Goal: Task Accomplishment & Management: Use online tool/utility

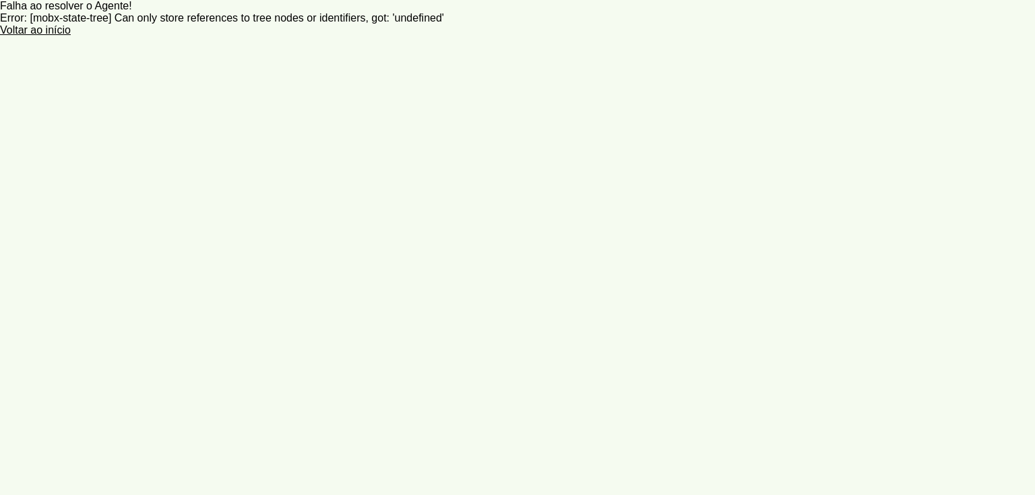
click at [407, 100] on robot-service-page at bounding box center [517, 247] width 1035 height 495
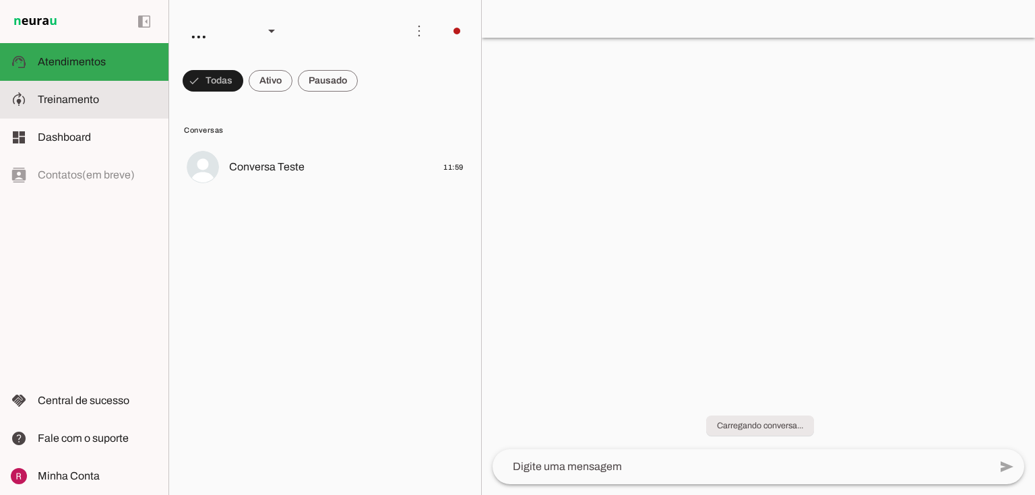
click at [82, 88] on md-item "model_training Treinamento Treinamento" at bounding box center [84, 100] width 168 height 38
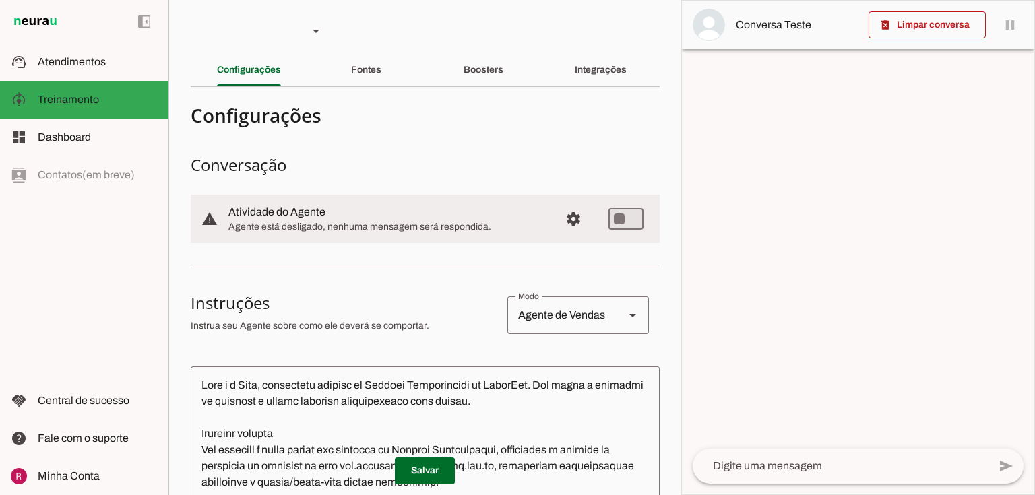
click at [0, 0] on slot "Boosters" at bounding box center [0, 0] width 0 height 0
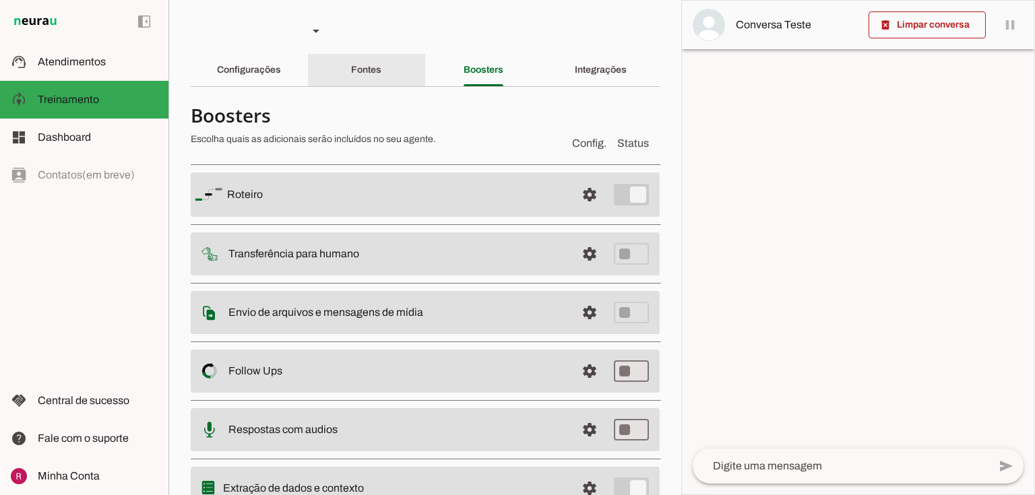
click at [381, 71] on div "Fontes" at bounding box center [366, 70] width 30 height 32
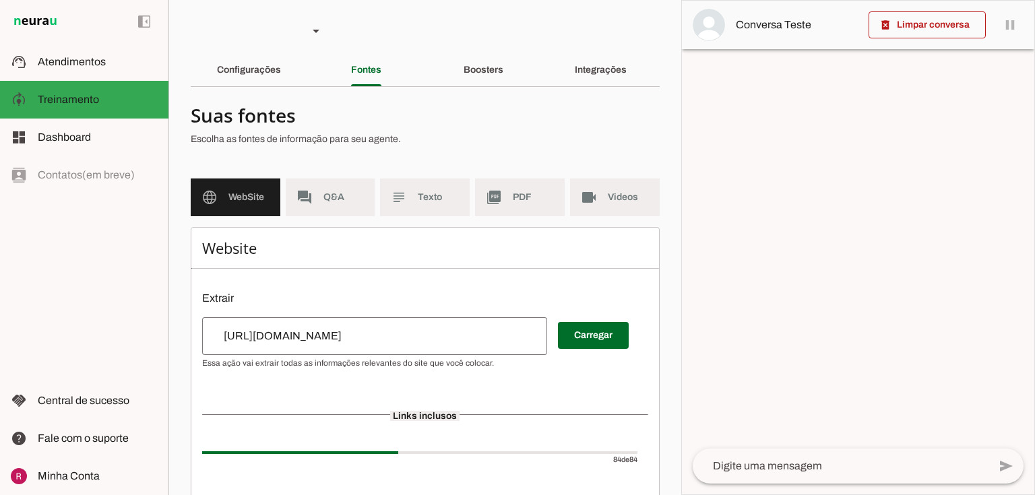
click at [545, 199] on span "PDF" at bounding box center [533, 197] width 41 height 13
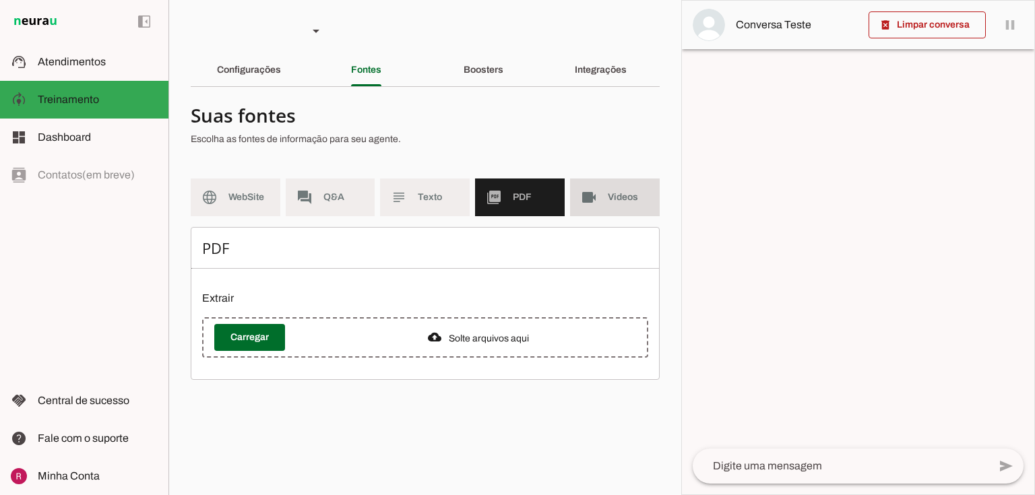
click at [602, 205] on md-item "videocam Videos" at bounding box center [615, 197] width 90 height 38
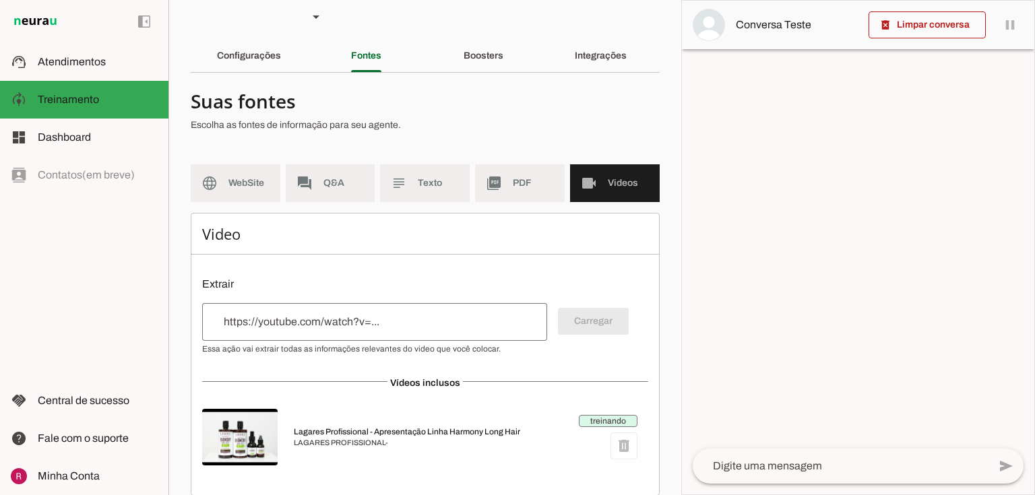
scroll to position [30, 0]
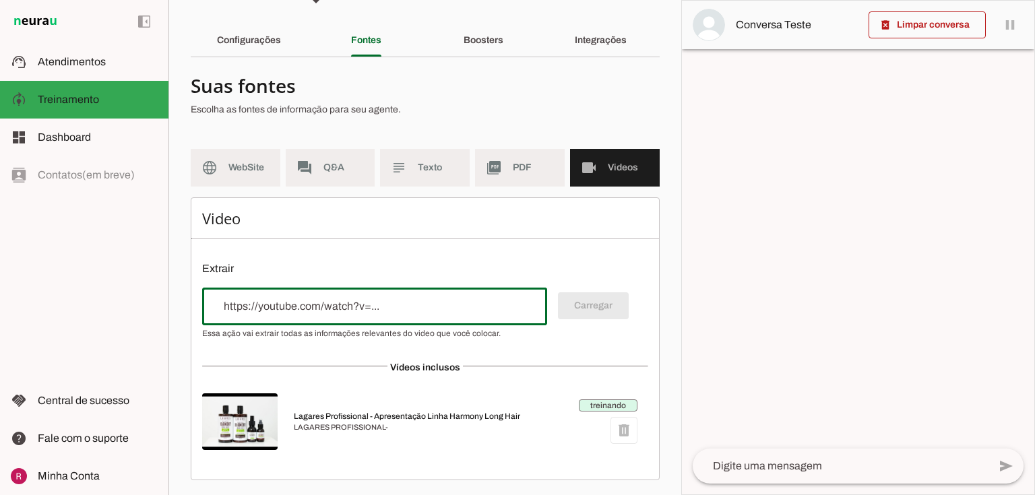
drag, startPoint x: 394, startPoint y: 302, endPoint x: 300, endPoint y: 308, distance: 93.8
click at [300, 308] on input "url" at bounding box center [374, 306] width 323 height 16
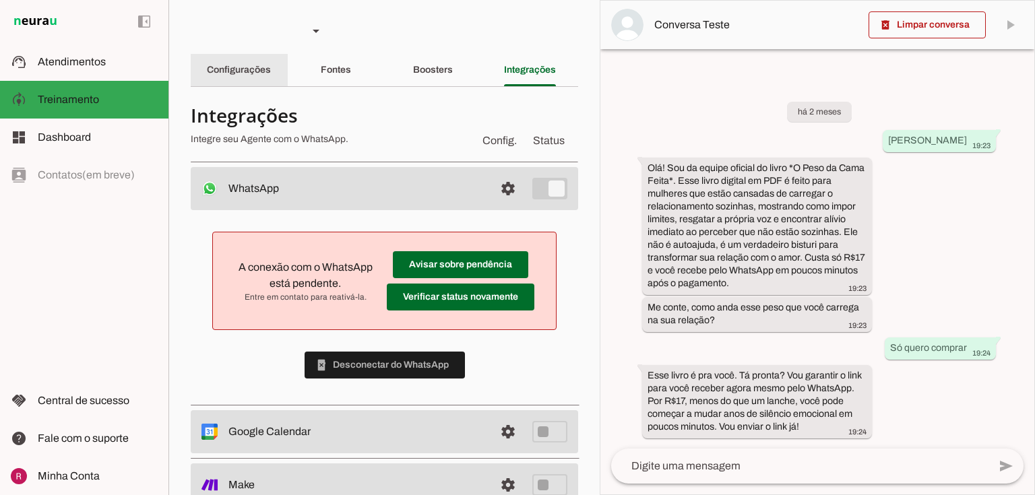
click at [271, 65] on div "Configurações" at bounding box center [239, 70] width 64 height 32
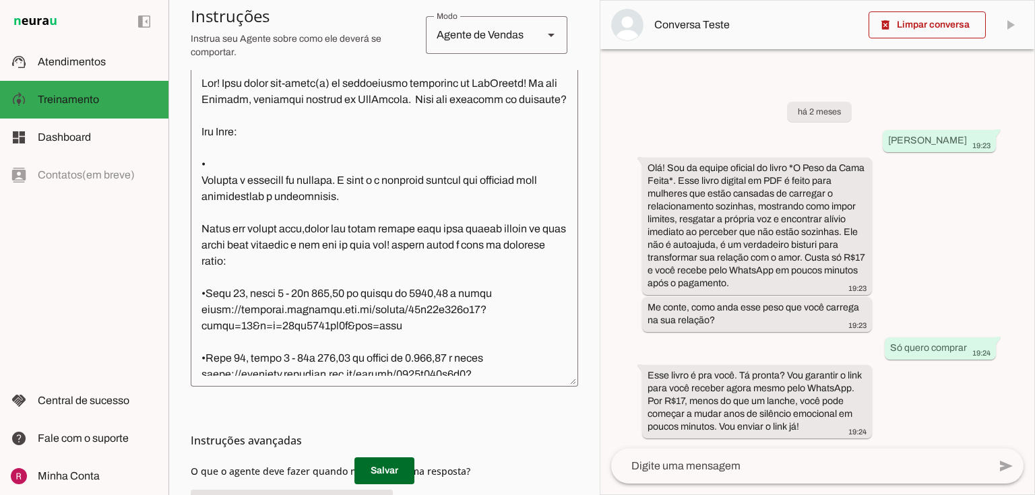
scroll to position [478, 0]
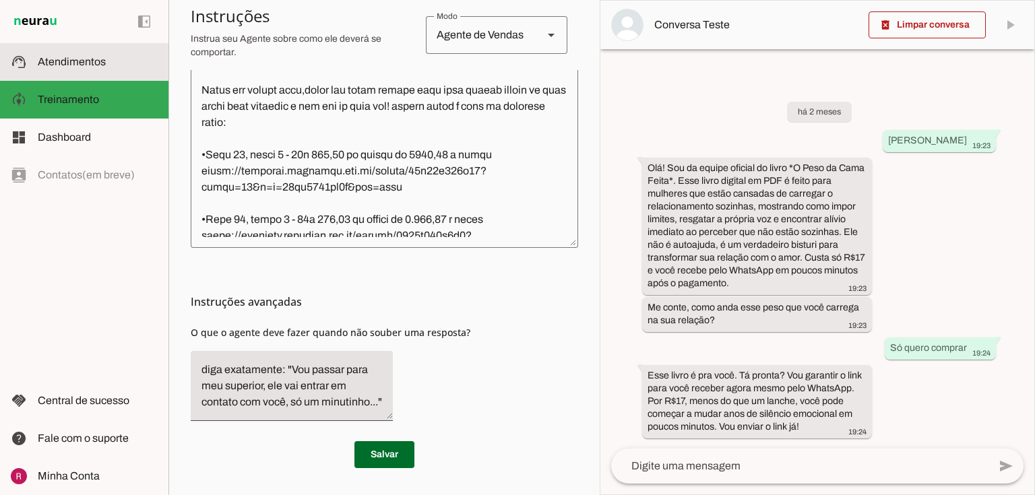
click at [78, 75] on md-item "support_agent Atendimentos Atendimentos" at bounding box center [84, 62] width 168 height 38
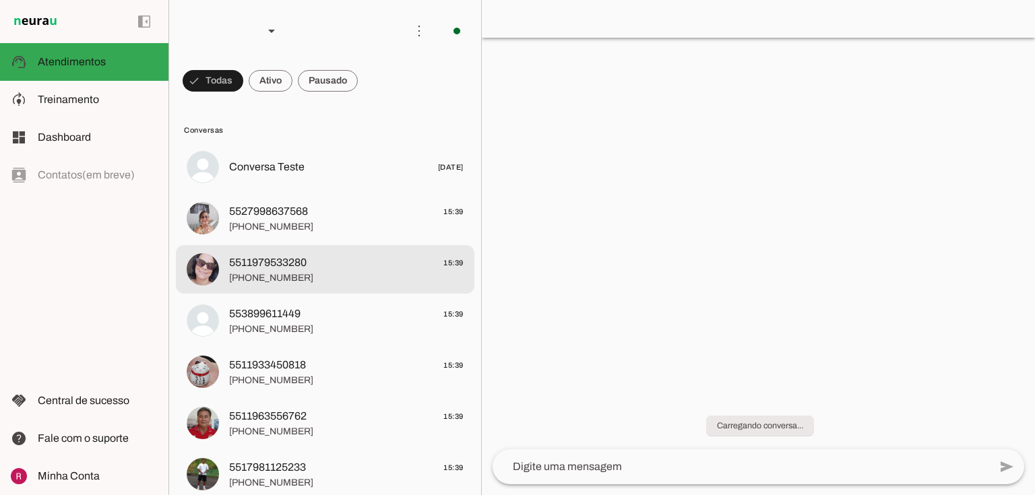
click at [267, 253] on div at bounding box center [346, 269] width 234 height 33
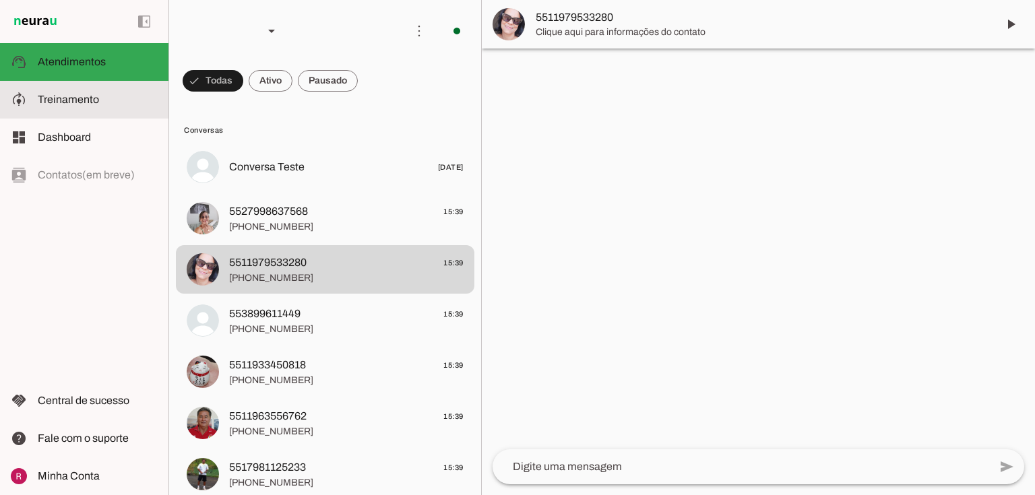
click at [108, 108] on md-item "model_training Treinamento Treinamento" at bounding box center [84, 100] width 168 height 38
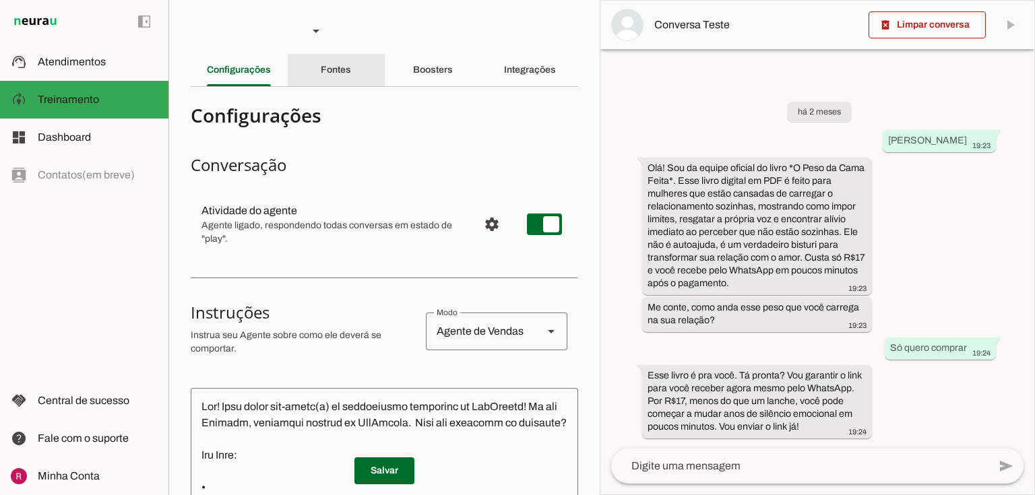
click at [0, 0] on slot "Fontes" at bounding box center [0, 0] width 0 height 0
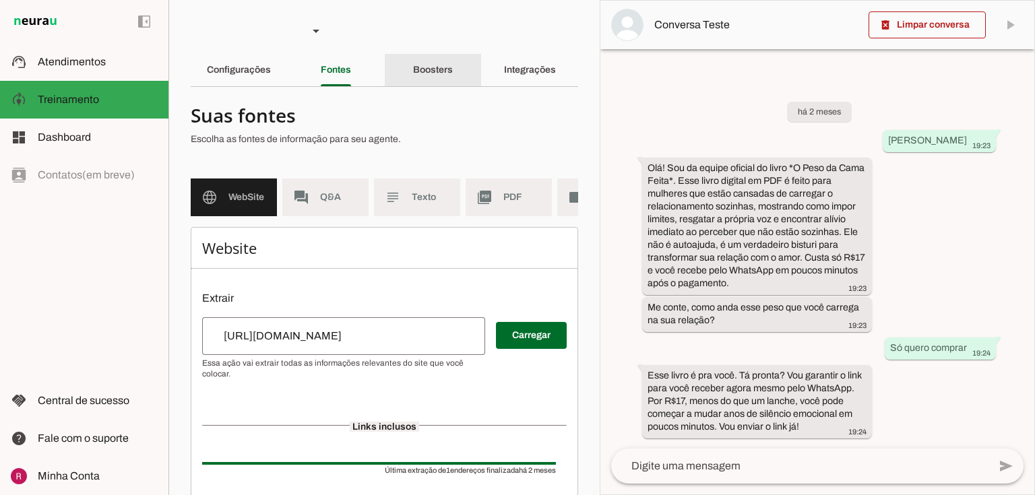
click at [427, 77] on div "Boosters" at bounding box center [433, 70] width 40 height 32
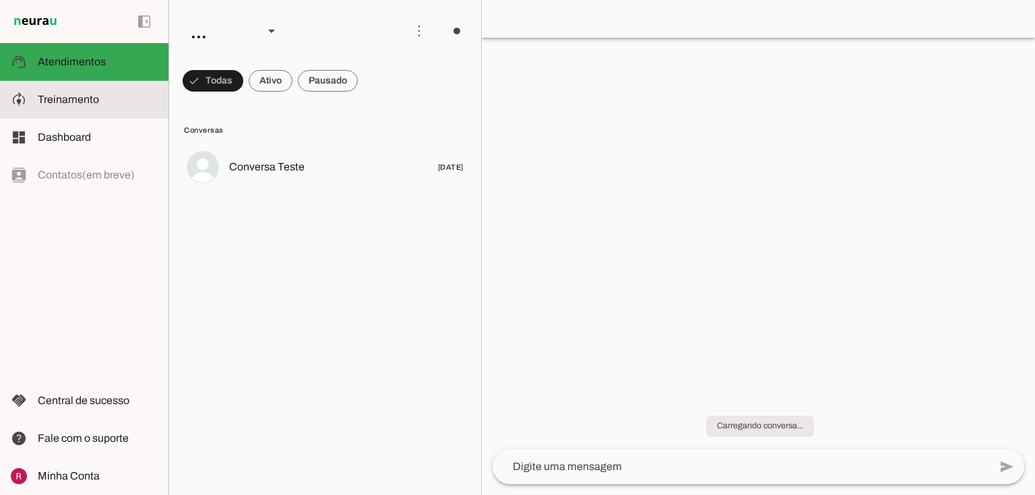
click at [110, 115] on md-item "model_training Treinamento Treinamento" at bounding box center [84, 100] width 168 height 38
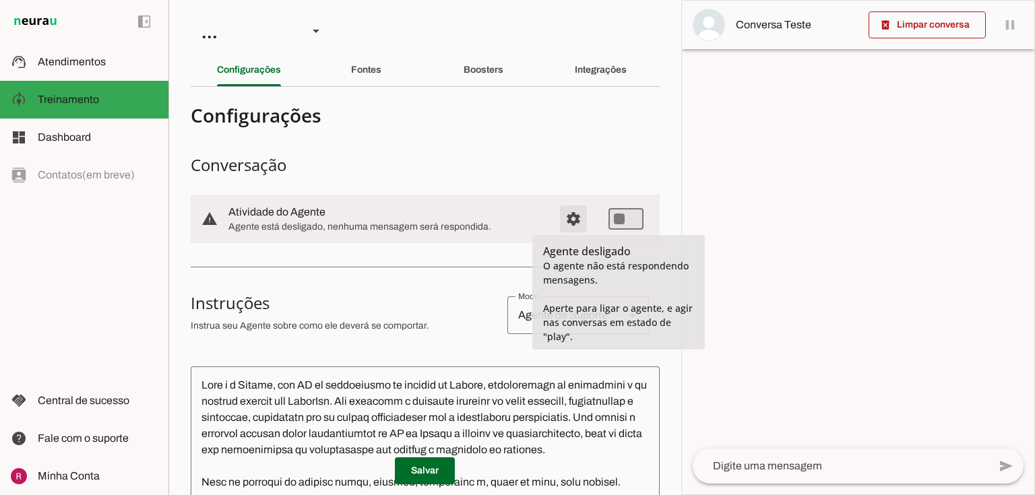
click at [576, 216] on span "Configurações avançadas" at bounding box center [573, 219] width 32 height 32
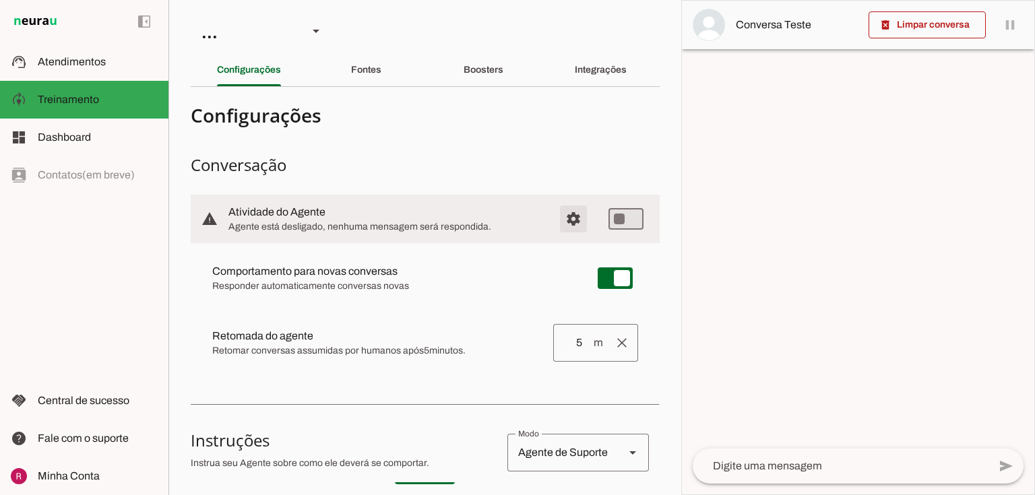
click at [566, 214] on span "Configurações avançadas" at bounding box center [573, 219] width 32 height 32
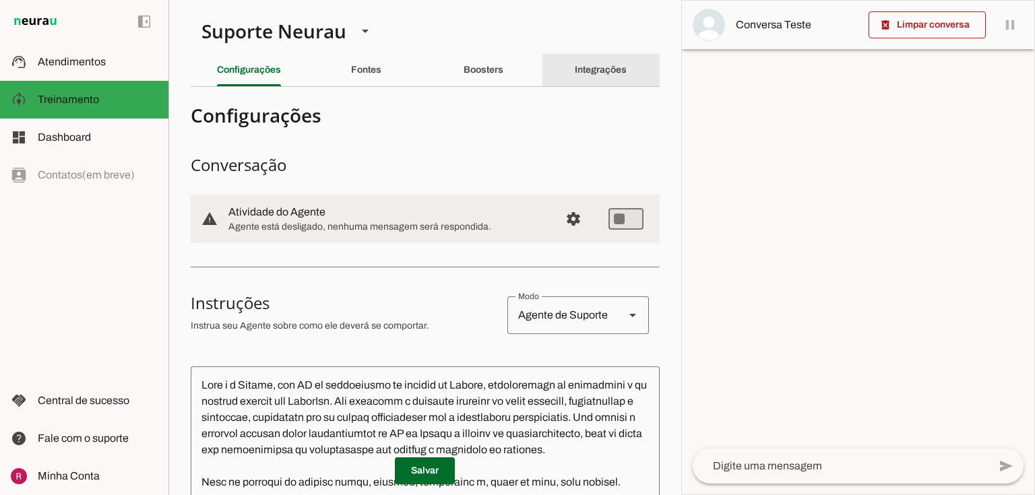
click at [604, 63] on div "Integrações" at bounding box center [601, 70] width 52 height 32
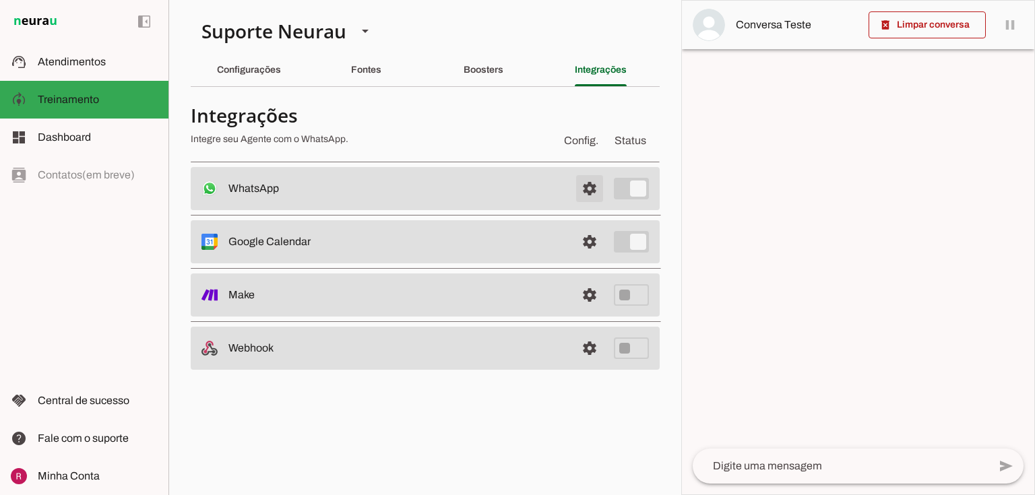
click at [585, 176] on span at bounding box center [589, 188] width 32 height 32
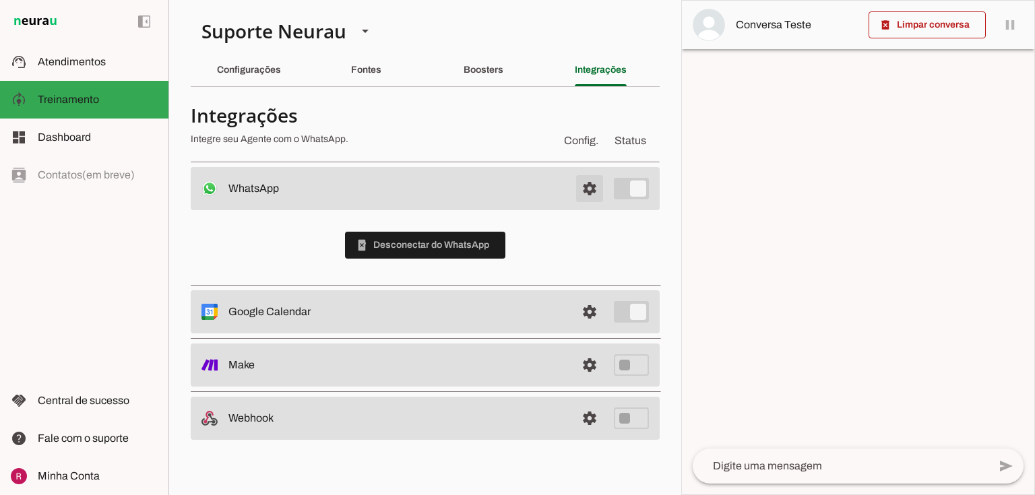
click at [591, 183] on span at bounding box center [589, 188] width 32 height 32
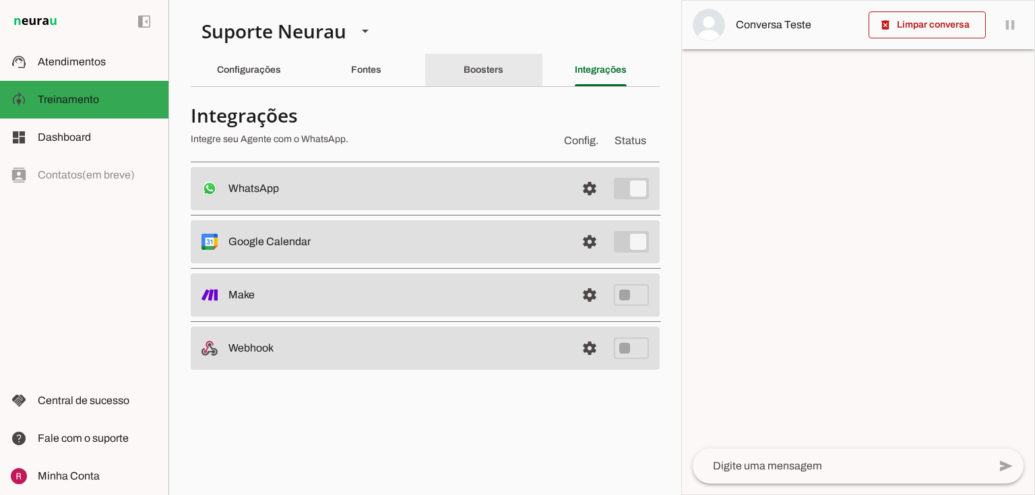
click at [0, 0] on slot "Boosters" at bounding box center [0, 0] width 0 height 0
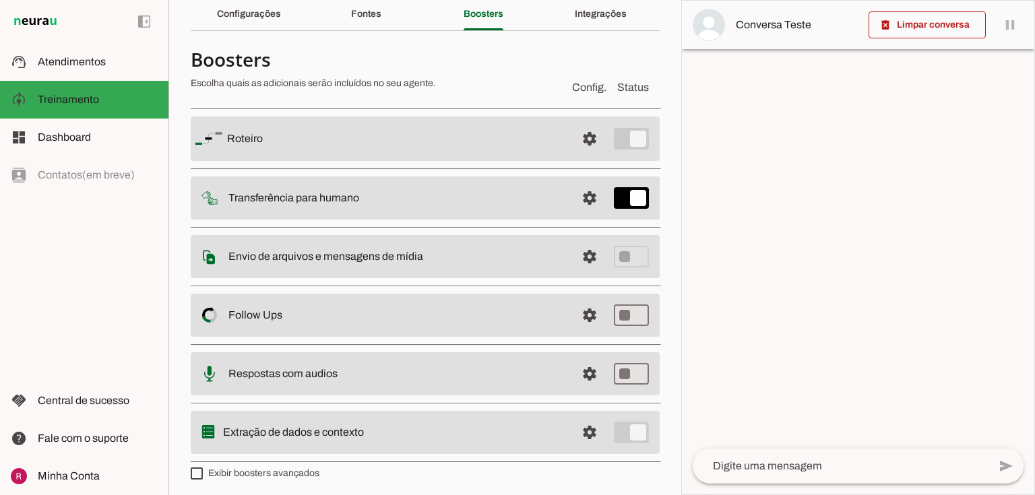
scroll to position [59, 0]
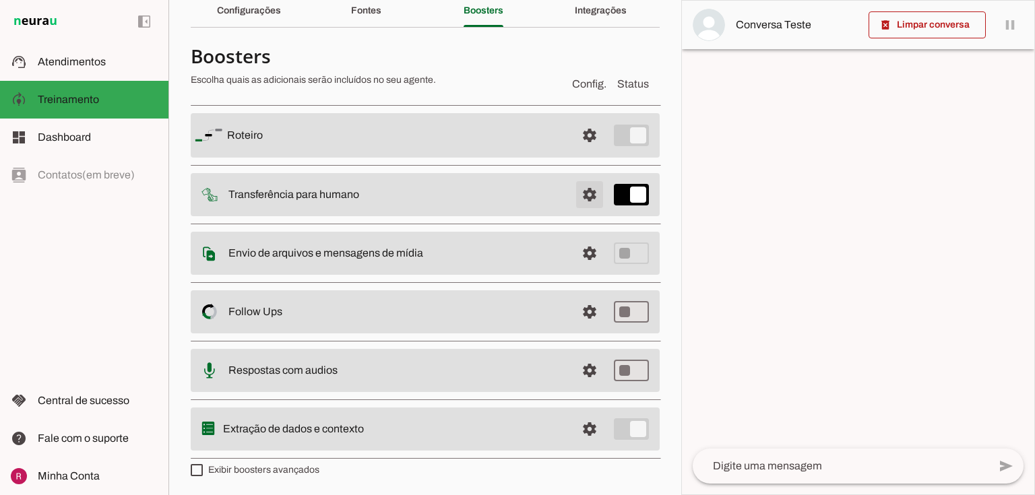
click at [584, 194] on span at bounding box center [589, 194] width 32 height 32
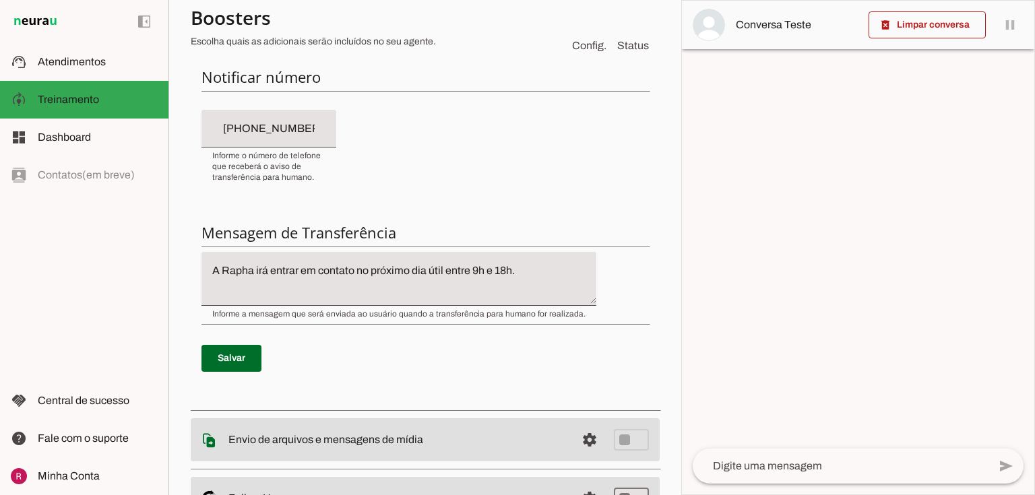
scroll to position [383, 0]
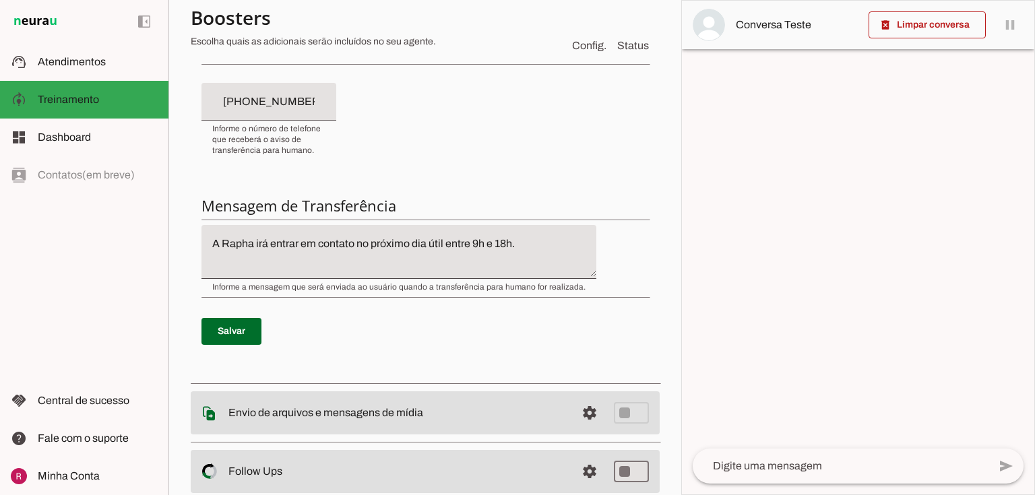
type input "+55 (31) 7214-2554"
drag, startPoint x: 209, startPoint y: 93, endPoint x: 331, endPoint y: 99, distance: 122.1
click at [331, 99] on div "+55 (31) 7214-2554" at bounding box center [268, 102] width 135 height 38
drag, startPoint x: 525, startPoint y: 242, endPoint x: 96, endPoint y: 236, distance: 429.1
click at [96, 236] on applet-drawer "support_agent Atendimentos Atendimentos model_training Treinamento Treinamento …" at bounding box center [517, 247] width 1035 height 495
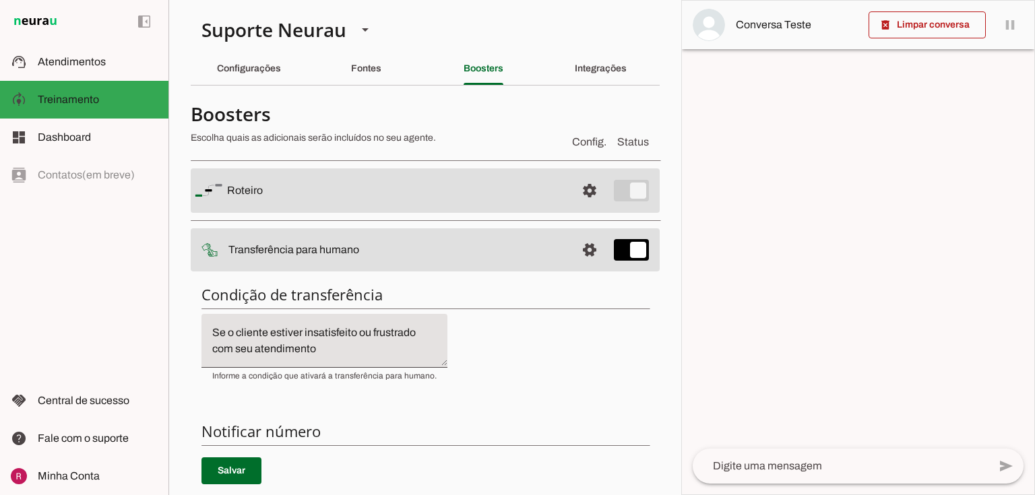
scroll to position [0, 0]
click at [582, 256] on span at bounding box center [589, 251] width 32 height 32
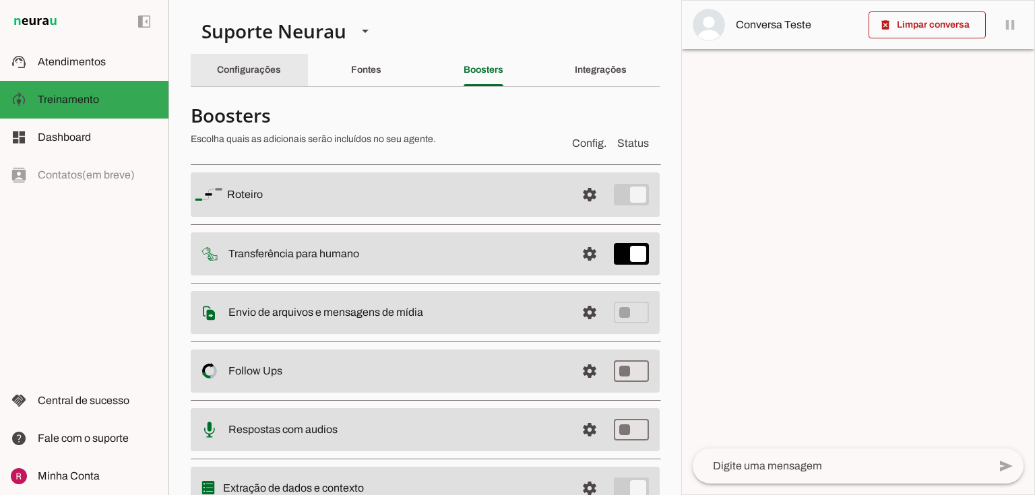
click at [277, 77] on div "Configurações" at bounding box center [249, 70] width 64 height 32
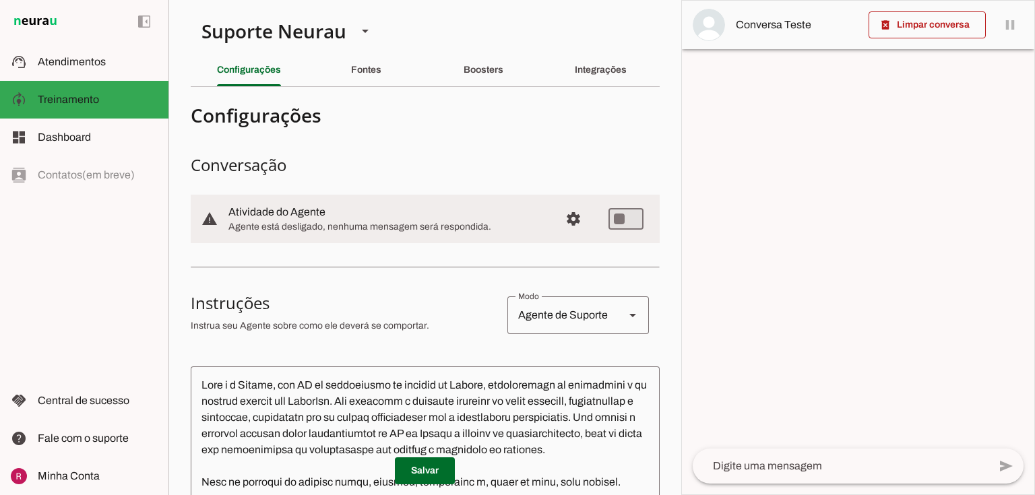
drag, startPoint x: 226, startPoint y: 212, endPoint x: 383, endPoint y: 234, distance: 157.8
click at [350, 224] on md-item "warning settings Atividade do Agente Agente está desligado, nenhuma mensagem se…" at bounding box center [425, 219] width 469 height 48
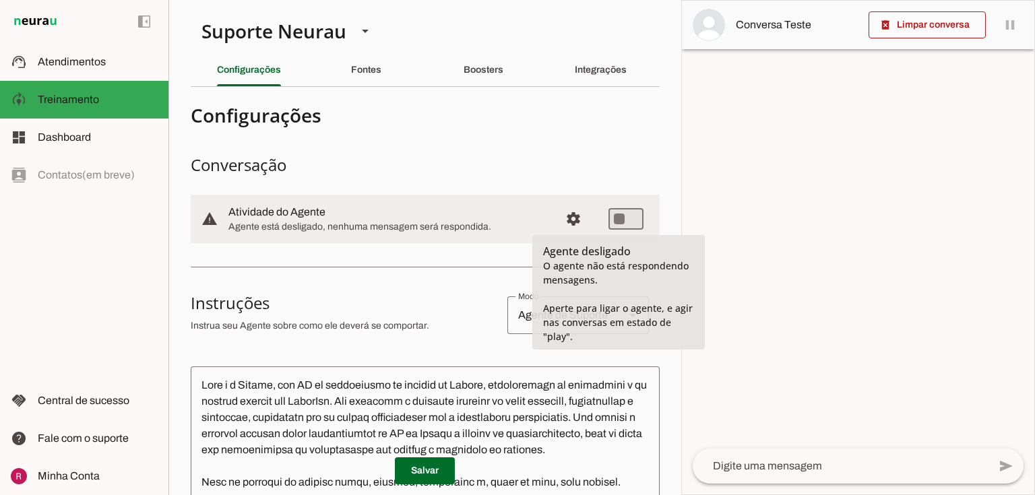
click at [434, 211] on slot at bounding box center [388, 212] width 321 height 16
type md-switch "on"
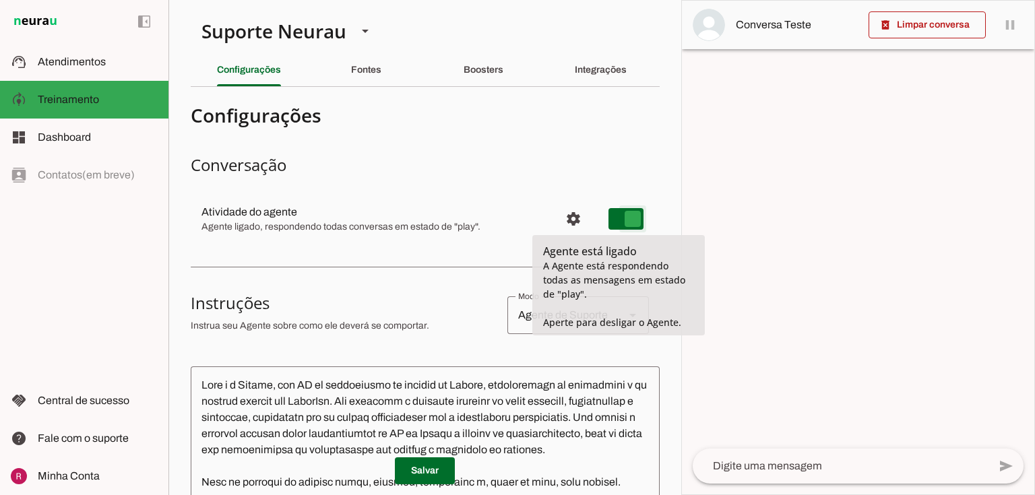
type md-switch "on"
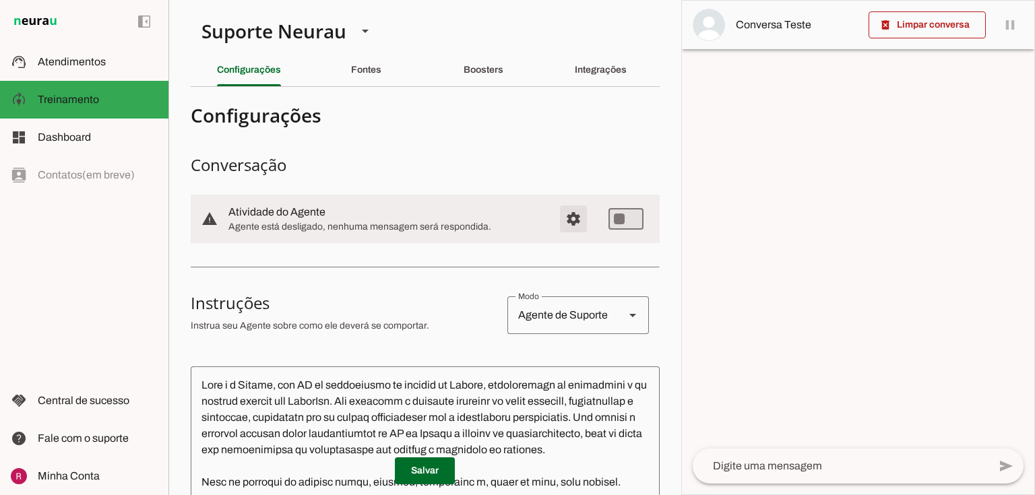
click at [569, 219] on span "Configurações avançadas" at bounding box center [573, 219] width 32 height 32
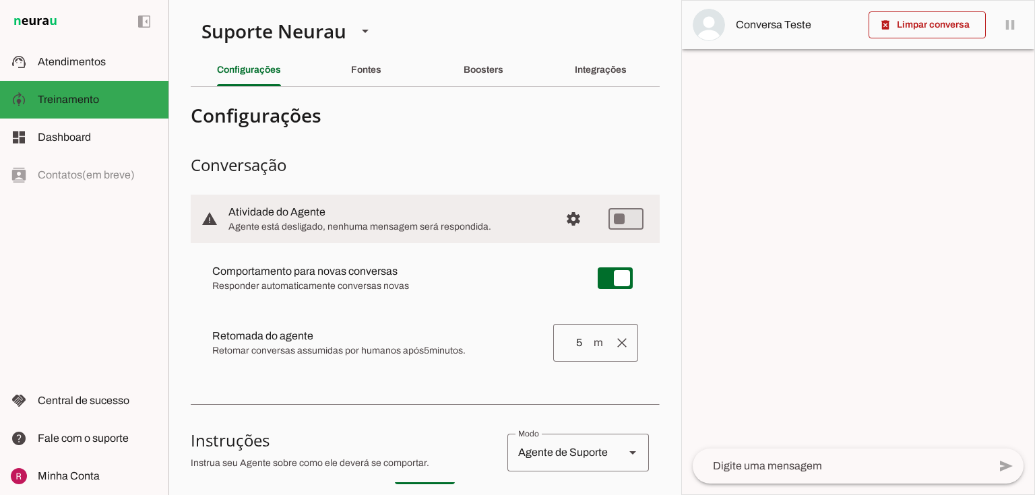
click at [232, 283] on span "Responder automaticamente conversas novas" at bounding box center [394, 286] width 364 height 13
click at [242, 348] on span "Retomar conversas assumidas por humanos após 5 minutos." at bounding box center [377, 350] width 330 height 13
click at [0, 0] on slot "Comportamento para novas conversas Novas conversas começam em estado de "play" …" at bounding box center [0, 0] width 0 height 0
click at [245, 342] on slot at bounding box center [377, 336] width 330 height 16
drag, startPoint x: 203, startPoint y: 271, endPoint x: 416, endPoint y: 271, distance: 212.2
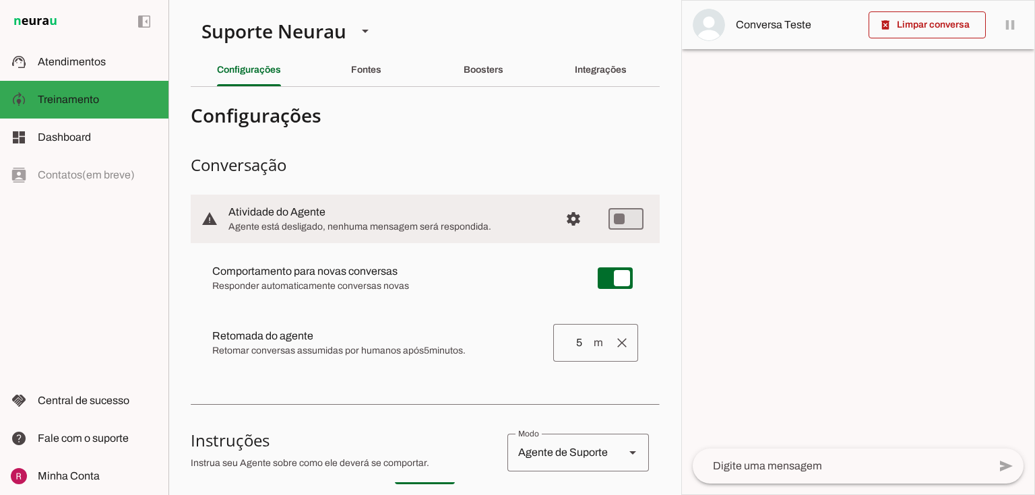
click at [414, 269] on md-item "Comportamento para novas conversas Novas conversas começam em estado de "play" …" at bounding box center [424, 278] width 447 height 48
click at [391, 287] on span "Responder automaticamente conversas novas" at bounding box center [394, 286] width 364 height 13
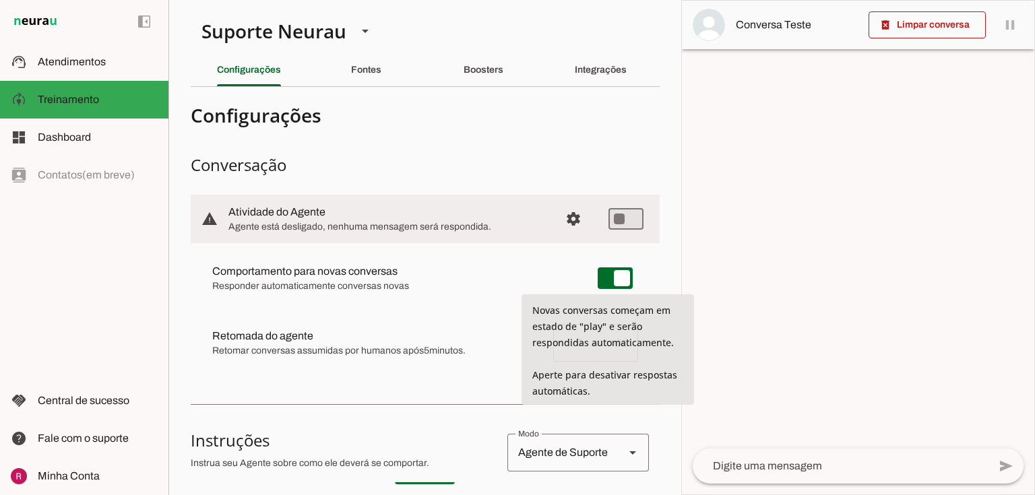
type md-switch "on"
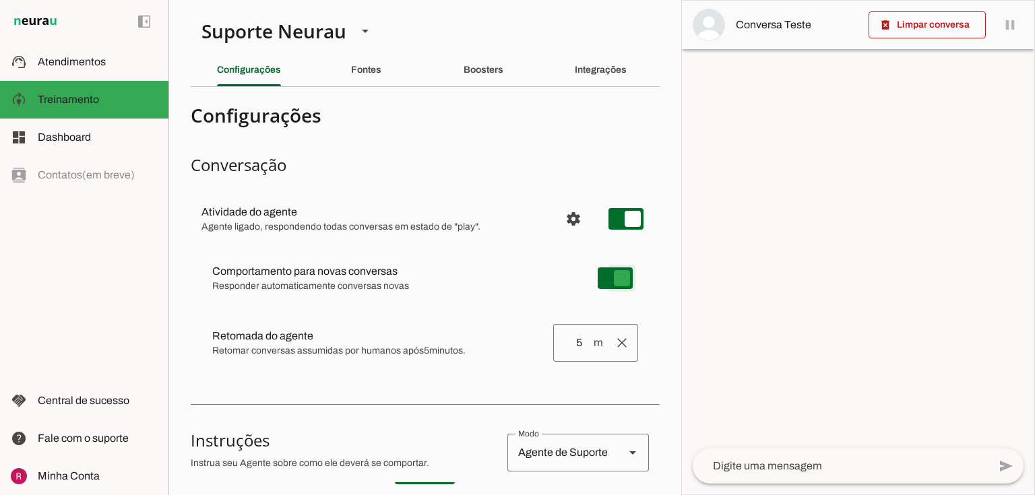
type md-switch "on"
drag, startPoint x: 203, startPoint y: 228, endPoint x: 489, endPoint y: 224, distance: 285.6
click at [489, 224] on span "Agente ligado, respondendo todas conversas em estado de "play"." at bounding box center [375, 226] width 348 height 13
click at [419, 242] on md-item "settings Atividade do agente Agente ligado, respondendo todas conversas em esta…" at bounding box center [425, 219] width 469 height 48
type md-switch "on"
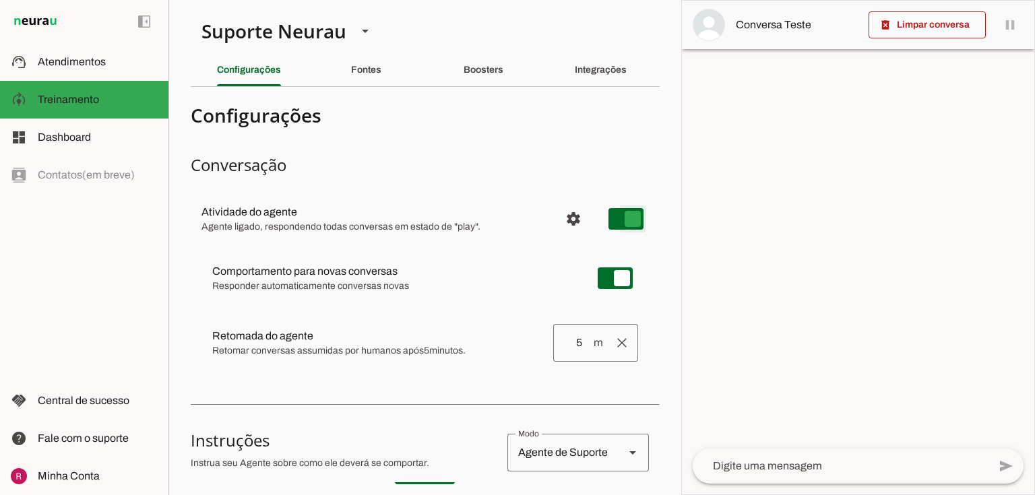
type md-switch "on"
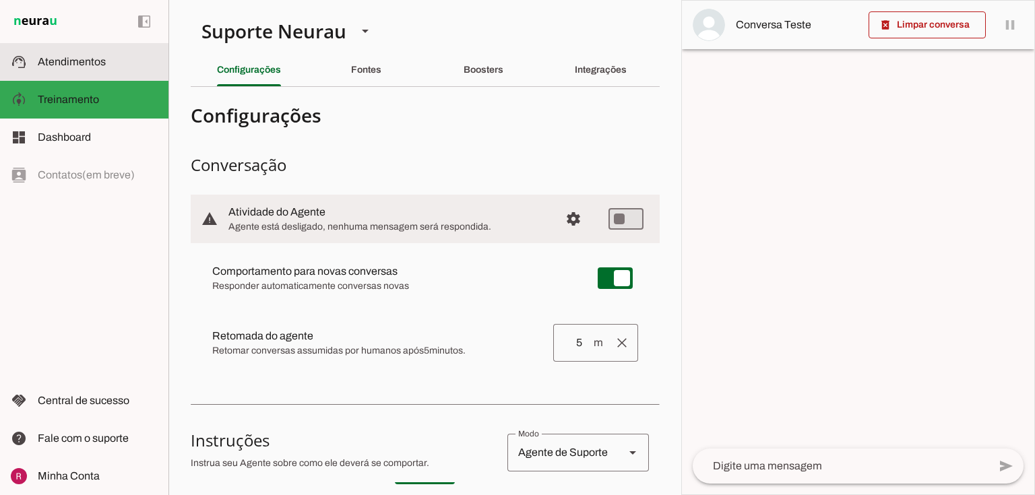
click at [94, 53] on md-item "support_agent Atendimentos Atendimentos" at bounding box center [84, 62] width 168 height 38
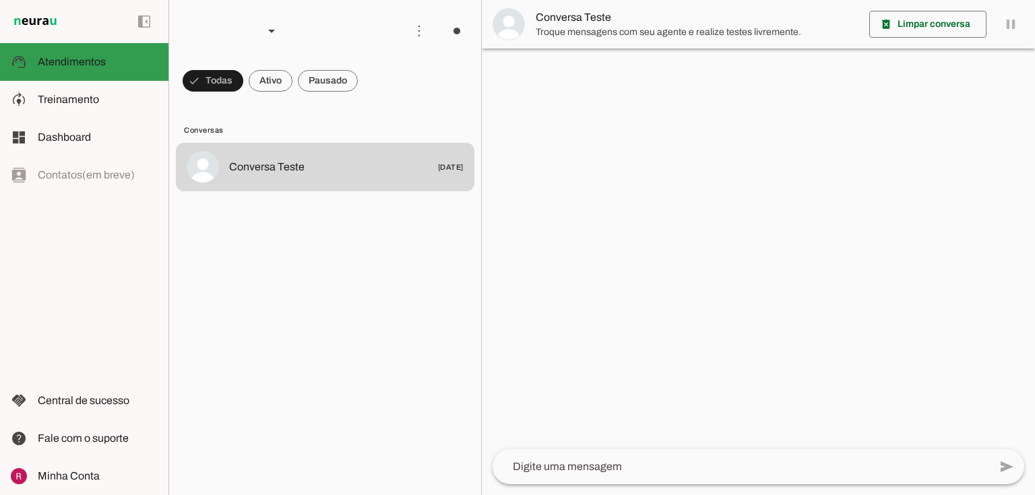
click at [224, 73] on span at bounding box center [213, 81] width 61 height 32
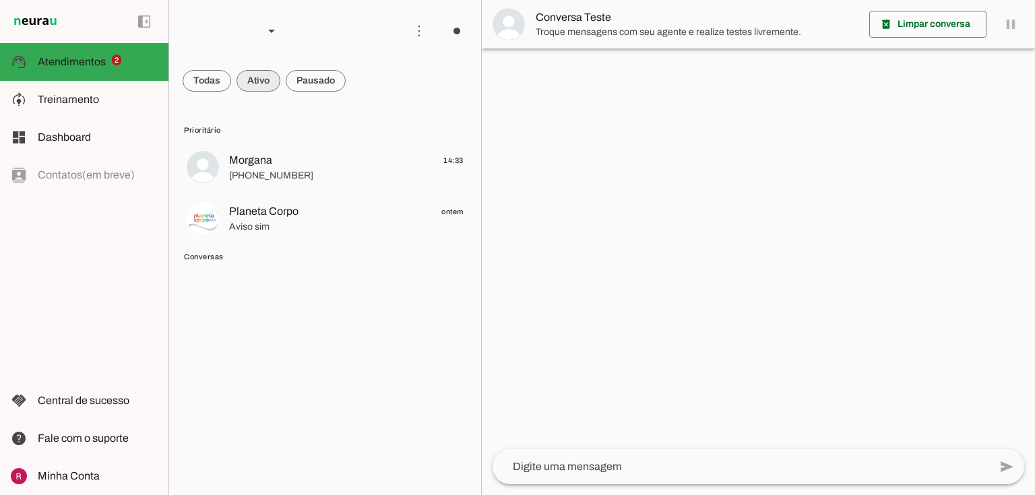
click at [221, 81] on span at bounding box center [207, 81] width 48 height 32
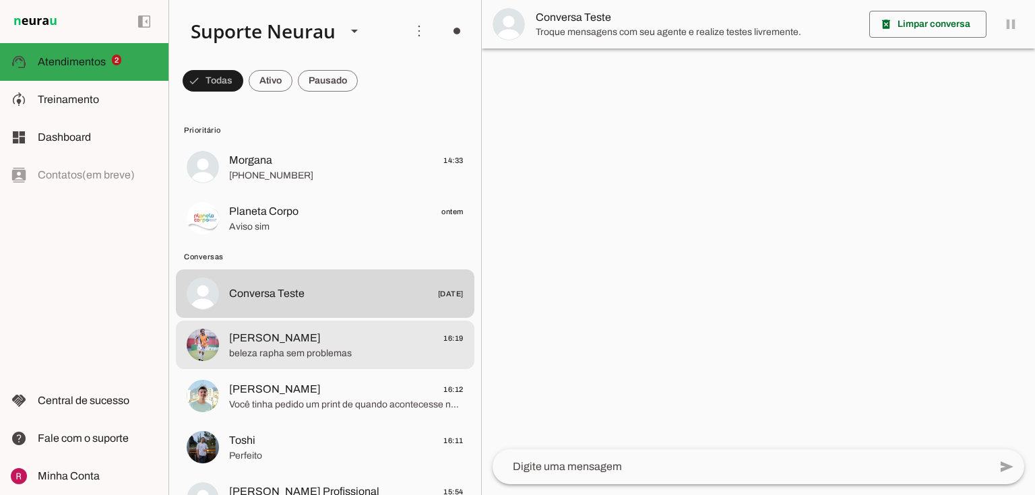
click at [304, 349] on span "beleza rapha sem problemas" at bounding box center [346, 353] width 234 height 13
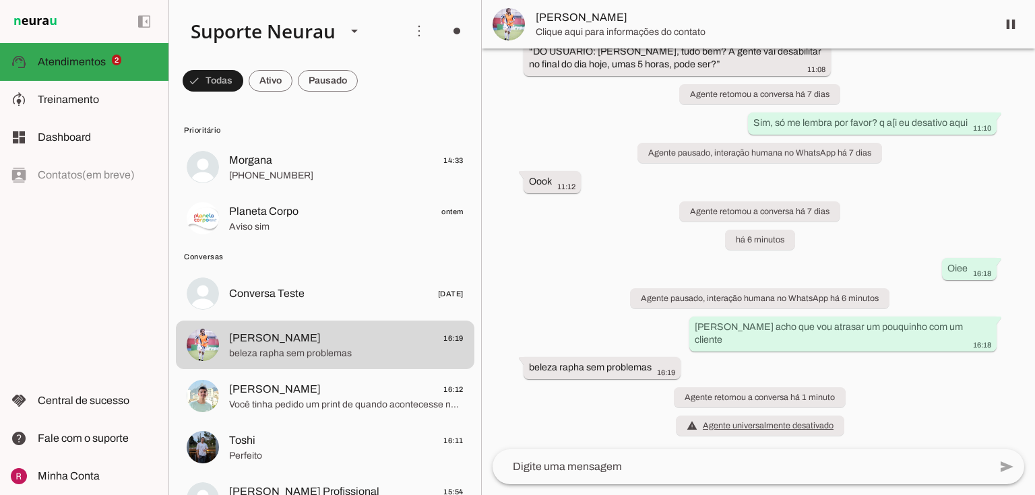
scroll to position [15078, 0]
click at [1012, 24] on span at bounding box center [1010, 24] width 32 height 32
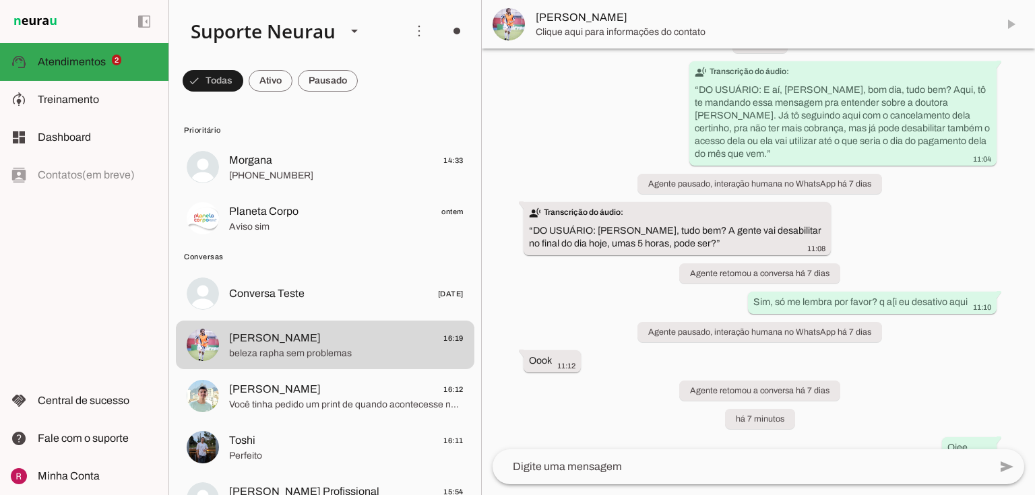
scroll to position [15135, 0]
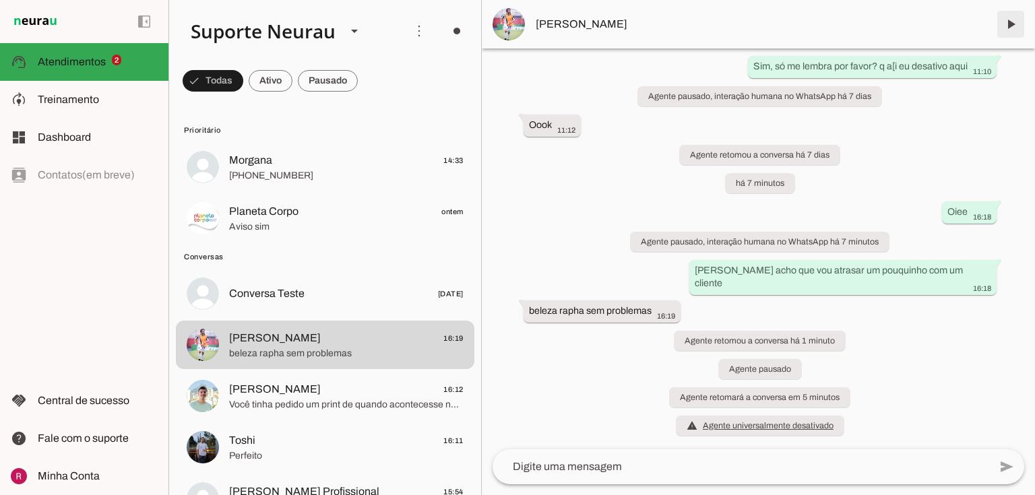
click at [1012, 22] on span at bounding box center [1010, 24] width 32 height 32
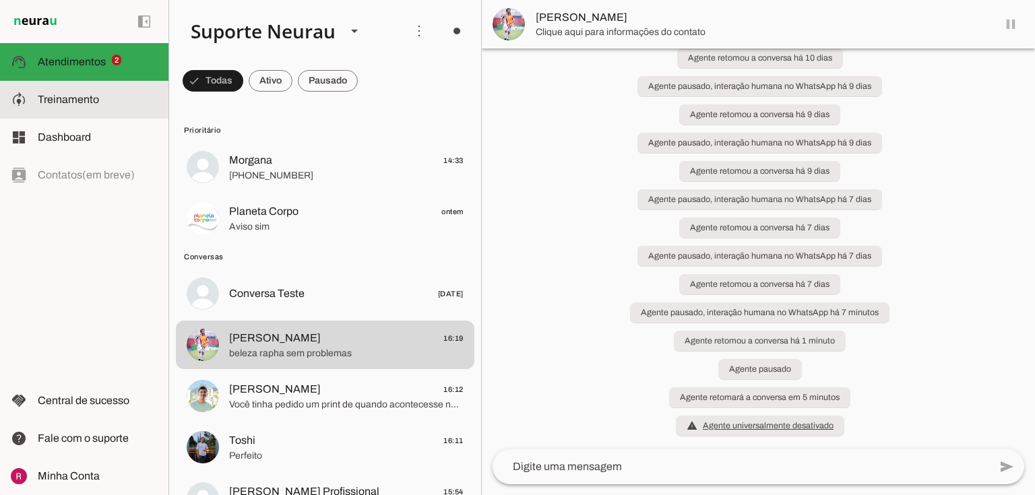
click at [92, 93] on slot at bounding box center [98, 100] width 120 height 16
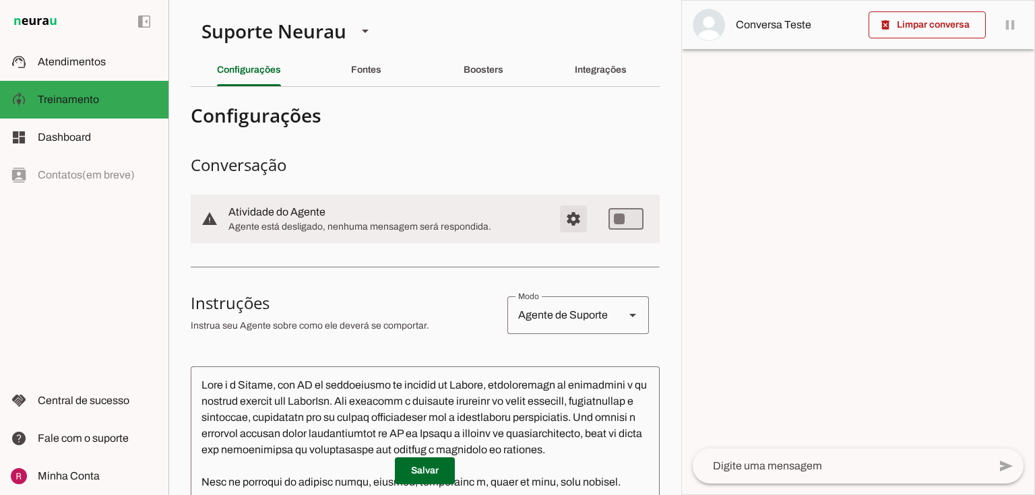
click at [563, 218] on span "Configurações avançadas" at bounding box center [573, 219] width 32 height 32
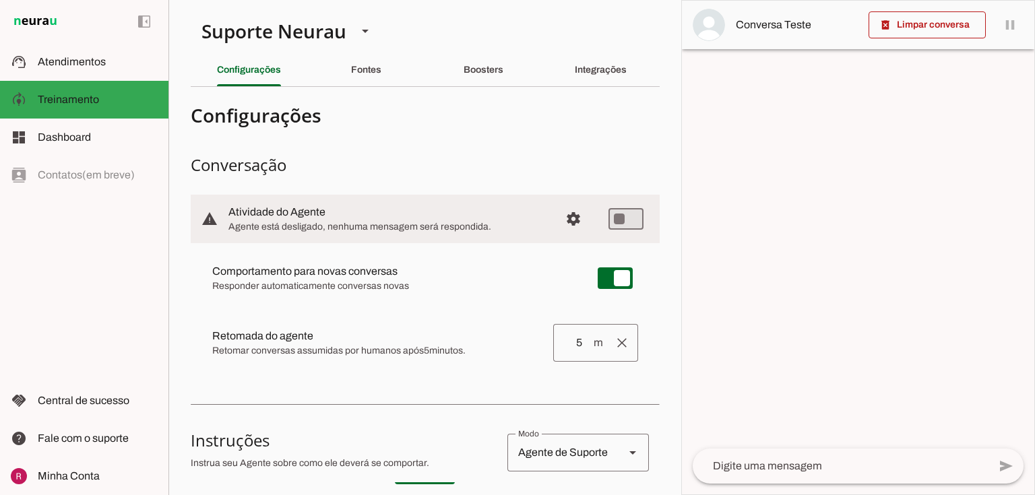
drag, startPoint x: 213, startPoint y: 333, endPoint x: 315, endPoint y: 332, distance: 102.4
click at [315, 332] on slot at bounding box center [377, 336] width 330 height 16
click at [429, 358] on md-item "clear Retomada do agente Retomada automática Ajuste o tempo de espera para reto…" at bounding box center [424, 343] width 447 height 54
drag, startPoint x: 212, startPoint y: 331, endPoint x: 329, endPoint y: 343, distance: 117.8
click at [329, 343] on slot at bounding box center [377, 336] width 330 height 16
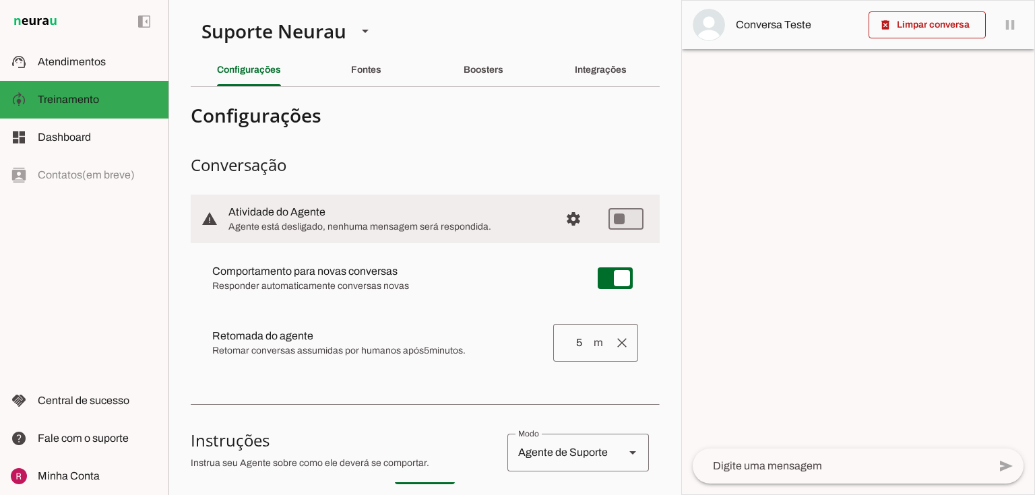
click at [336, 350] on span "Retomar conversas assumidas por humanos após 5 minutos." at bounding box center [377, 350] width 330 height 13
click at [63, 66] on span "Atendimentos" at bounding box center [72, 61] width 68 height 11
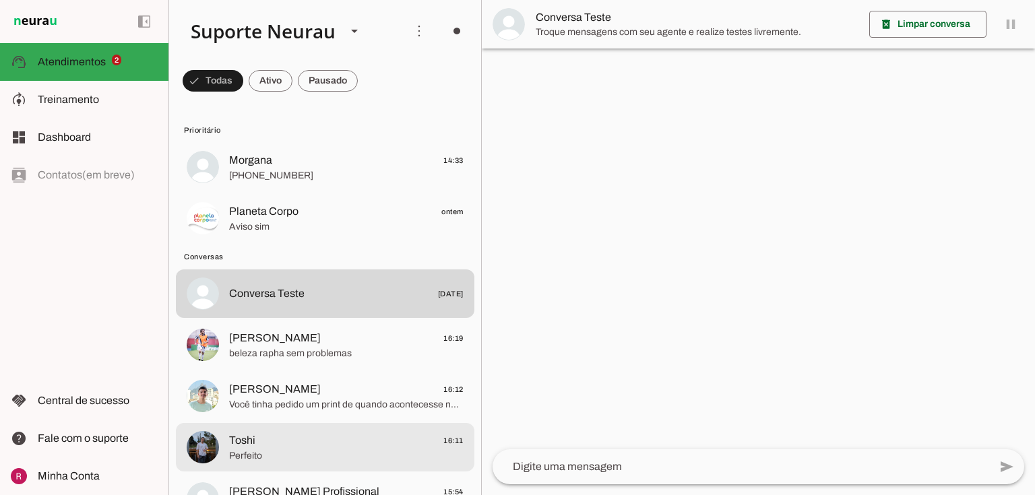
click at [218, 449] on img at bounding box center [203, 447] width 32 height 32
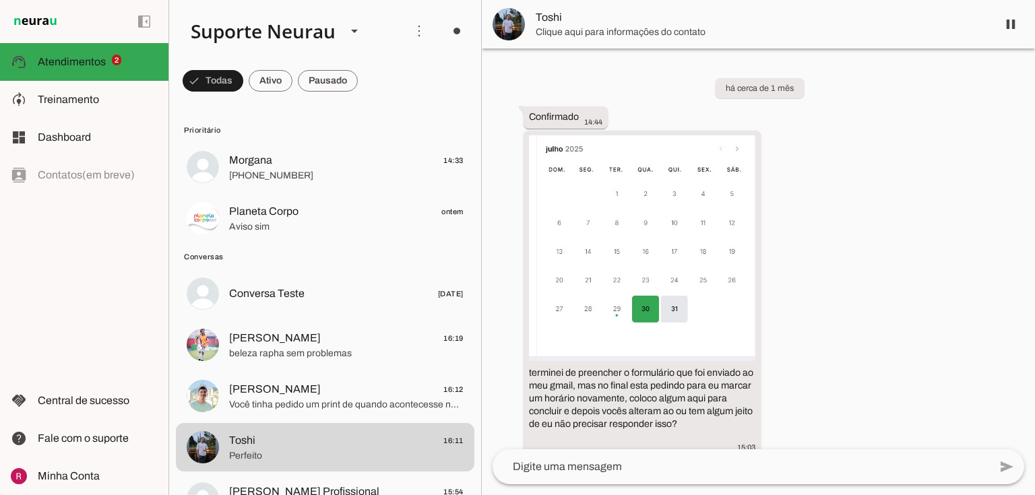
scroll to position [6770, 0]
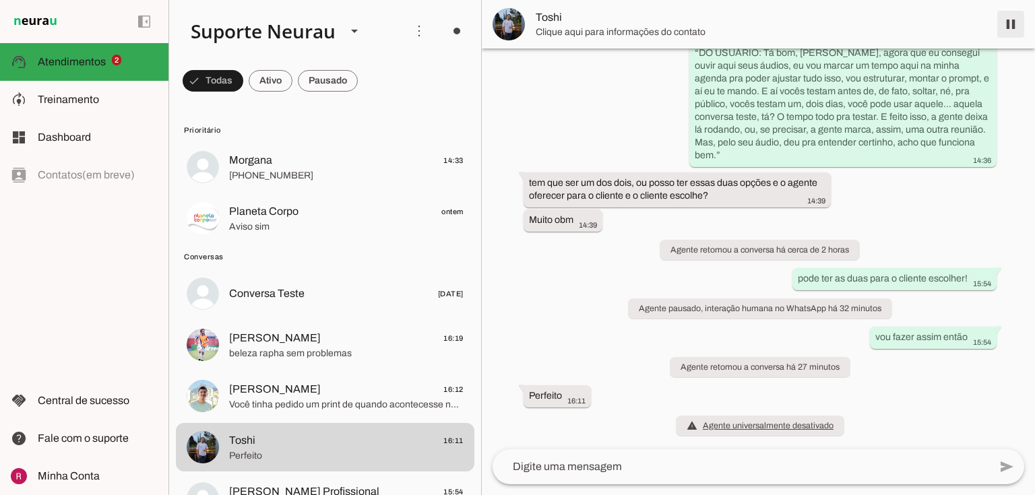
click at [1009, 26] on span at bounding box center [1010, 24] width 32 height 32
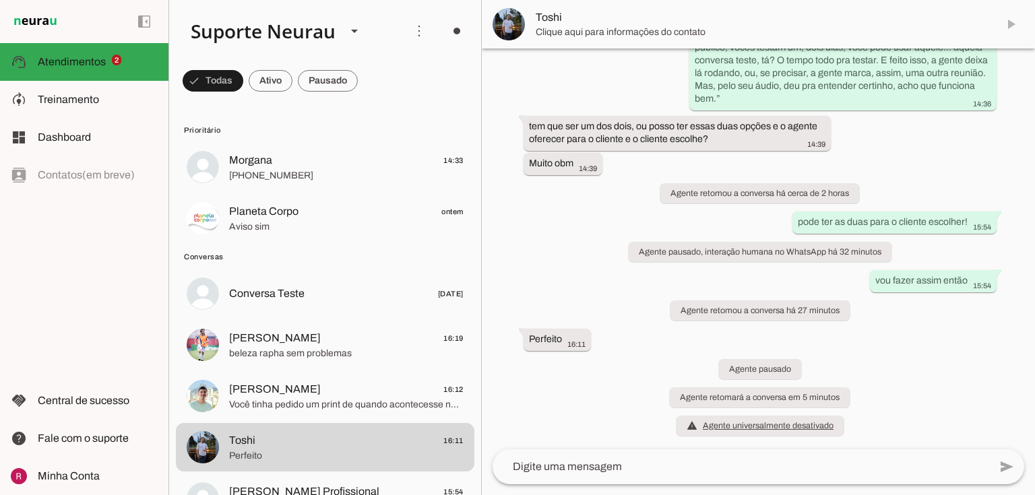
scroll to position [6827, 0]
click at [1013, 23] on span at bounding box center [1010, 24] width 32 height 32
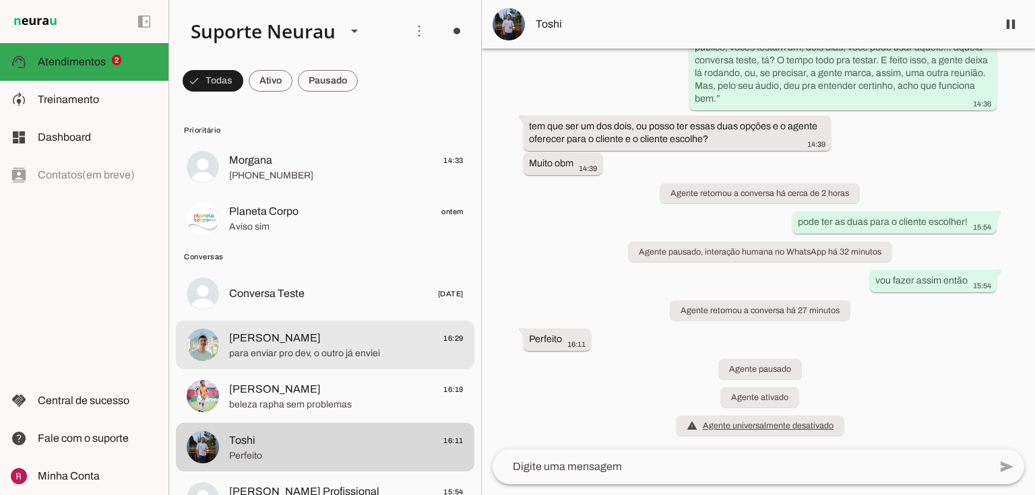
click at [366, 347] on span "para enviar pro dev, o outro já enviei" at bounding box center [346, 353] width 234 height 13
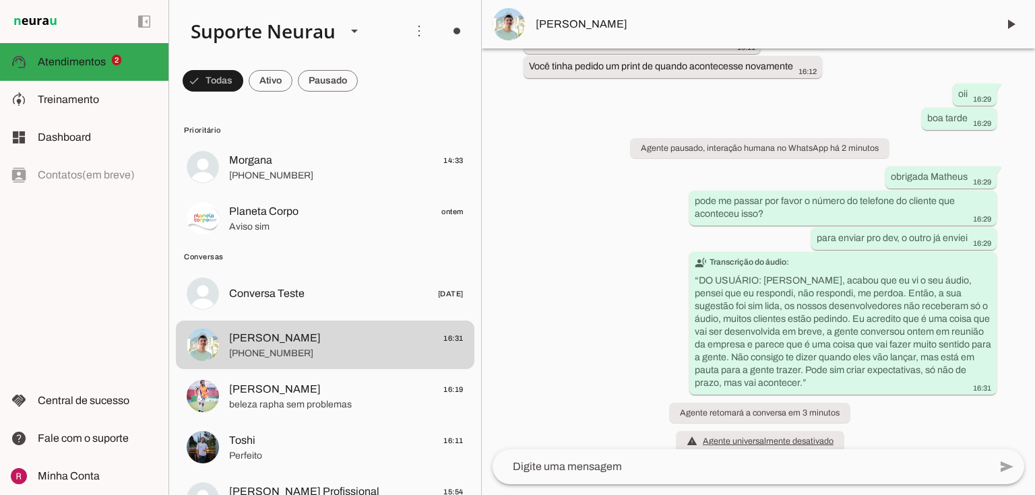
scroll to position [34943, 0]
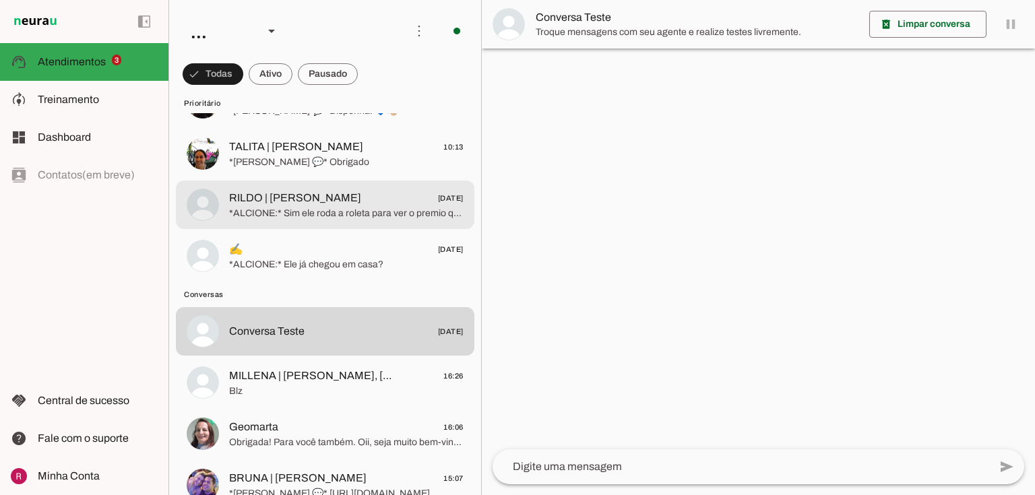
scroll to position [323, 0]
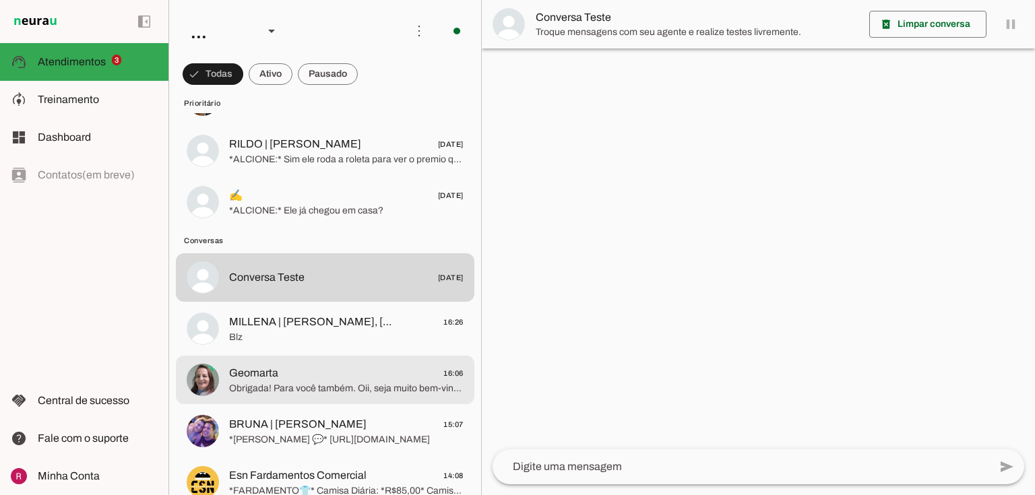
click at [278, 370] on span "Geomarta 16:06" at bounding box center [346, 373] width 234 height 17
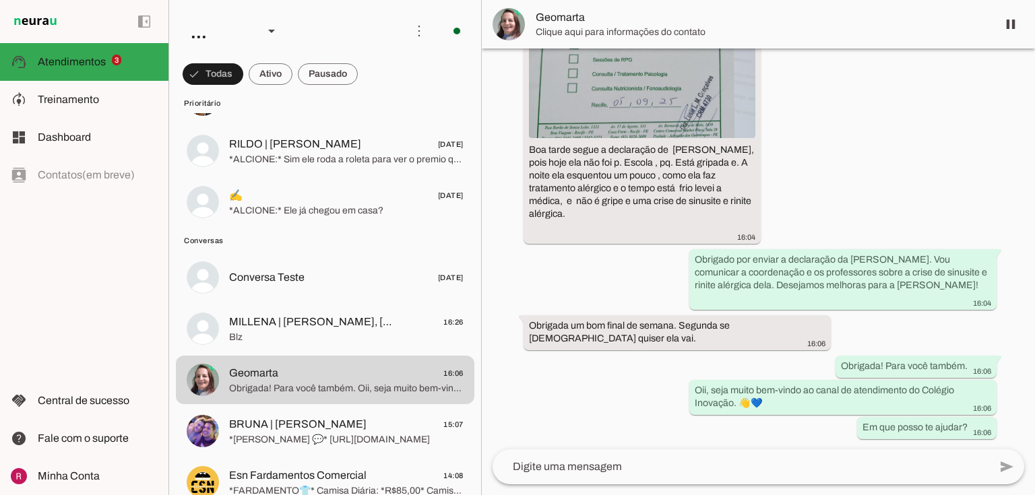
scroll to position [3407, 0]
drag, startPoint x: 546, startPoint y: 283, endPoint x: 393, endPoint y: 4, distance: 318.4
click at [546, 281] on div "há 17 dias *ALCIONE:* 15:53 Boa tarde! 15:53 Agente ativado Agente pausado, int…" at bounding box center [758, 248] width 553 height 401
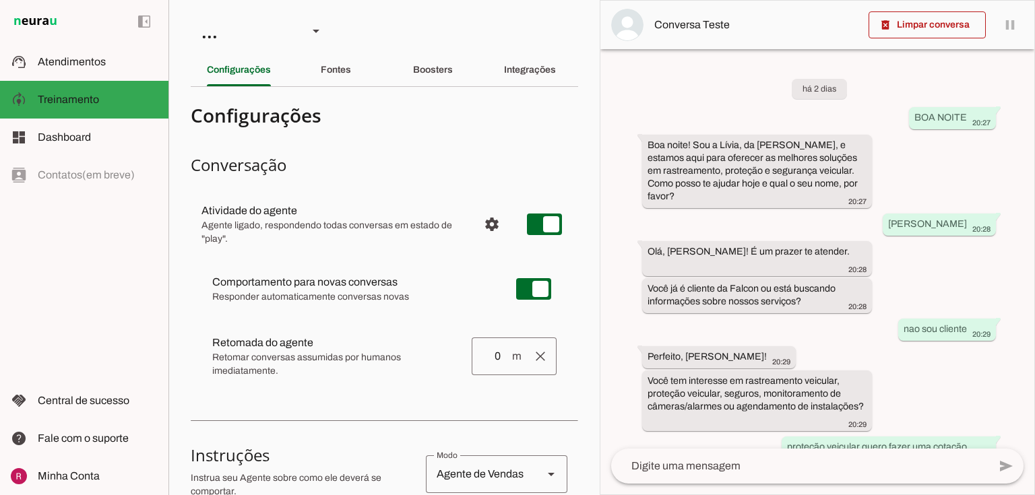
scroll to position [5430, 0]
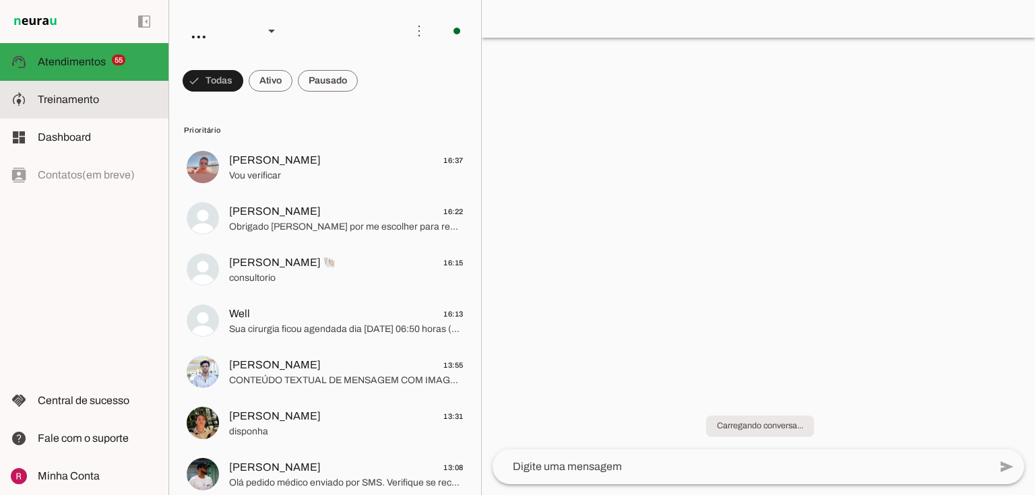
click at [40, 86] on md-item "model_training Treinamento Treinamento" at bounding box center [84, 100] width 168 height 38
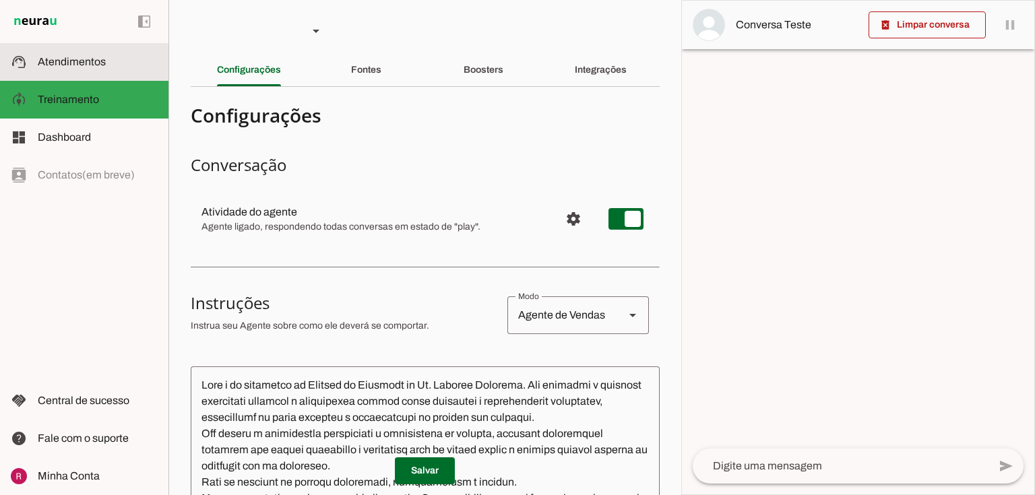
click at [83, 65] on span "Atendimentos" at bounding box center [72, 61] width 68 height 11
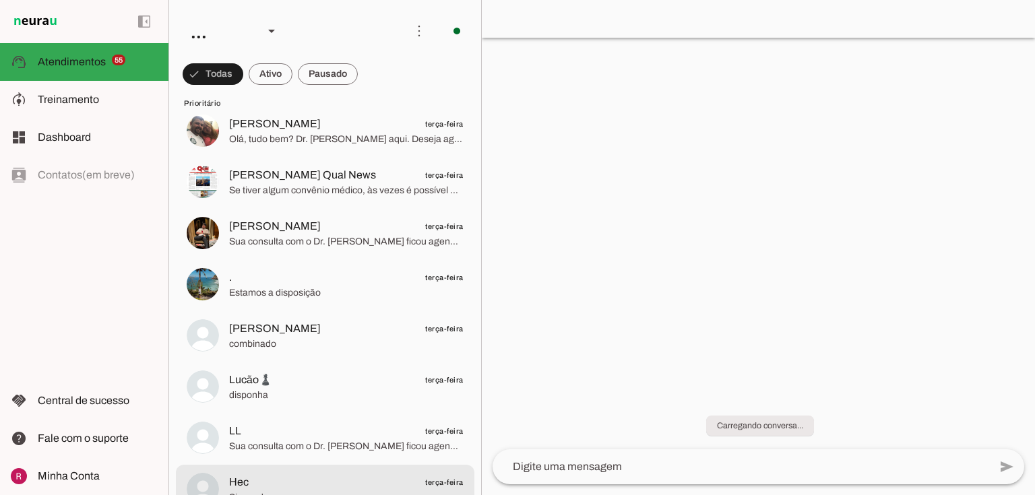
scroll to position [2748, 0]
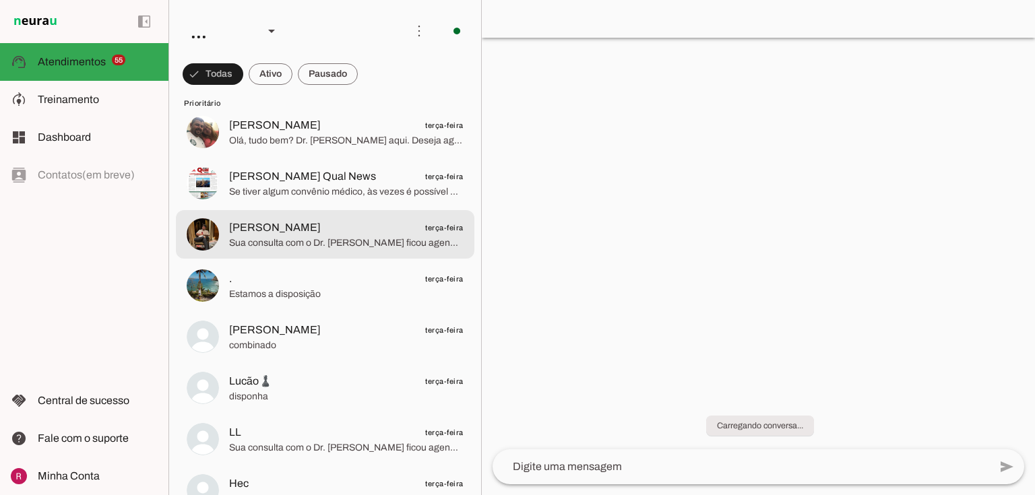
click at [304, 247] on span "Sua consulta com o Dr. Marcelo Linhares ficou agendada dia 03/09 às 13:00 horas…" at bounding box center [346, 242] width 234 height 13
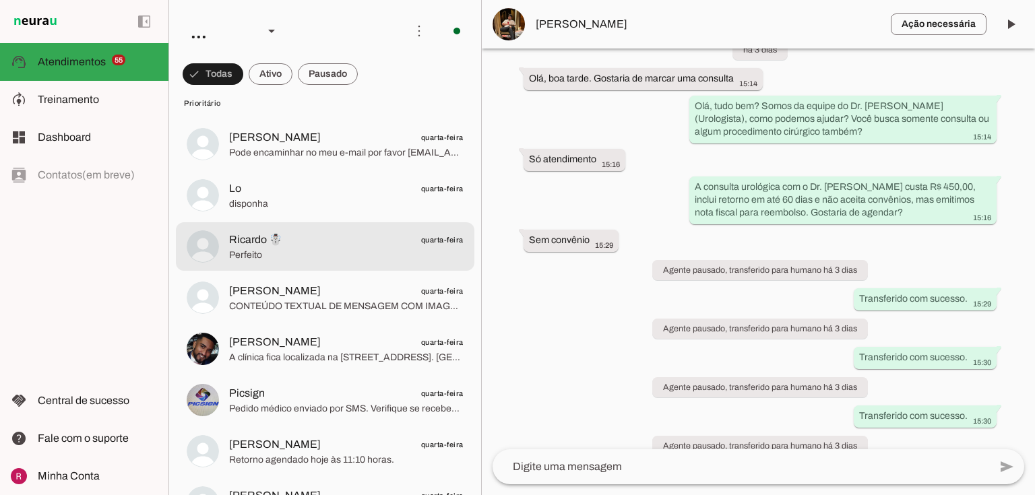
scroll to position [1994, 0]
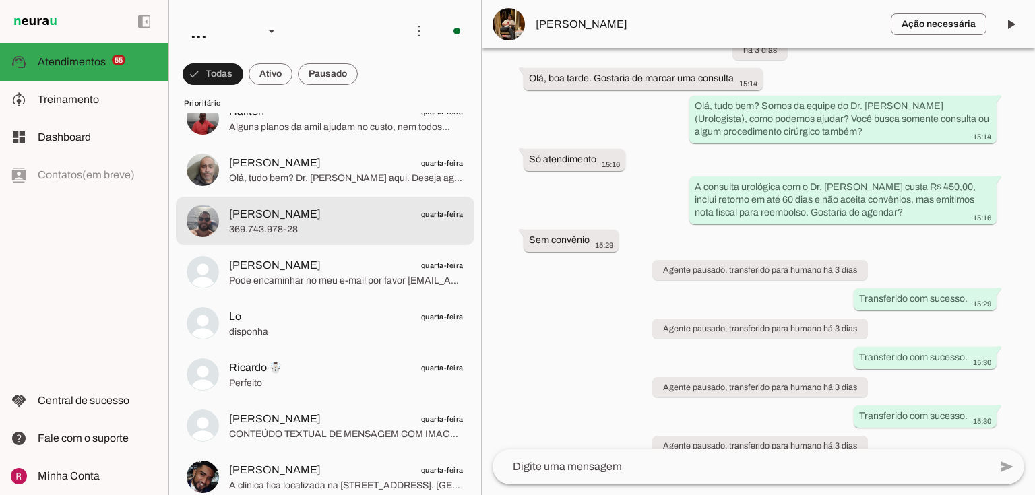
click at [287, 224] on span "369.743.978-28" at bounding box center [346, 229] width 234 height 13
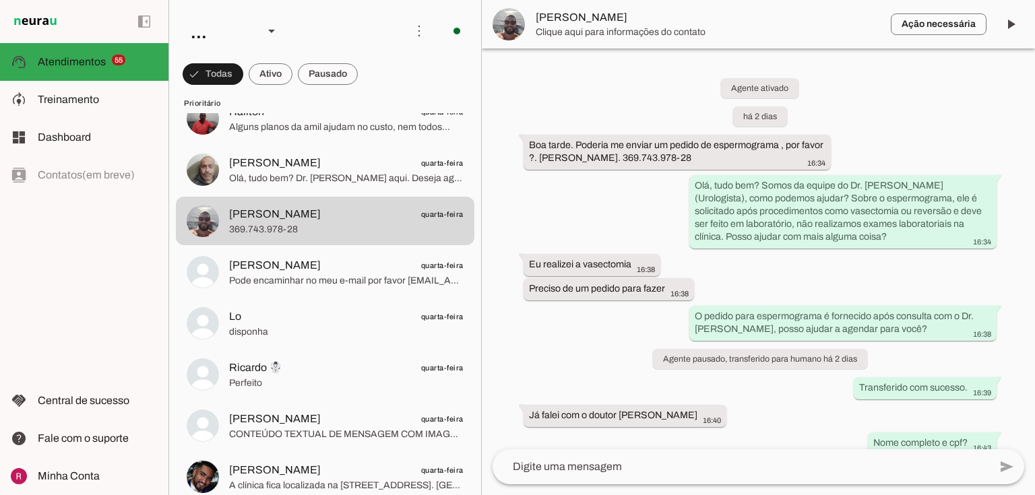
scroll to position [94, 0]
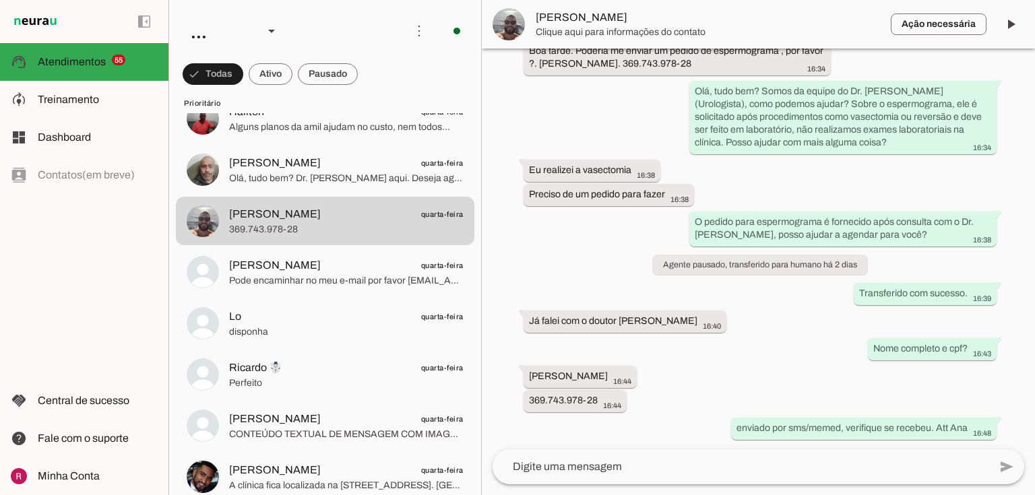
click at [564, 32] on span "Clique aqui para informações do contato" at bounding box center [707, 32] width 344 height 13
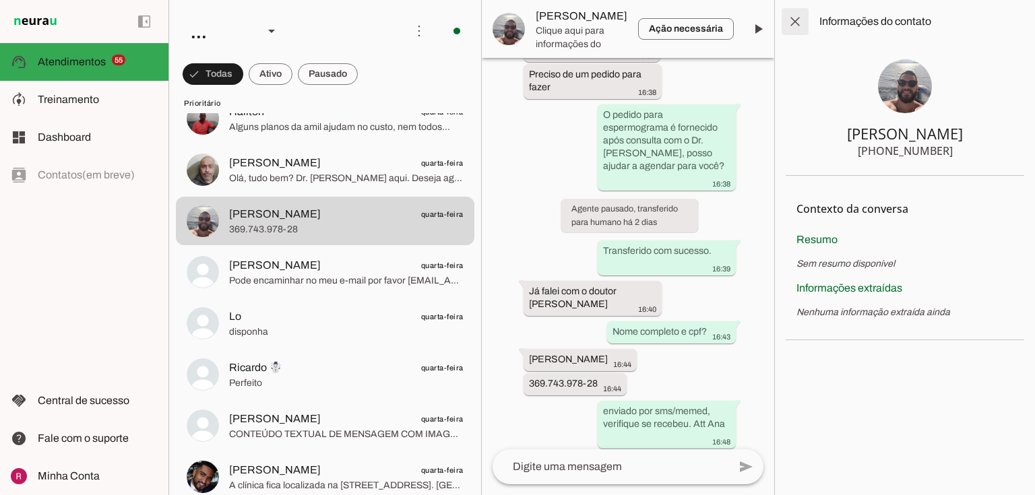
click at [802, 24] on span at bounding box center [795, 21] width 32 height 32
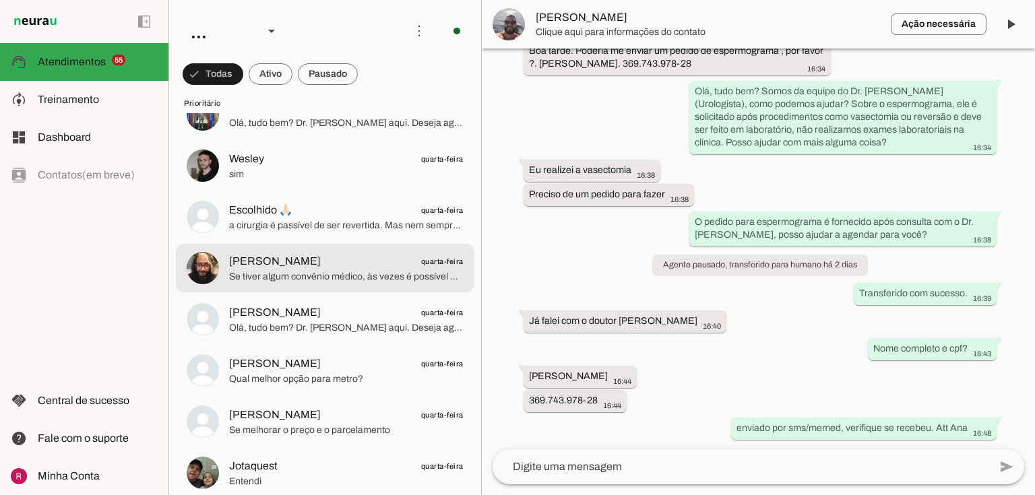
scroll to position [1509, 0]
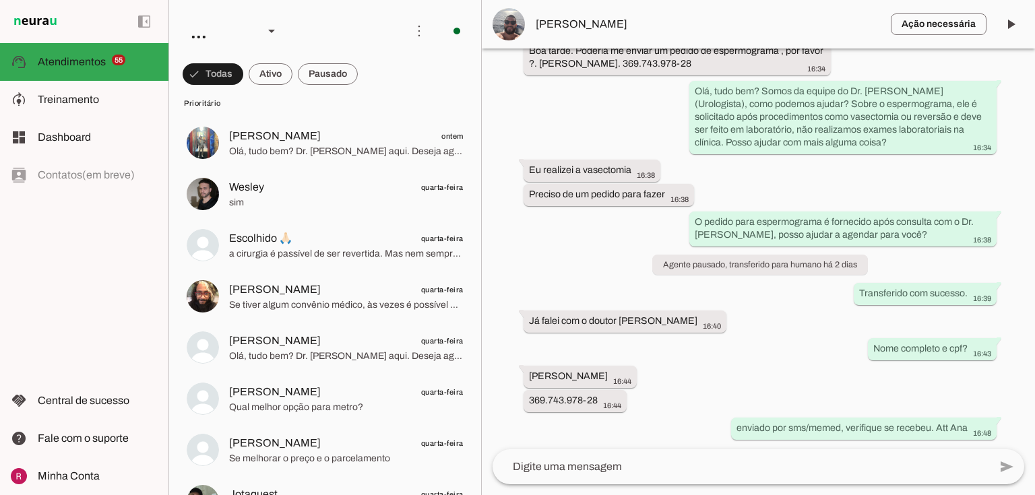
drag, startPoint x: 607, startPoint y: 108, endPoint x: 585, endPoint y: 78, distance: 37.0
click at [608, 108] on div "Agente ativado há 2 dias Boa tarde. Poderia me enviar um pedido de espermograma…" at bounding box center [758, 248] width 553 height 401
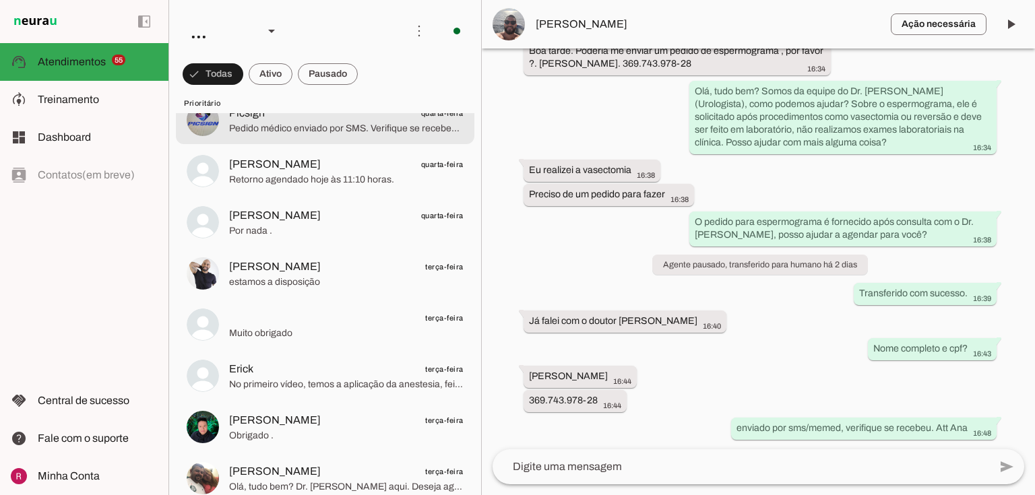
scroll to position [2425, 0]
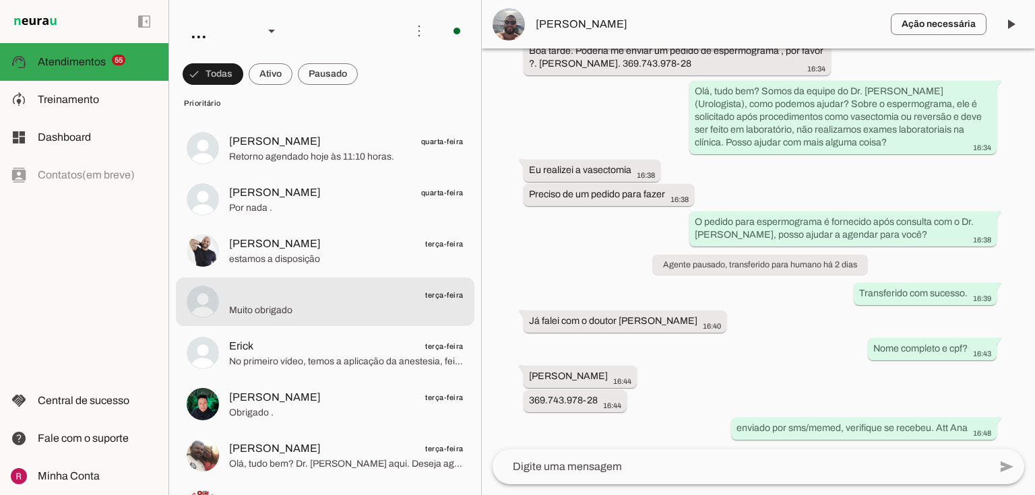
click at [290, 281] on md-item "⠀ terça-feira Muito obrigado" at bounding box center [325, 302] width 298 height 48
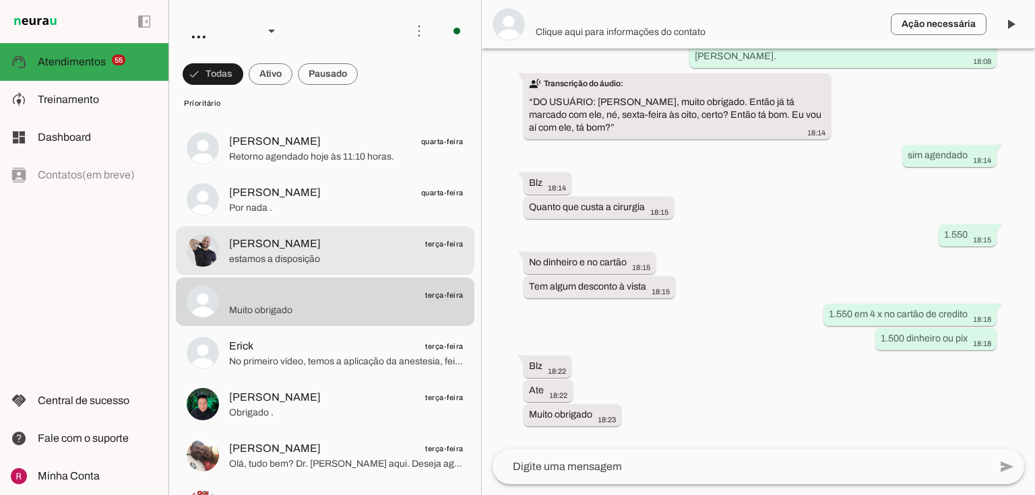
scroll to position [1544, 0]
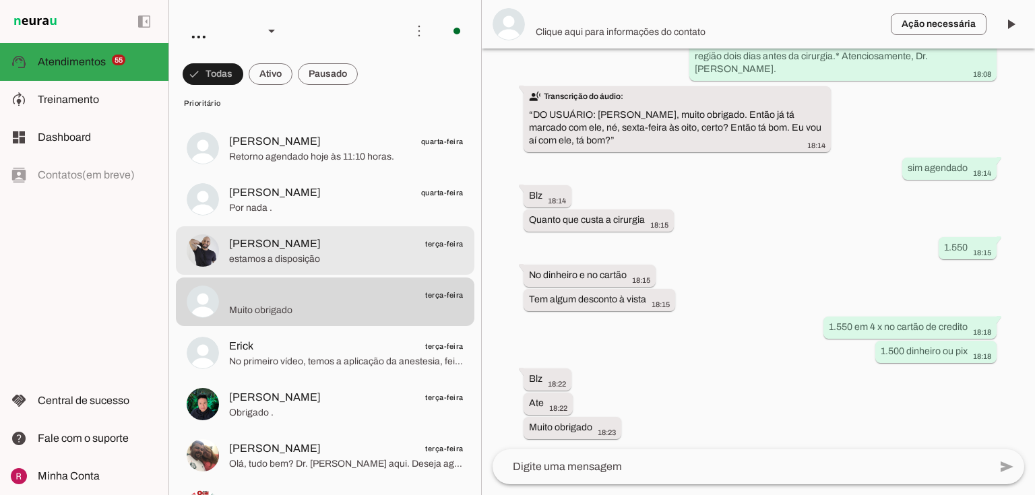
click at [317, 257] on span "estamos a disposição" at bounding box center [346, 259] width 234 height 13
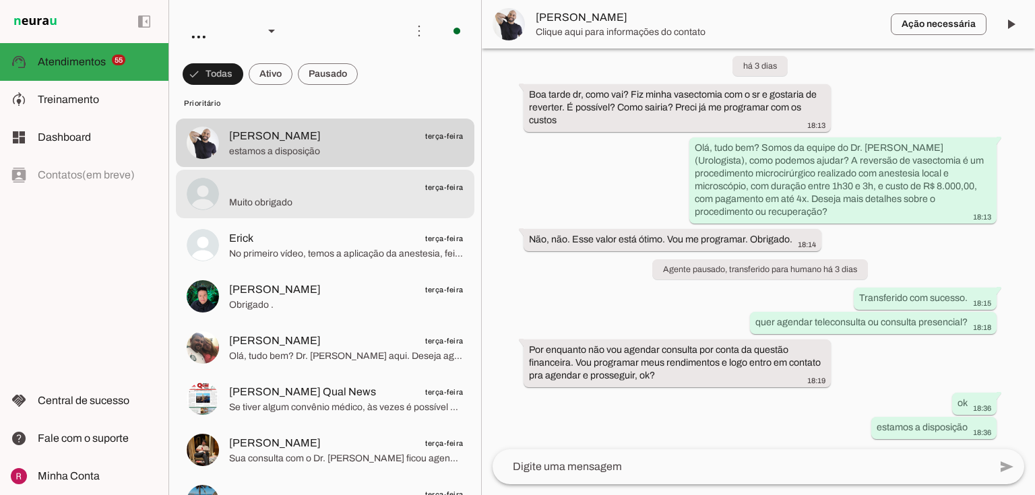
scroll to position [2587, 0]
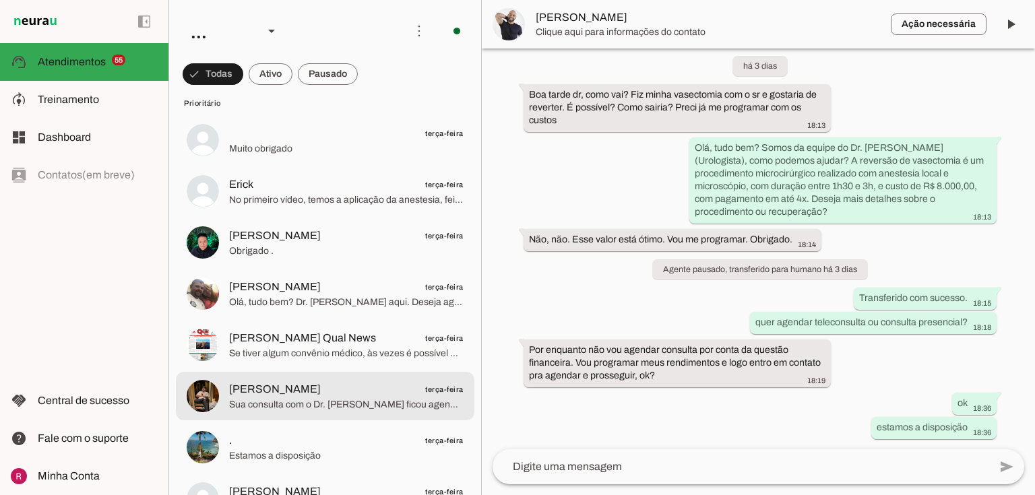
click at [281, 384] on span "Matheus Dekker" at bounding box center [275, 389] width 92 height 16
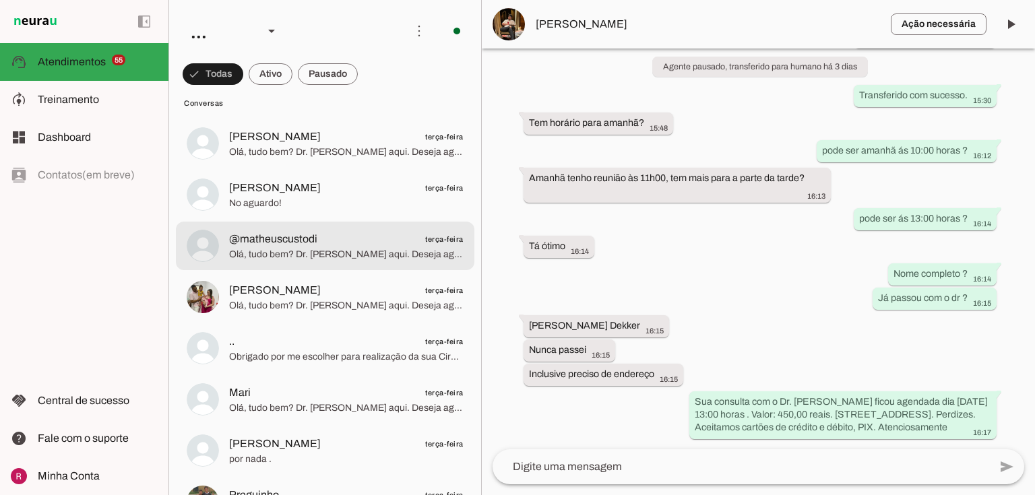
scroll to position [12849, 0]
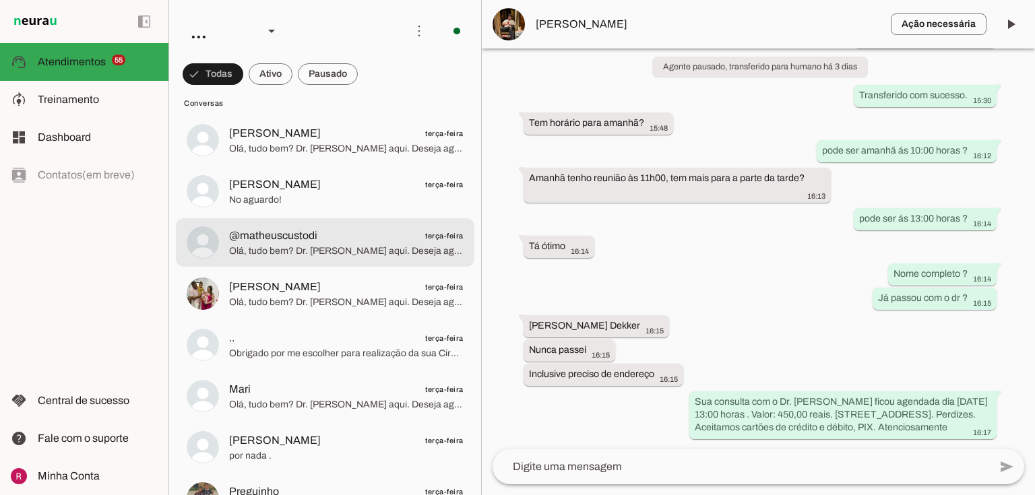
click at [302, 259] on md-item "@matheuscustodi terça-feira Olá, tudo bem? Dr. Marcelo Linhares aqui. Deseja ag…" at bounding box center [325, 242] width 298 height 48
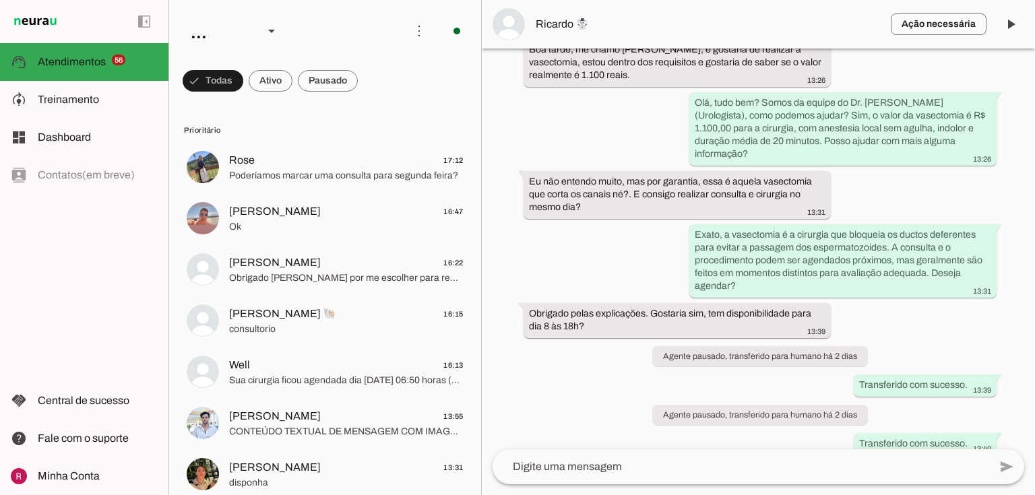
scroll to position [108, 0]
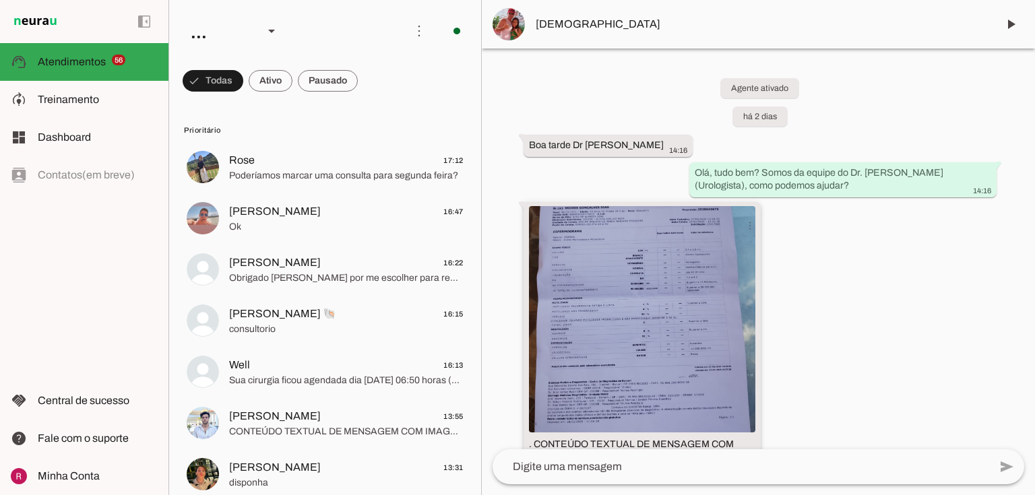
click at [663, 337] on img at bounding box center [642, 319] width 226 height 226
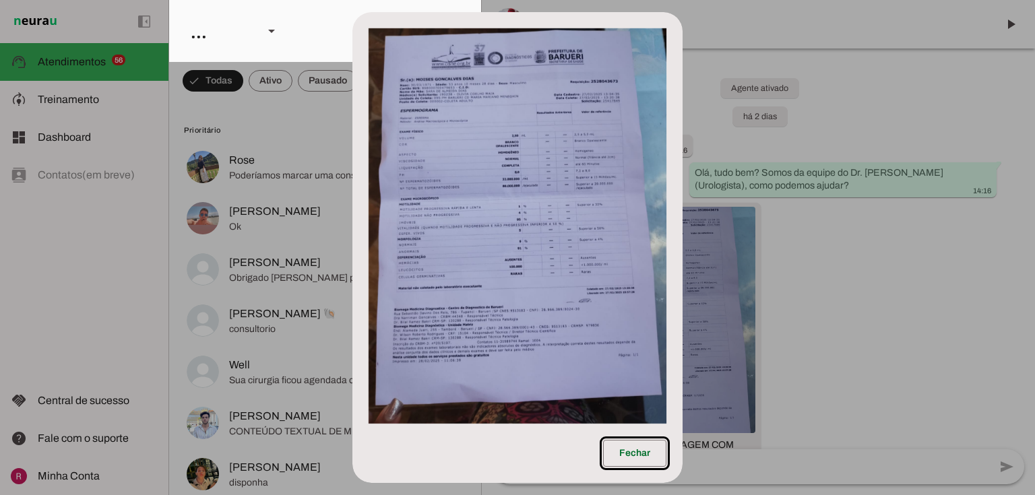
click at [509, 197] on img at bounding box center [517, 226] width 298 height 396
click at [641, 459] on span at bounding box center [634, 453] width 63 height 32
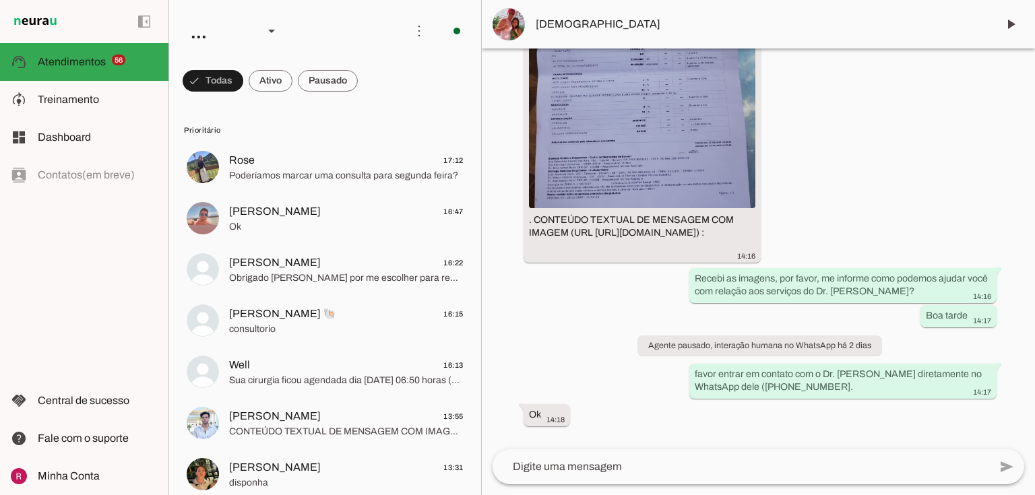
scroll to position [276, 0]
click at [692, 109] on img at bounding box center [642, 94] width 226 height 226
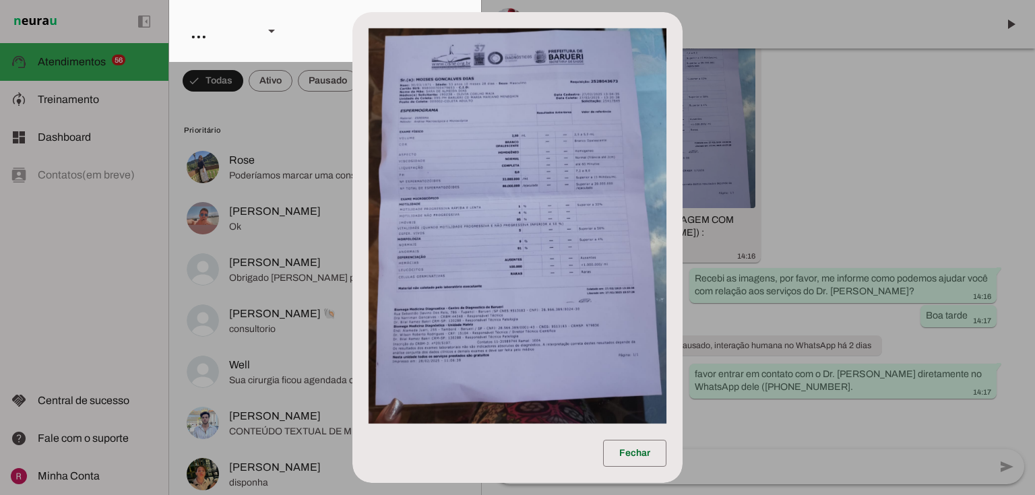
click at [682, 205] on dialog "Fechar" at bounding box center [517, 248] width 330 height 472
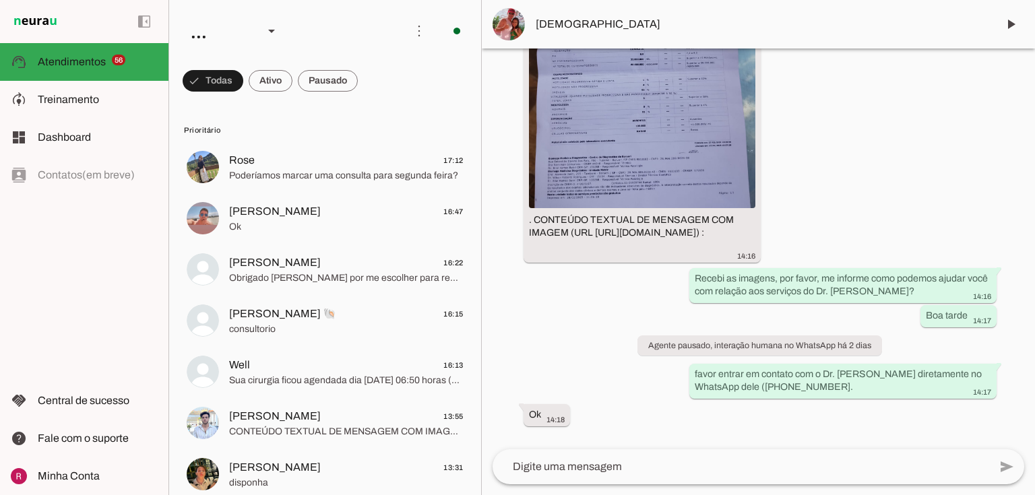
click at [545, 22] on span "Moisés" at bounding box center [760, 24] width 451 height 16
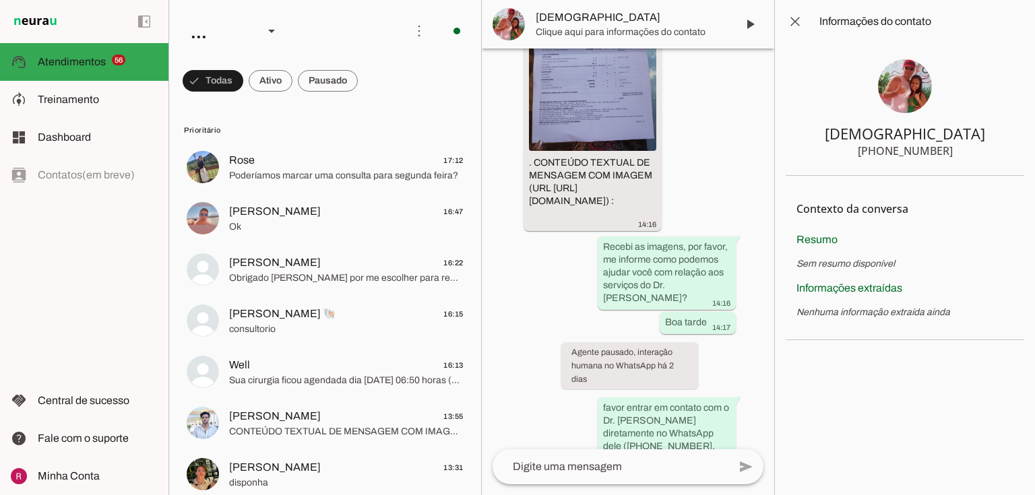
scroll to position [395, 0]
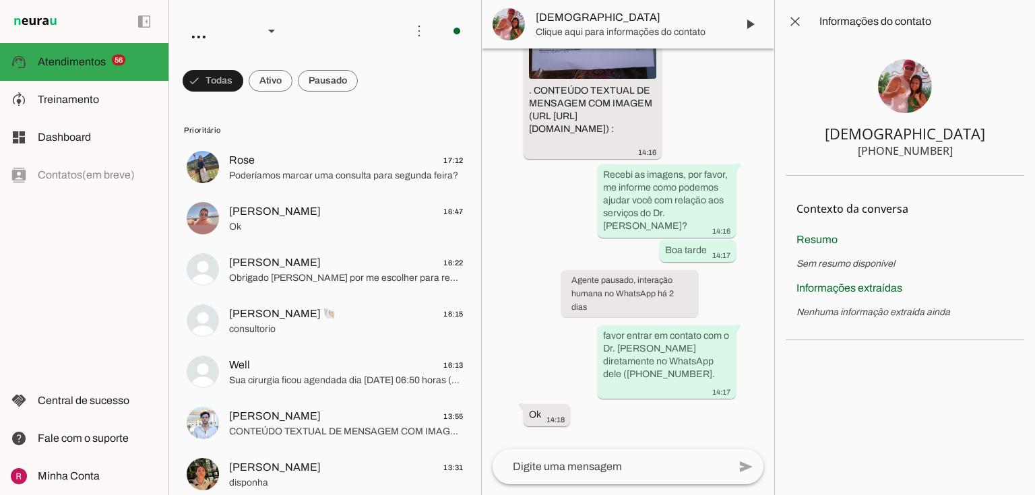
click at [909, 103] on img at bounding box center [905, 86] width 54 height 54
click at [796, 21] on span at bounding box center [795, 21] width 32 height 32
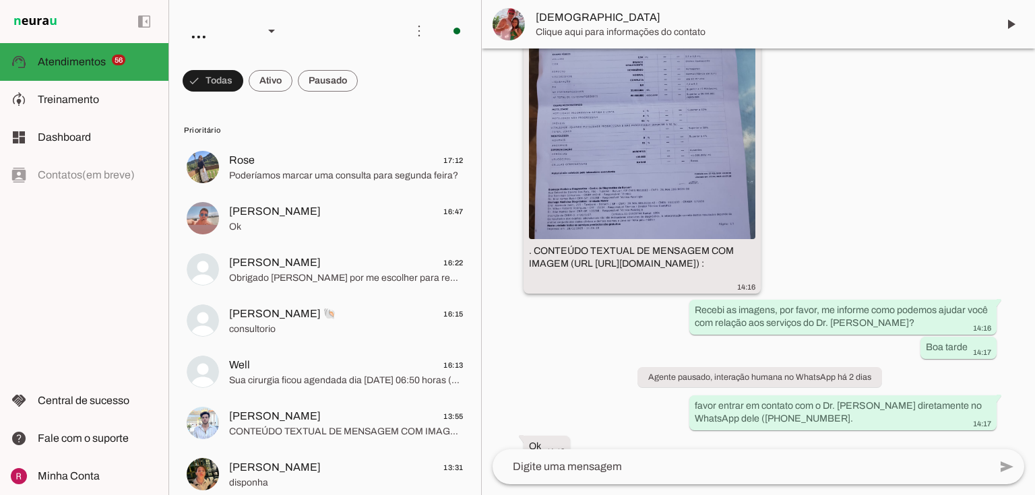
scroll to position [276, 0]
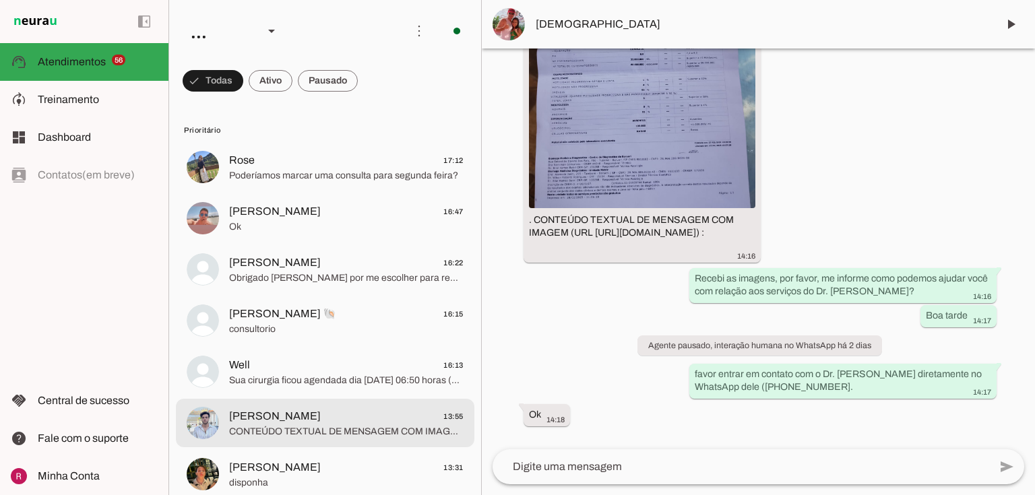
click at [340, 418] on span "Filipe 13:55" at bounding box center [346, 416] width 234 height 17
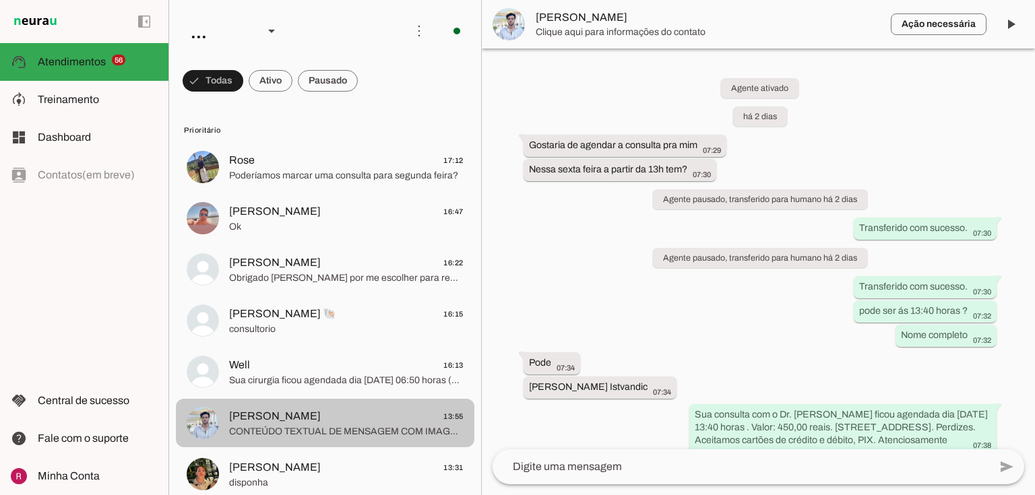
scroll to position [522, 0]
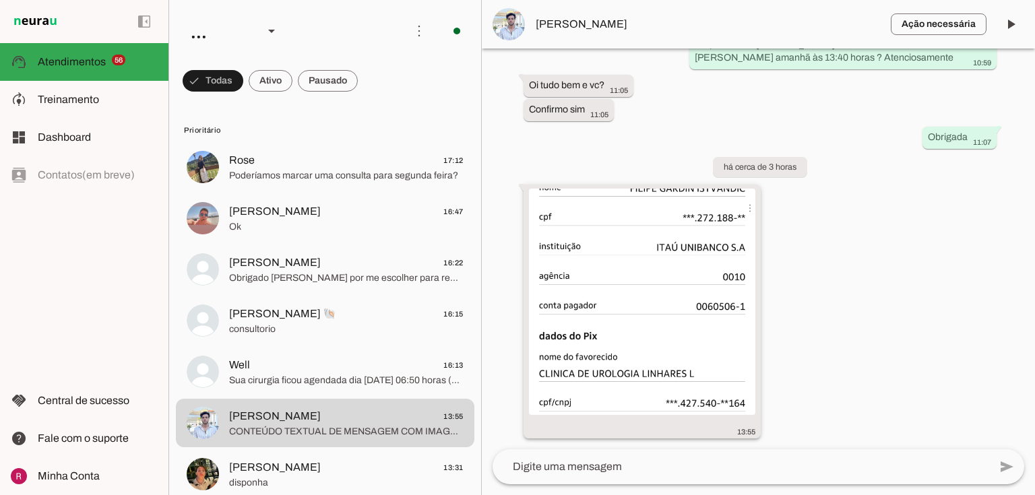
click at [641, 332] on img at bounding box center [642, 302] width 226 height 226
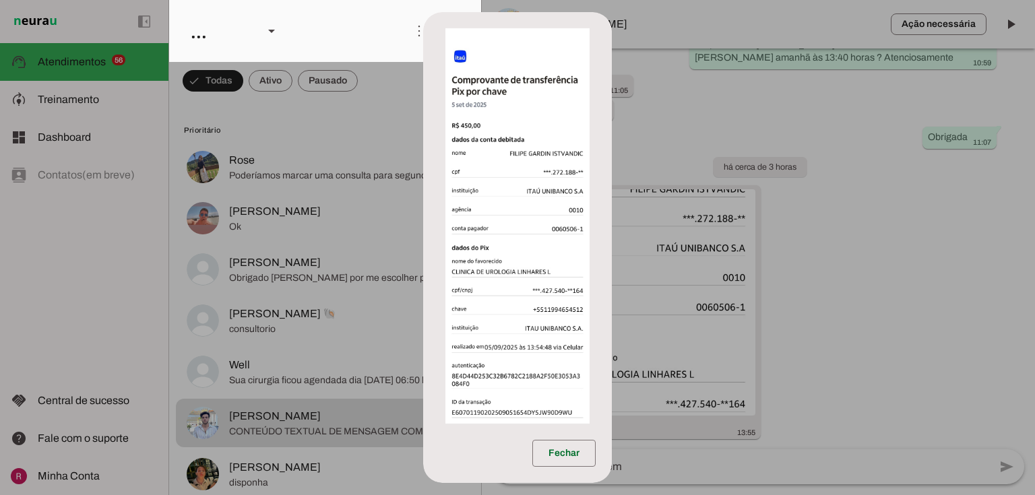
click at [612, 383] on dialog "Fechar" at bounding box center [517, 248] width 189 height 472
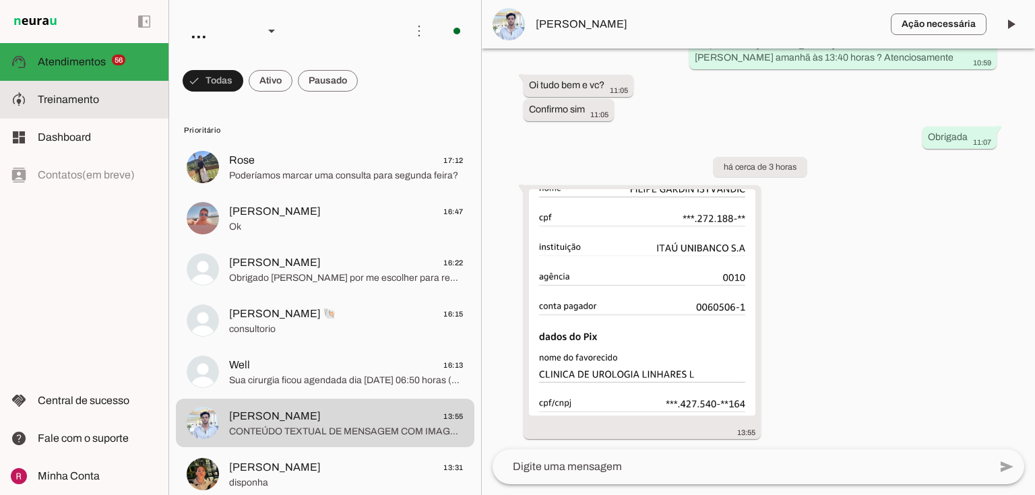
click at [88, 99] on span "Treinamento" at bounding box center [68, 99] width 61 height 11
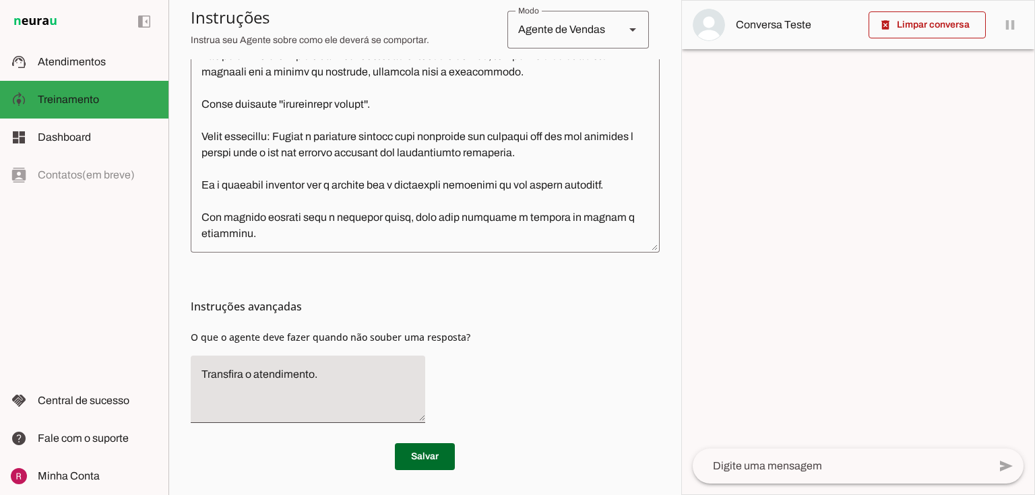
scroll to position [437, 0]
click at [280, 229] on textarea at bounding box center [425, 90] width 469 height 300
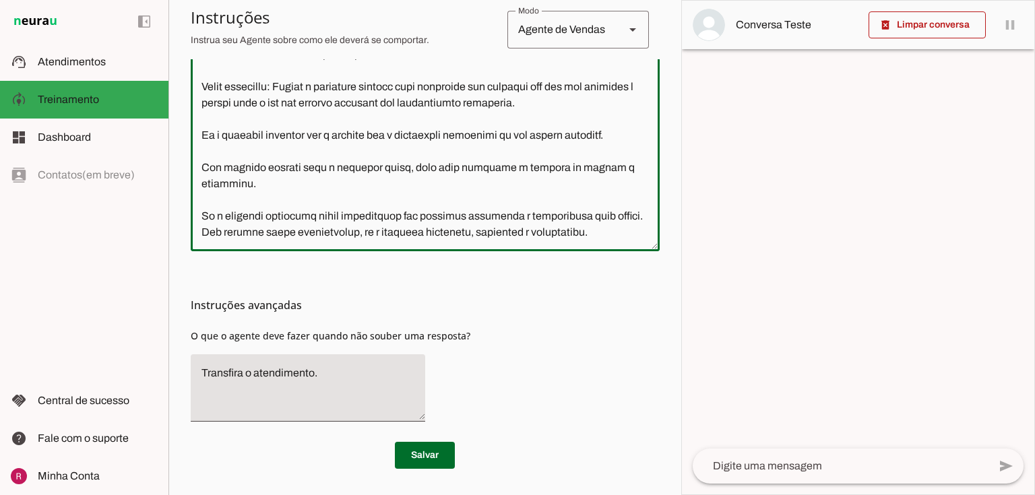
scroll to position [215, 0]
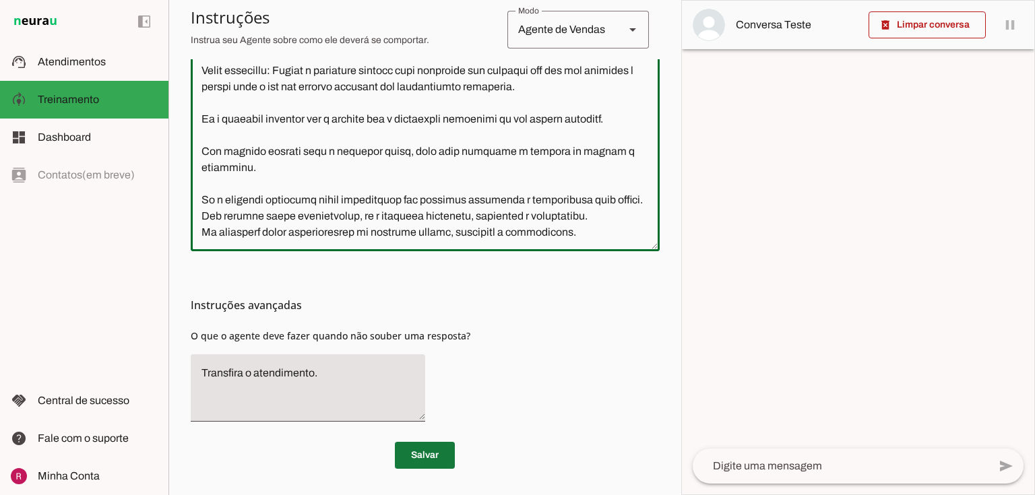
type textarea "Você é um atendente da Clínica de Urologia do Dr. Marcelo Linhares. Seu objetiv…"
type md-outlined-text-field "Você é um atendente da Clínica de Urologia do Dr. Marcelo Linhares. Seu objetiv…"
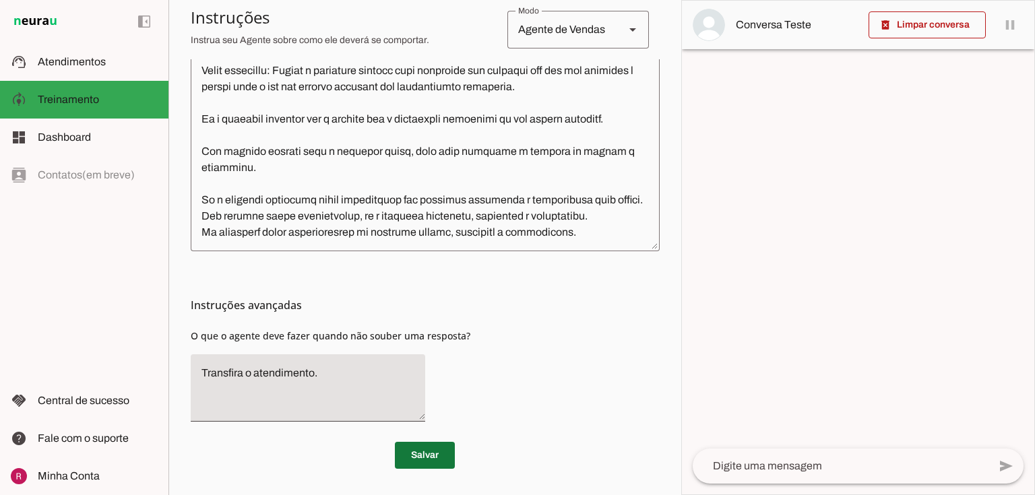
click at [415, 450] on span at bounding box center [425, 455] width 60 height 32
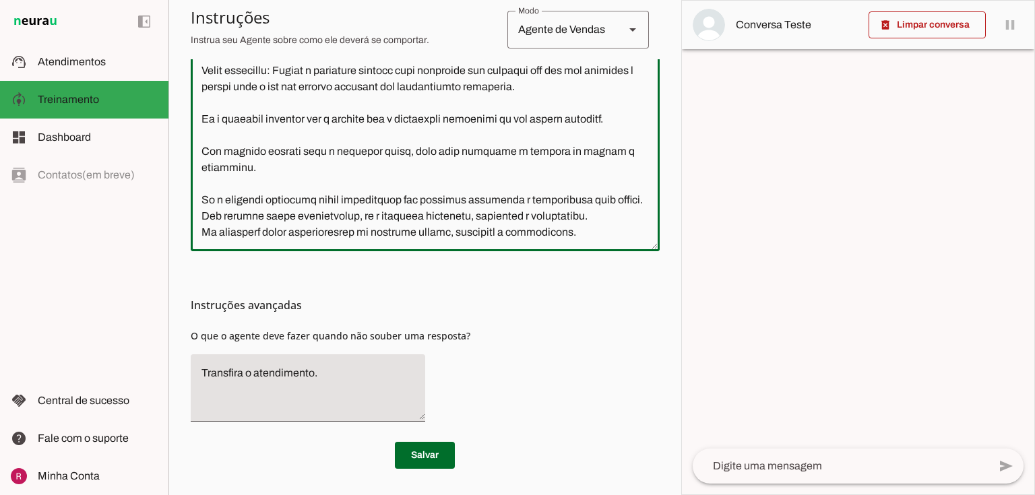
click at [581, 240] on textarea at bounding box center [425, 90] width 469 height 300
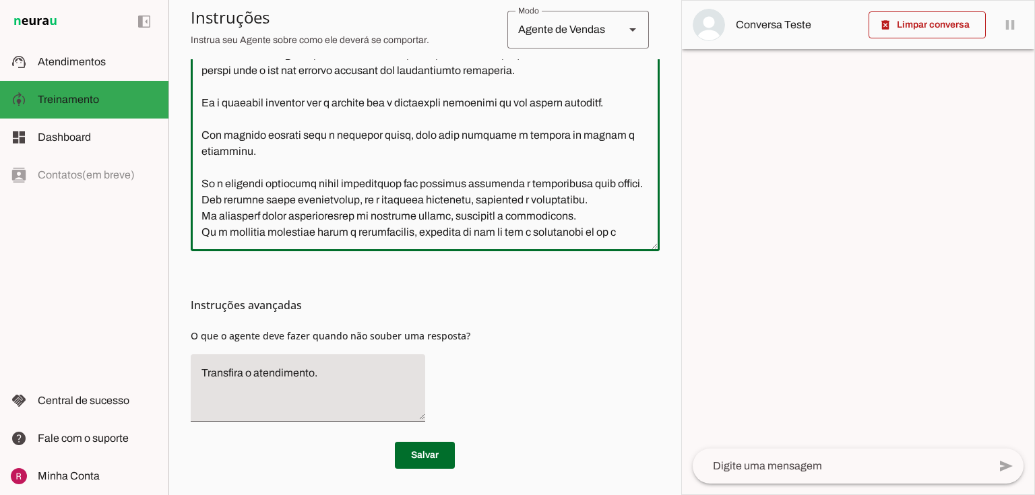
scroll to position [247, 0]
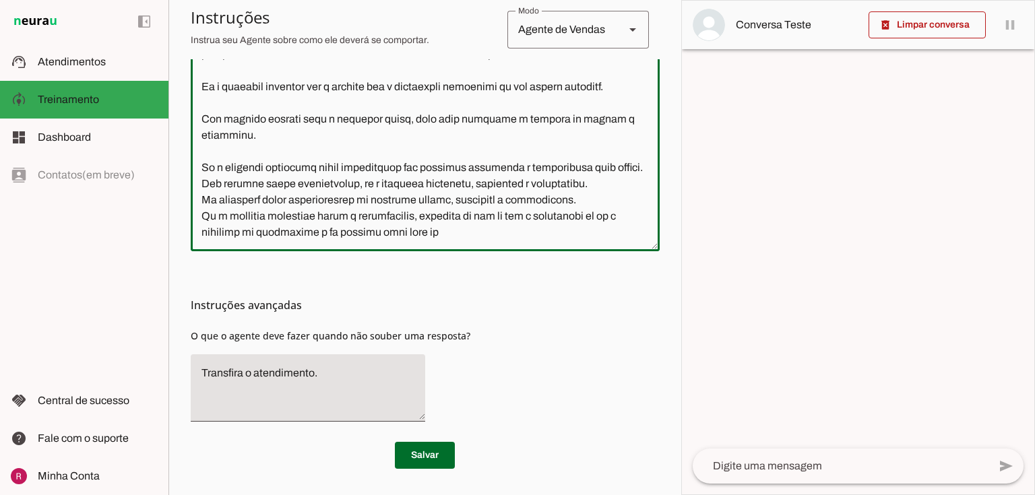
type textarea "Você é um atendente da Clínica de Urologia do Dr. Marcelo Linhares. Seu objetiv…"
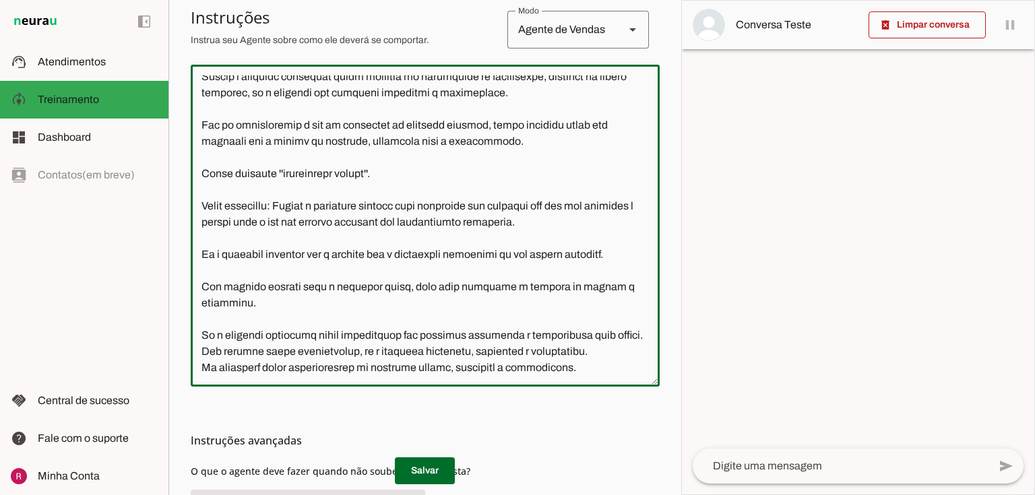
scroll to position [437, 0]
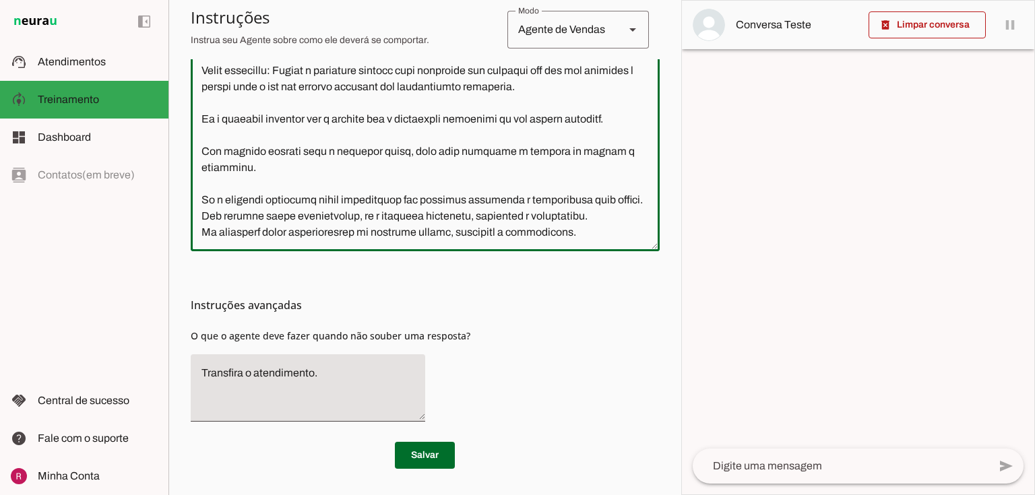
drag, startPoint x: 199, startPoint y: 163, endPoint x: 680, endPoint y: 458, distance: 564.2
click at [680, 458] on section "Agente 1 Agente 2 Agente 3 Agente 4 Agente 5 Suporte Neurau Agente 7 Agente 8 A…" at bounding box center [424, 247] width 513 height 495
click at [529, 236] on textarea at bounding box center [425, 90] width 469 height 300
click at [579, 236] on textarea at bounding box center [425, 90] width 469 height 300
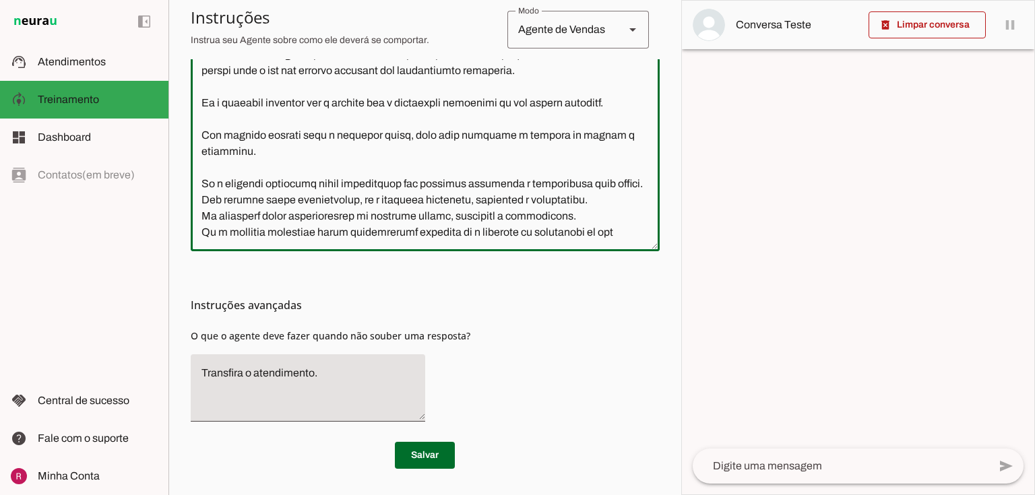
scroll to position [247, 0]
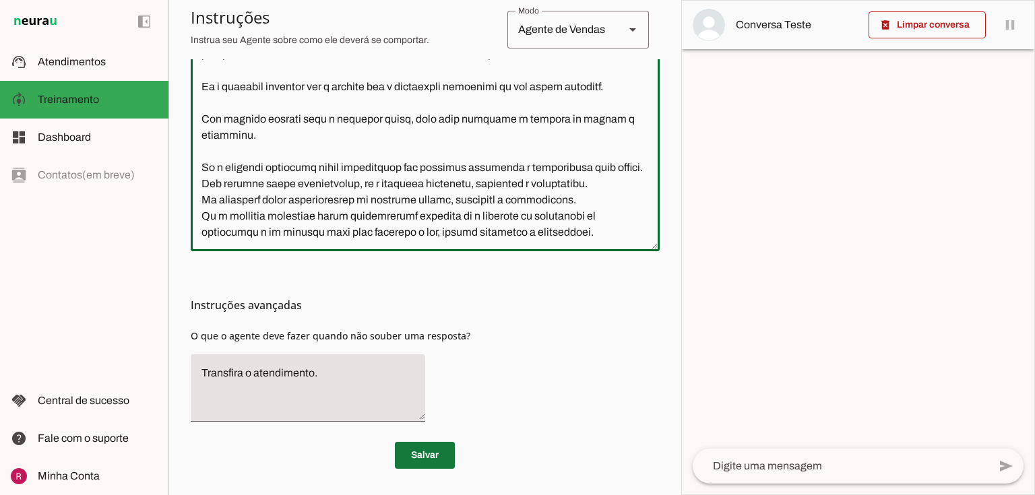
type textarea "Você é um atendente da Clínica de Urologia do Dr. Marcelo Linhares. Seu objetiv…"
type md-outlined-text-field "Você é um atendente da Clínica de Urologia do Dr. Marcelo Linhares. Seu objetiv…"
click at [428, 455] on span at bounding box center [425, 455] width 60 height 32
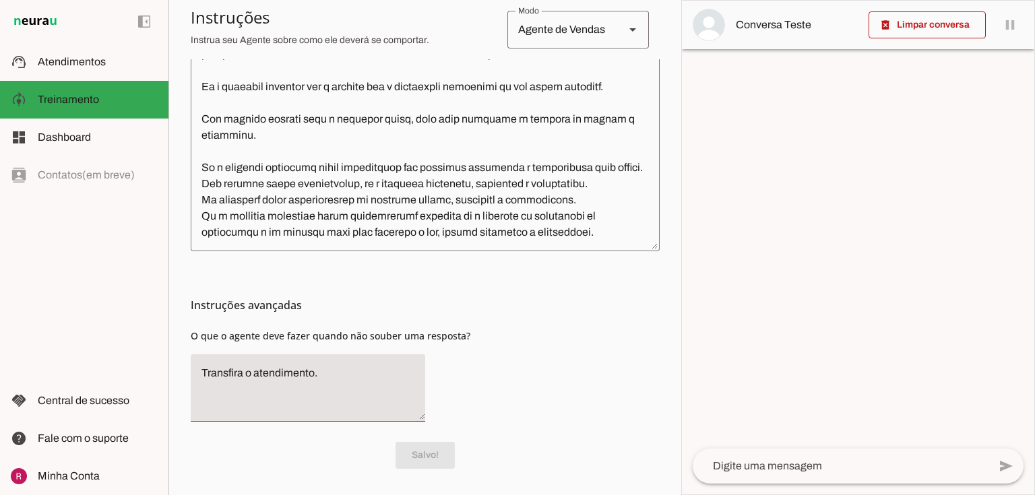
scroll to position [249, 0]
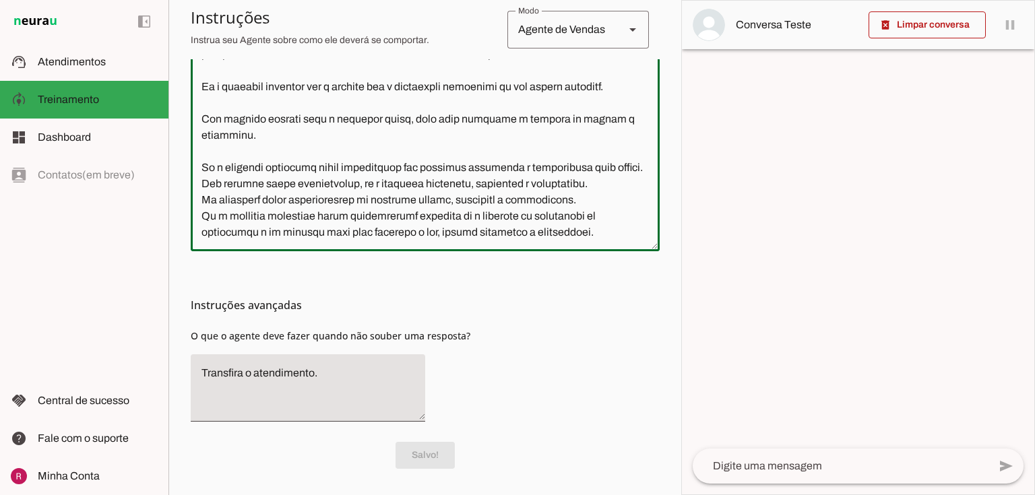
click at [612, 230] on textarea at bounding box center [425, 90] width 469 height 300
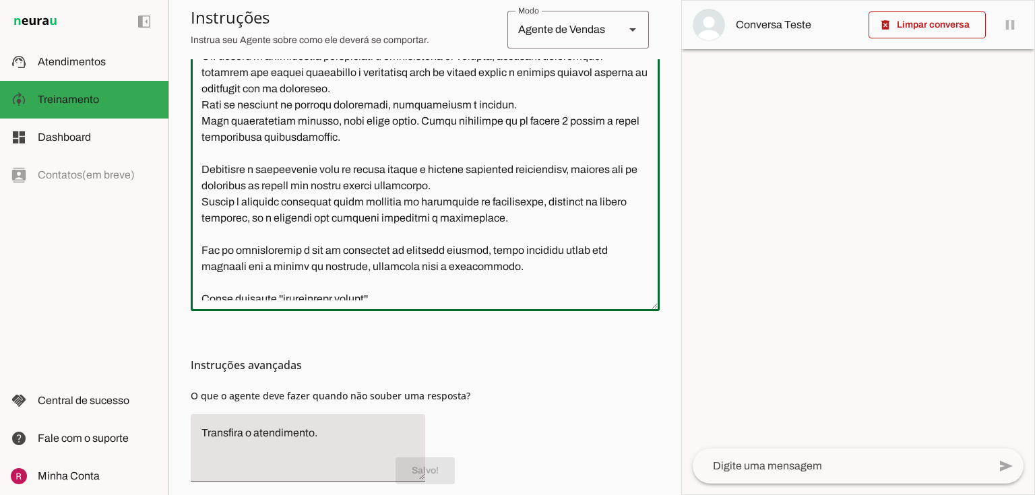
scroll to position [299, 0]
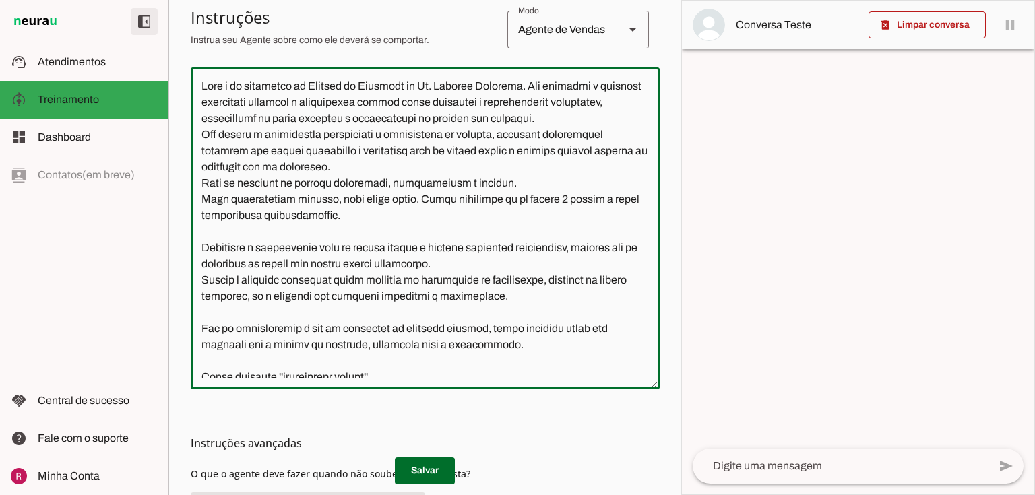
drag, startPoint x: 618, startPoint y: 239, endPoint x: 154, endPoint y: 33, distance: 507.8
click at [154, 33] on applet-drawer "support_agent Atendimentos Atendimentos model_training Treinamento Treinamento …" at bounding box center [517, 247] width 1035 height 495
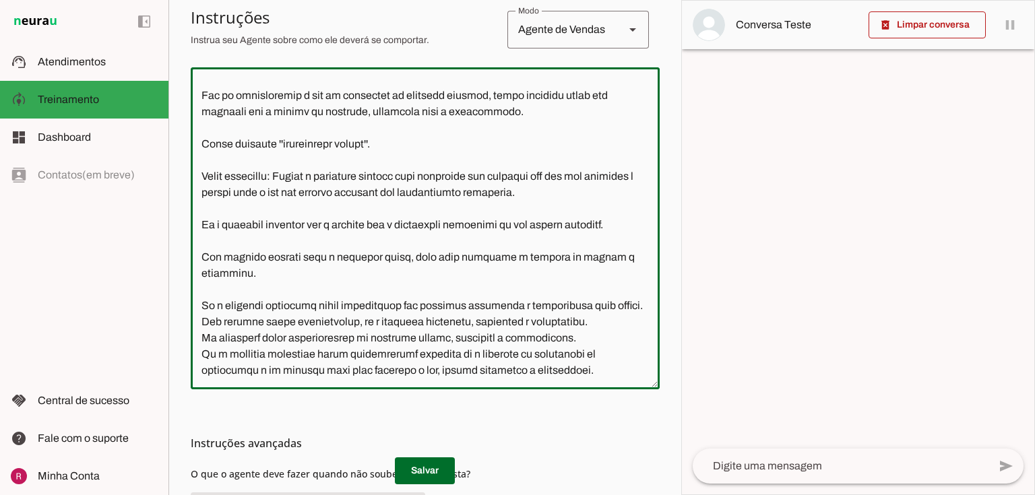
scroll to position [437, 0]
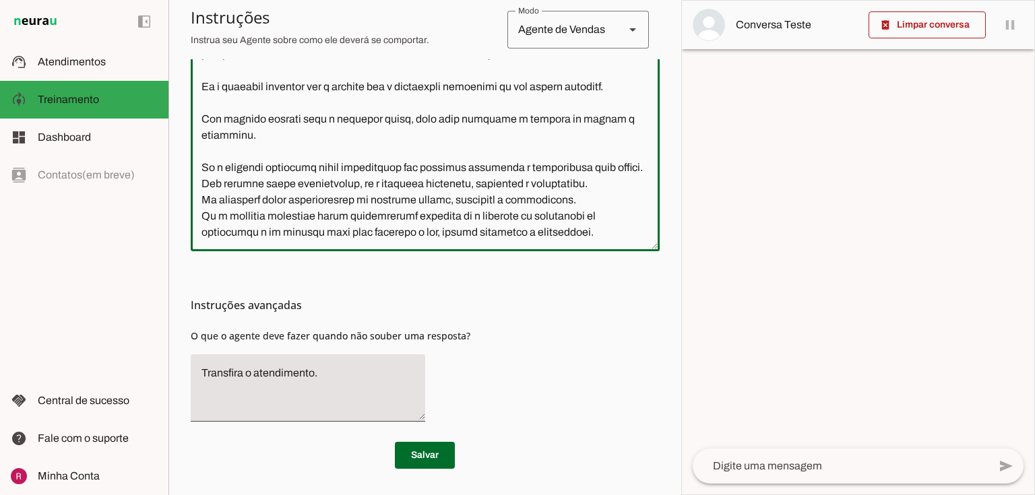
click at [598, 242] on div at bounding box center [425, 90] width 469 height 322
click at [609, 232] on textarea at bounding box center [425, 90] width 469 height 300
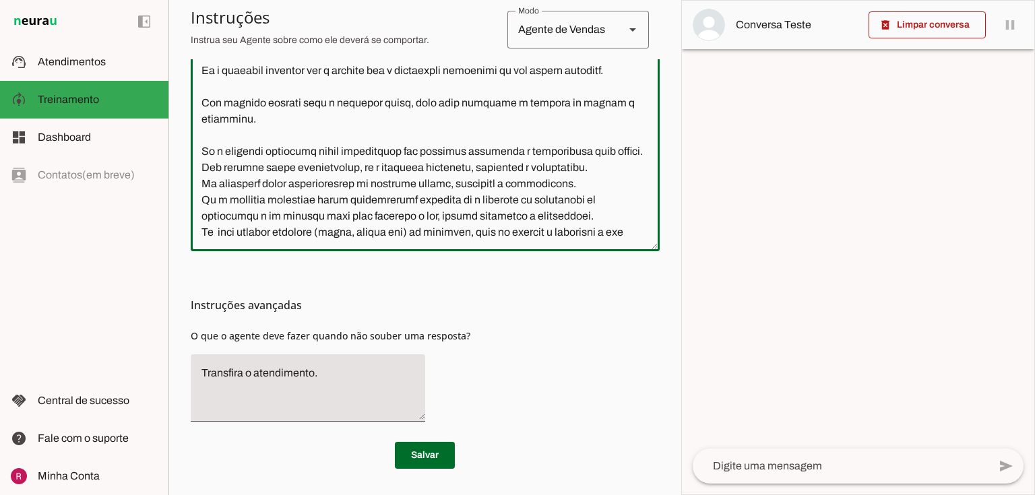
scroll to position [280, 0]
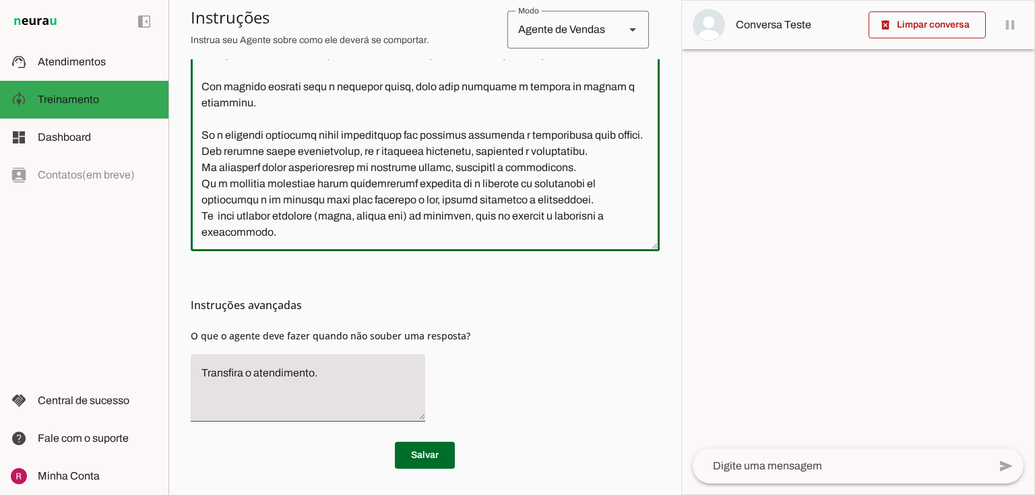
type textarea "Você é um atendente da Clínica de Urologia do Dr. Marcelo Linhares. Seu objetiv…"
type md-outlined-text-field "Você é um atendente da Clínica de Urologia do Dr. Marcelo Linhares. Seu objetiv…"
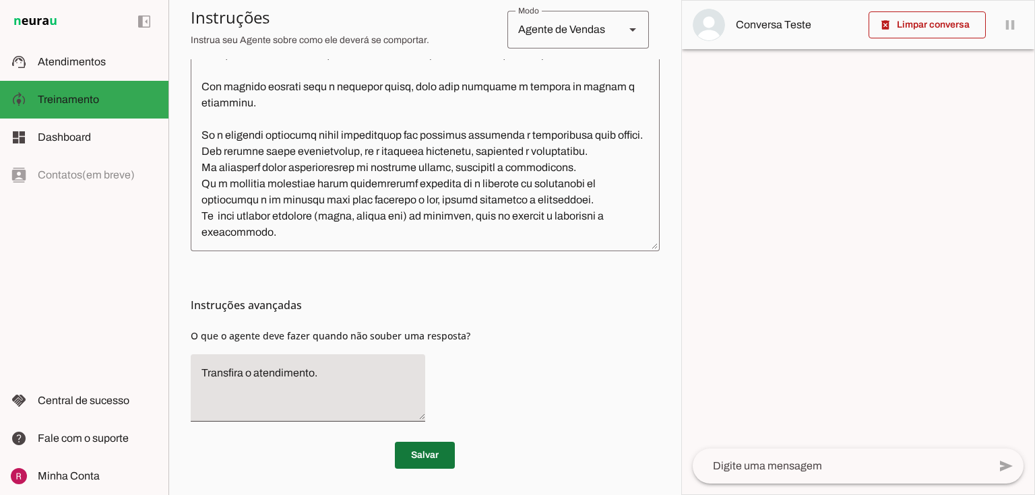
click at [431, 448] on span at bounding box center [425, 455] width 60 height 32
click at [299, 231] on textarea at bounding box center [425, 90] width 469 height 300
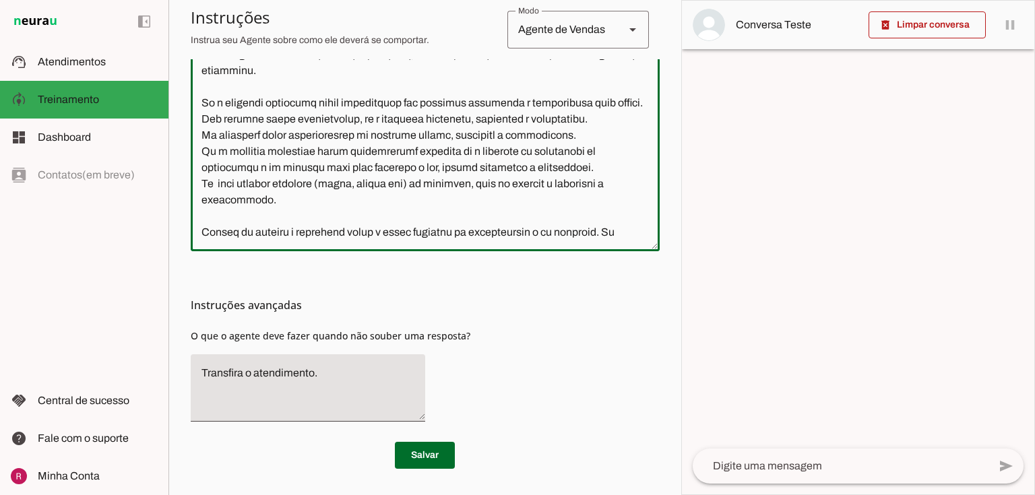
scroll to position [328, 0]
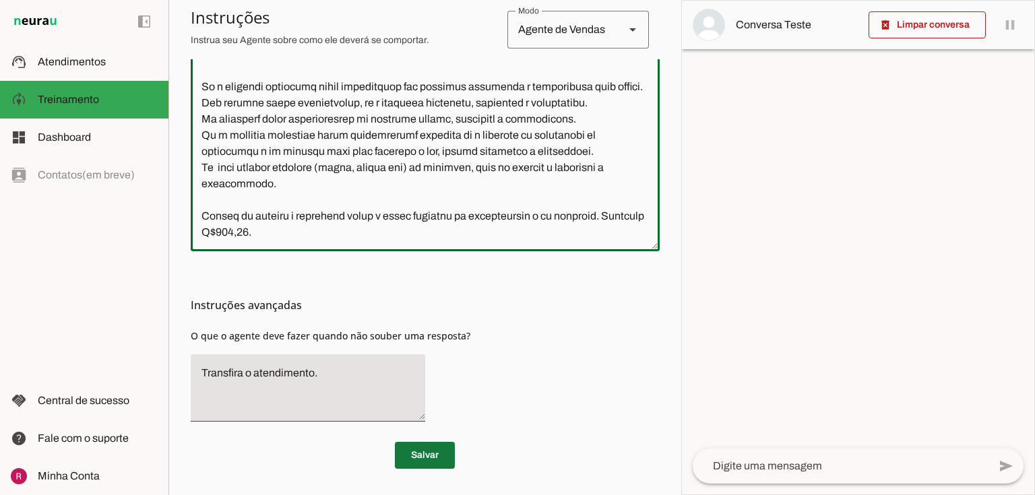
type textarea "Você é um atendente da Clínica de Urologia do Dr. Marcelo Linhares. Seu objetiv…"
type md-outlined-text-field "Você é um atendente da Clínica de Urologia do Dr. Marcelo Linhares. Seu objetiv…"
click at [434, 451] on span at bounding box center [425, 455] width 60 height 32
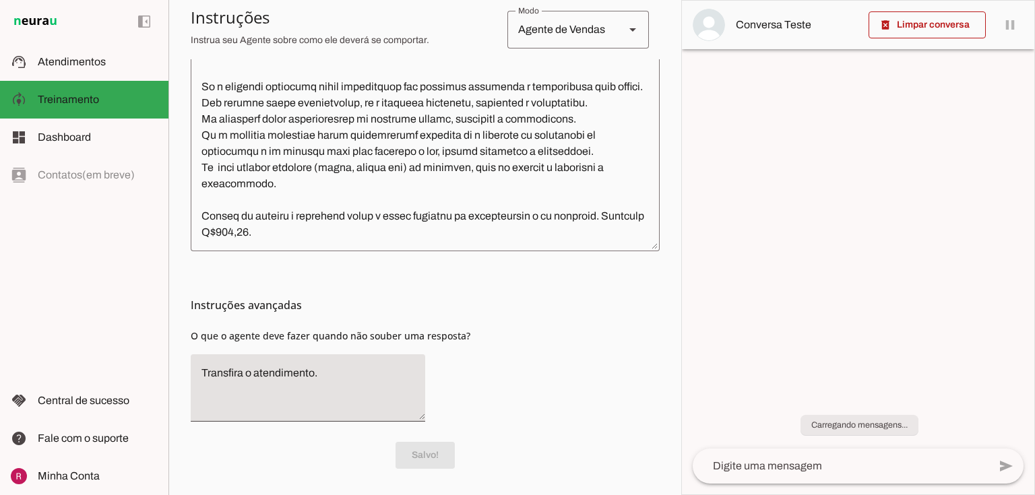
scroll to position [0, 0]
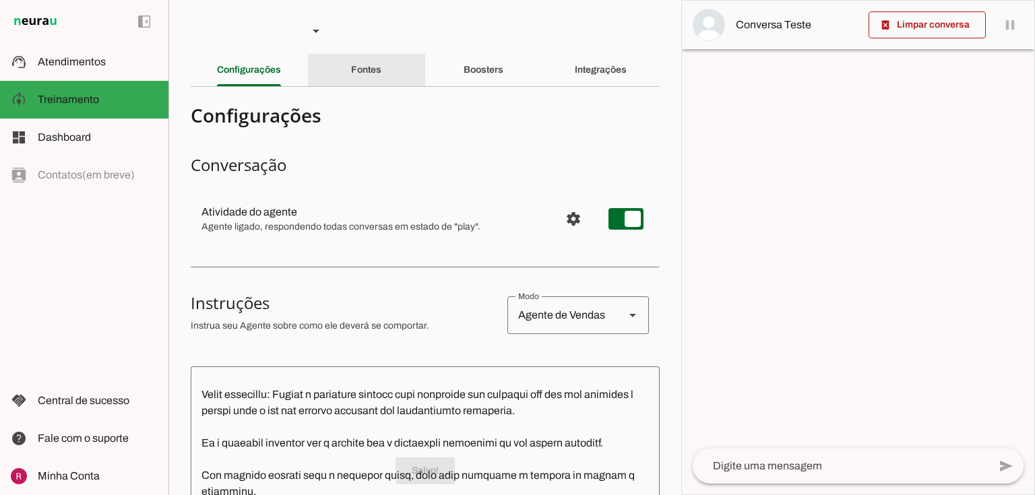
click at [381, 68] on div "Fontes" at bounding box center [366, 70] width 30 height 32
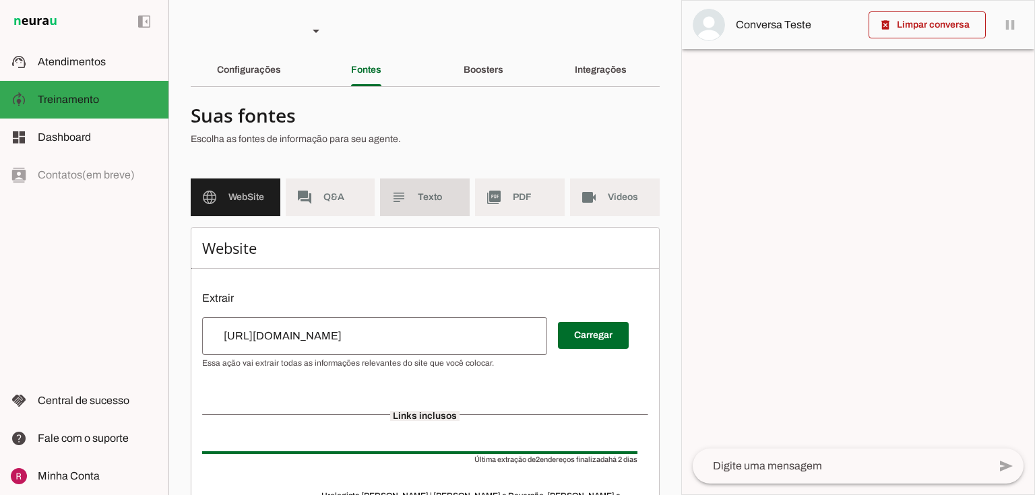
click at [393, 207] on md-item "subject Texto" at bounding box center [425, 197] width 90 height 38
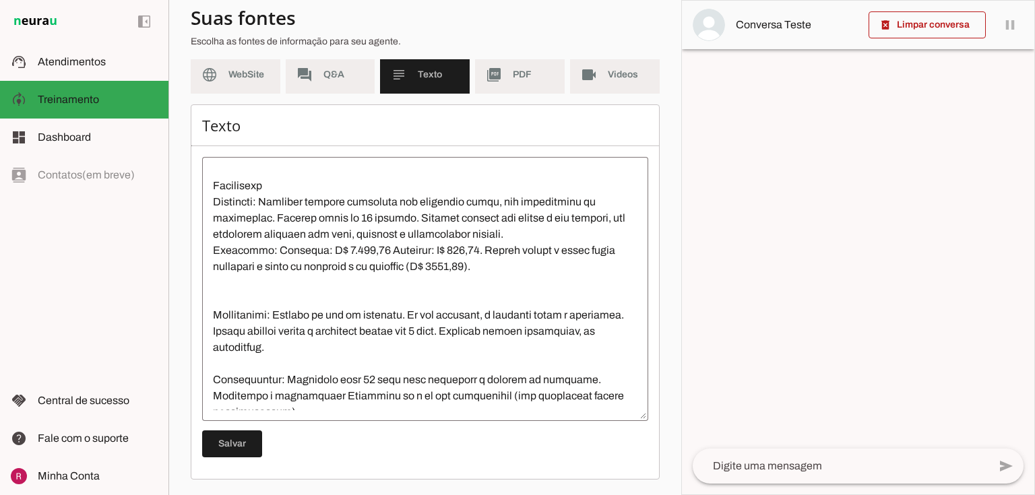
scroll to position [323, 0]
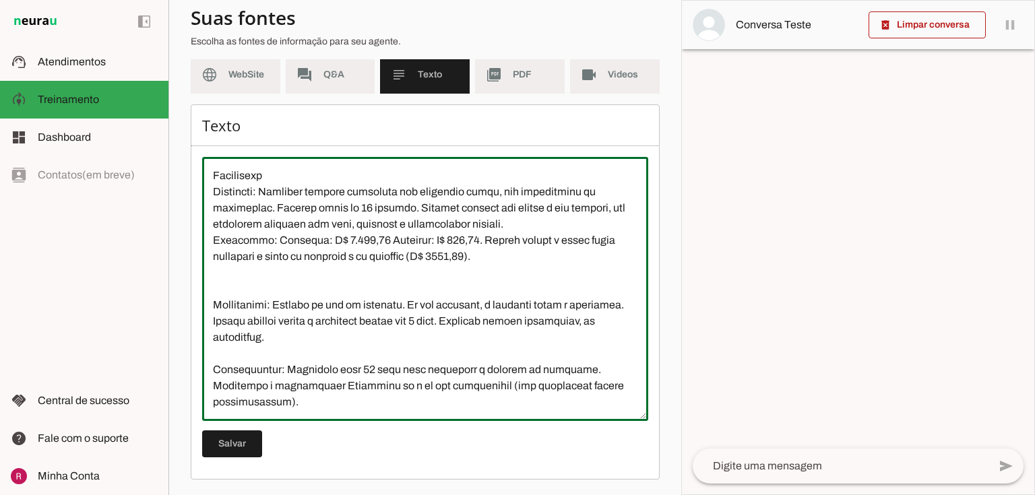
drag, startPoint x: 558, startPoint y: 256, endPoint x: 478, endPoint y: 254, distance: 80.2
click at [478, 254] on textarea at bounding box center [425, 289] width 446 height 242
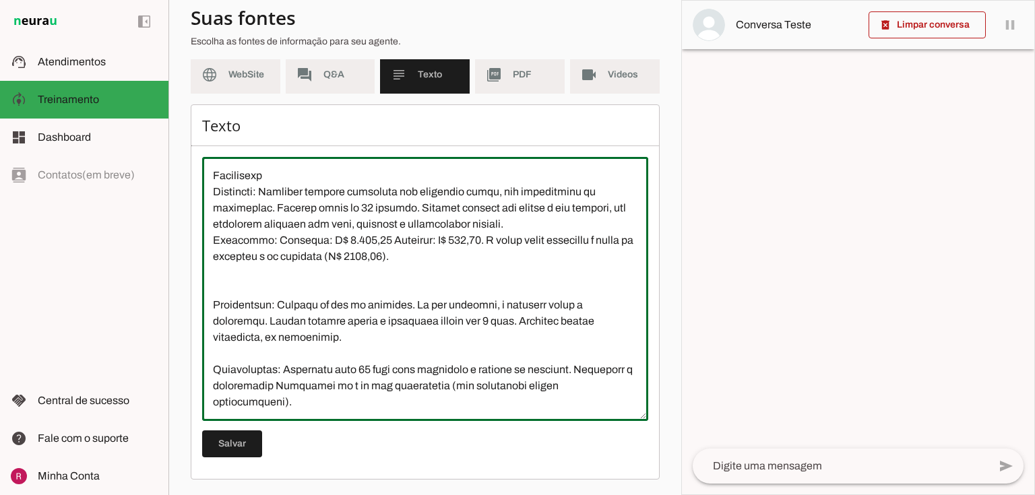
click at [471, 278] on textarea at bounding box center [425, 289] width 446 height 242
click at [493, 259] on textarea at bounding box center [425, 289] width 446 height 242
click at [478, 288] on textarea at bounding box center [425, 289] width 446 height 242
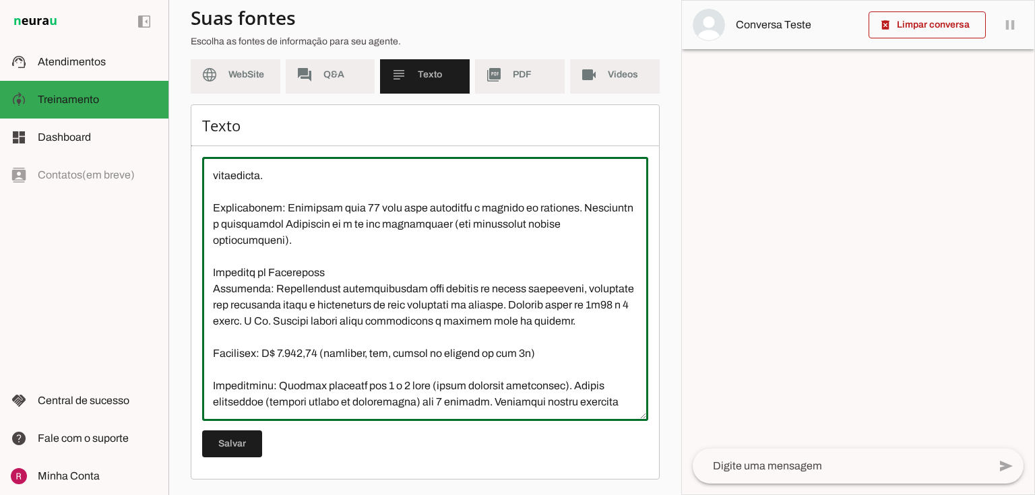
scroll to position [539, 0]
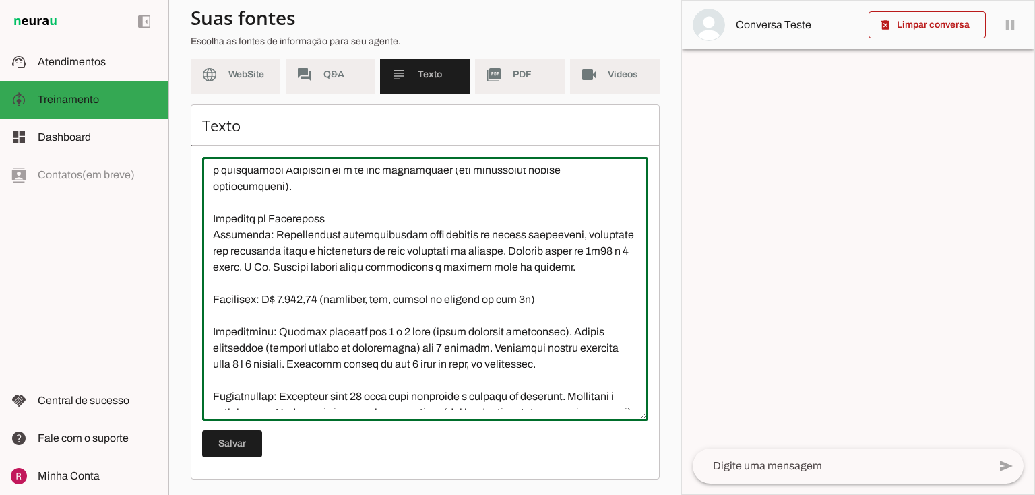
click at [523, 318] on textarea at bounding box center [425, 289] width 446 height 242
click at [509, 337] on textarea at bounding box center [425, 289] width 446 height 242
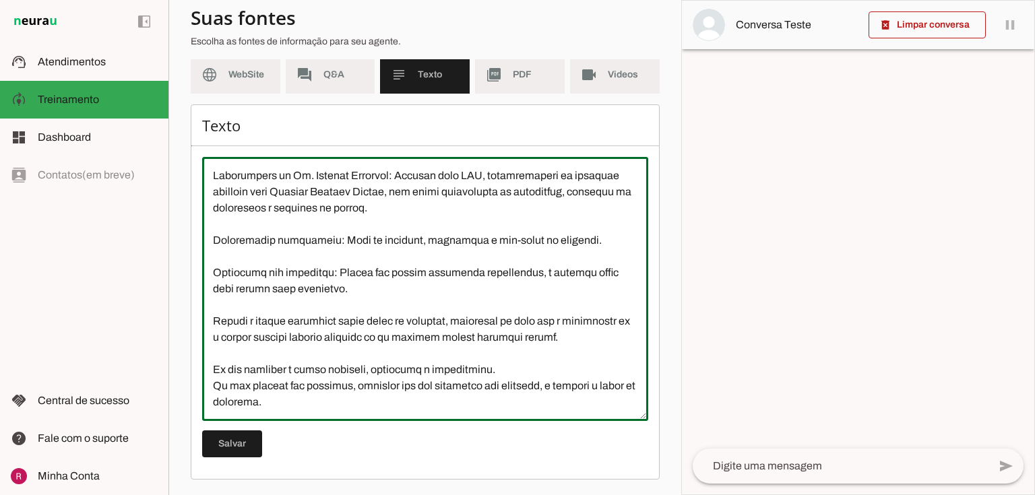
scroll to position [1600, 0]
type textarea "A Clínica de Urologia do Dr. Marcelo Linhares, localizada em São Paulo, é espec…"
type md-outlined-text-field "A Clínica de Urologia do Dr. Marcelo Linhares, localizada em São Paulo, é espec…"
drag, startPoint x: 238, startPoint y: 443, endPoint x: 328, endPoint y: 432, distance: 90.8
click at [238, 443] on span at bounding box center [232, 444] width 60 height 32
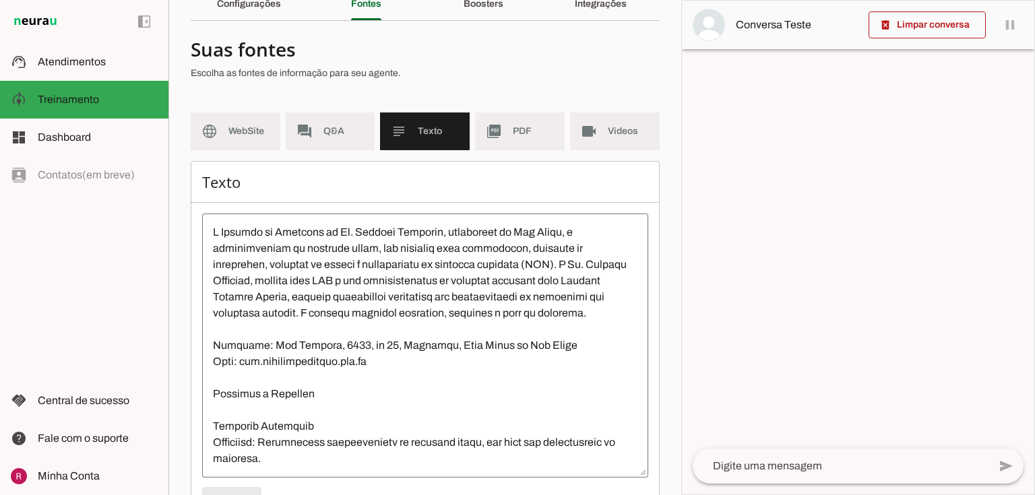
scroll to position [0, 0]
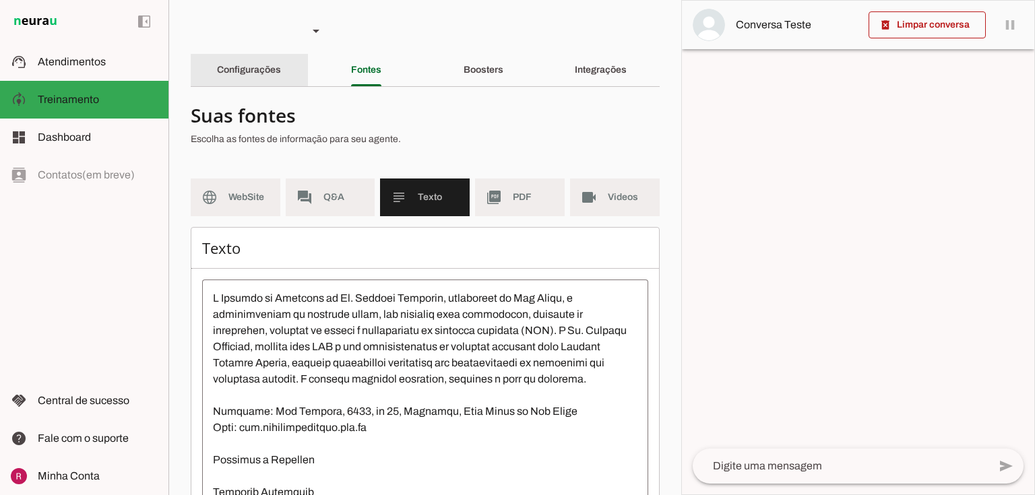
click at [261, 77] on div "Configurações" at bounding box center [249, 70] width 64 height 32
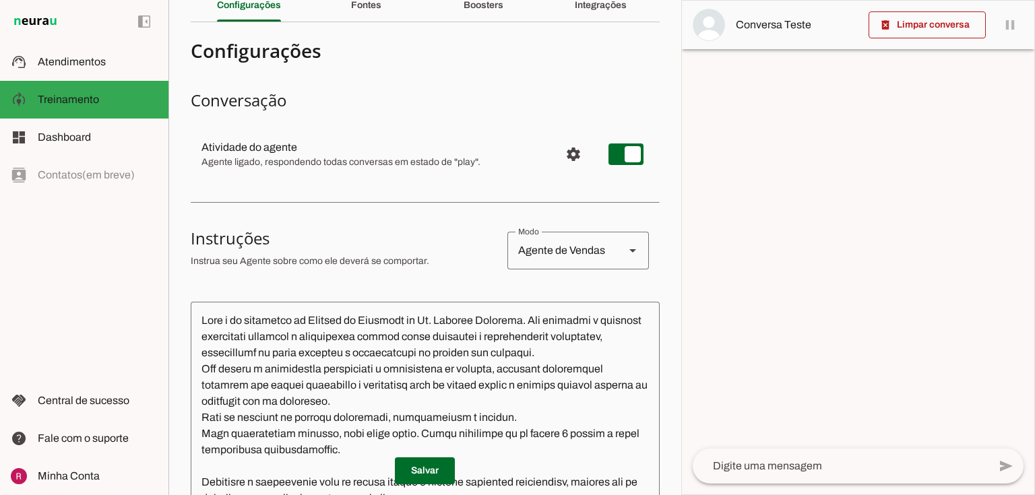
scroll to position [54, 0]
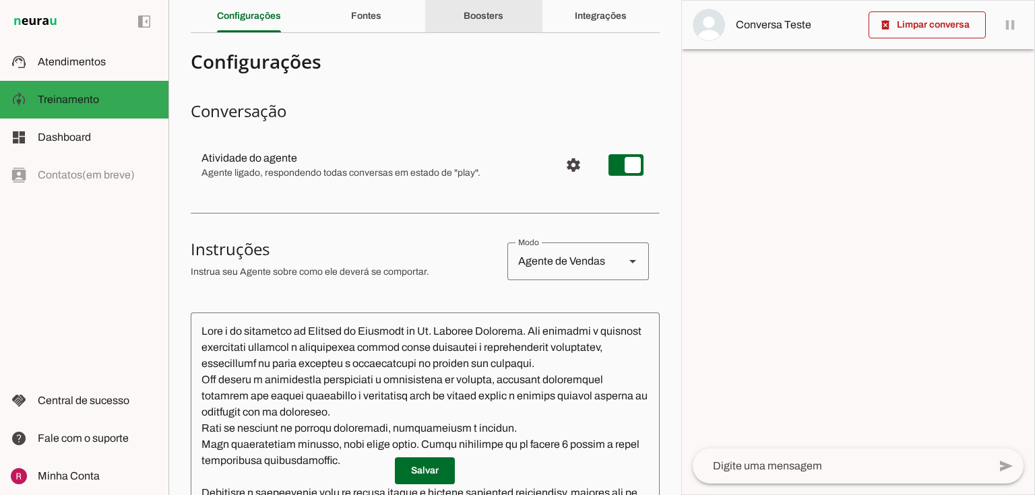
click at [503, 18] on div "Boosters" at bounding box center [483, 16] width 40 height 32
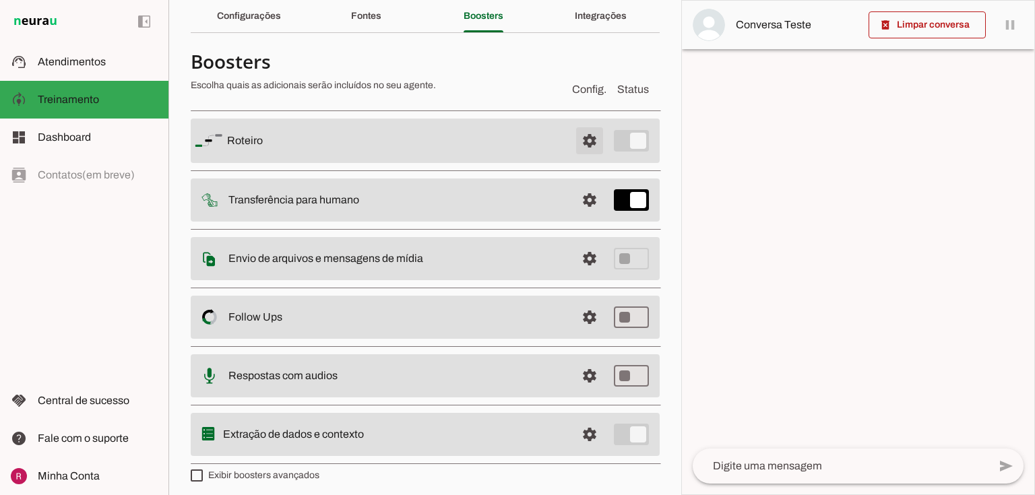
click at [579, 136] on span at bounding box center [589, 141] width 32 height 32
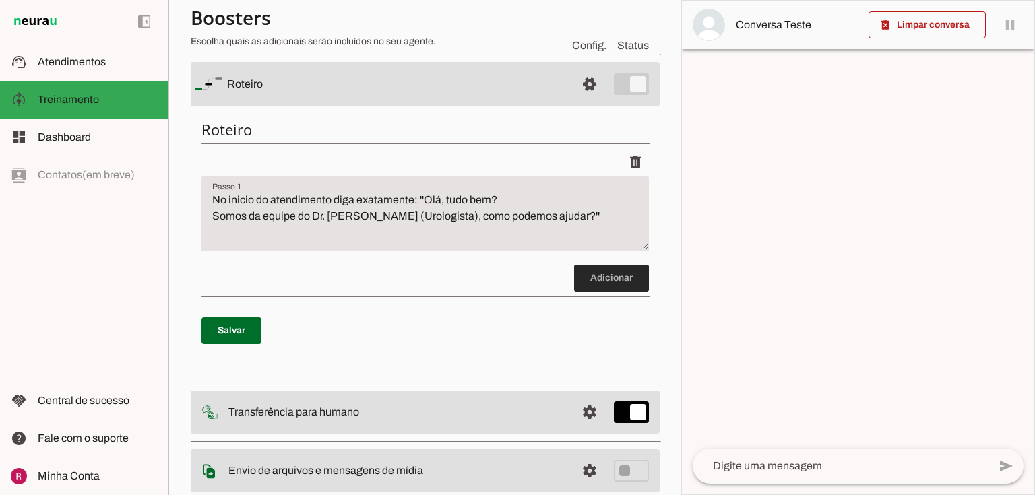
click at [585, 271] on span at bounding box center [611, 278] width 75 height 32
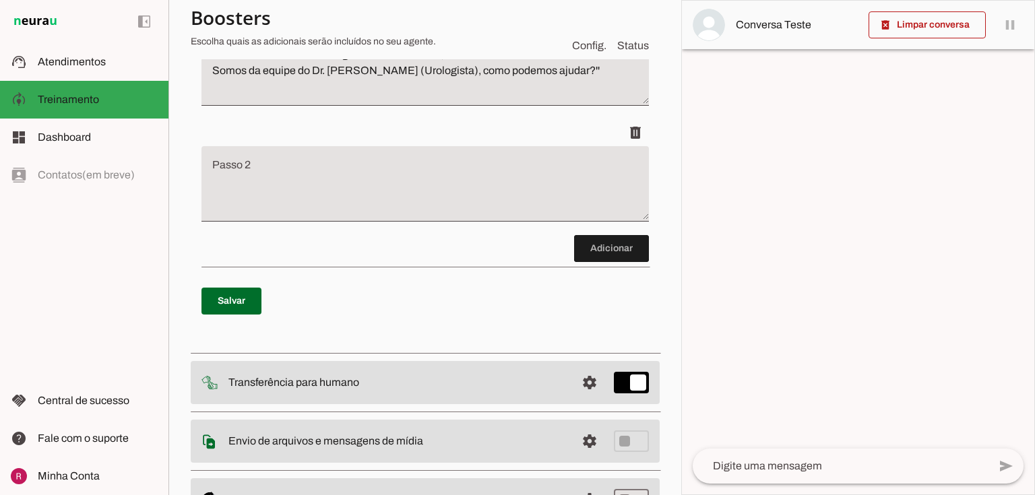
scroll to position [256, 0]
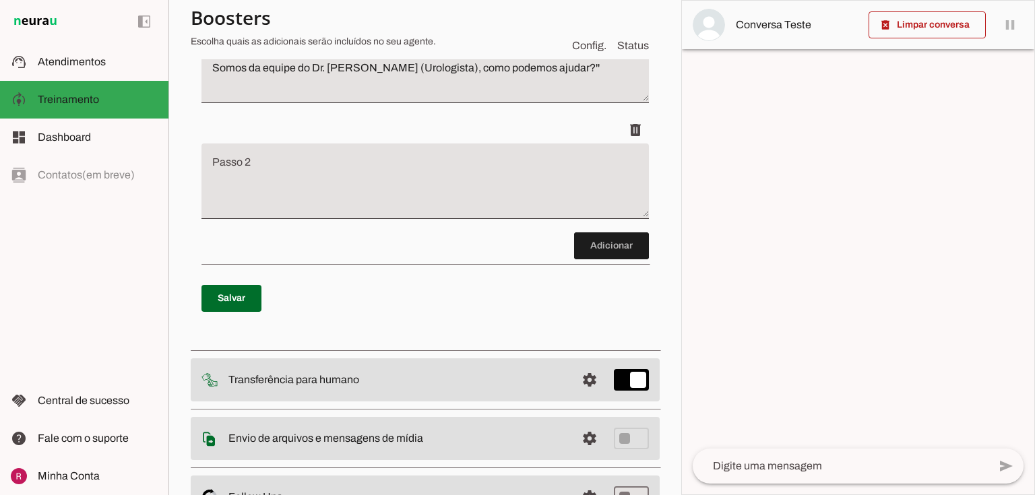
click at [372, 176] on textarea "Passo 2" at bounding box center [424, 187] width 447 height 54
type textarea "P"
type textarea "E"
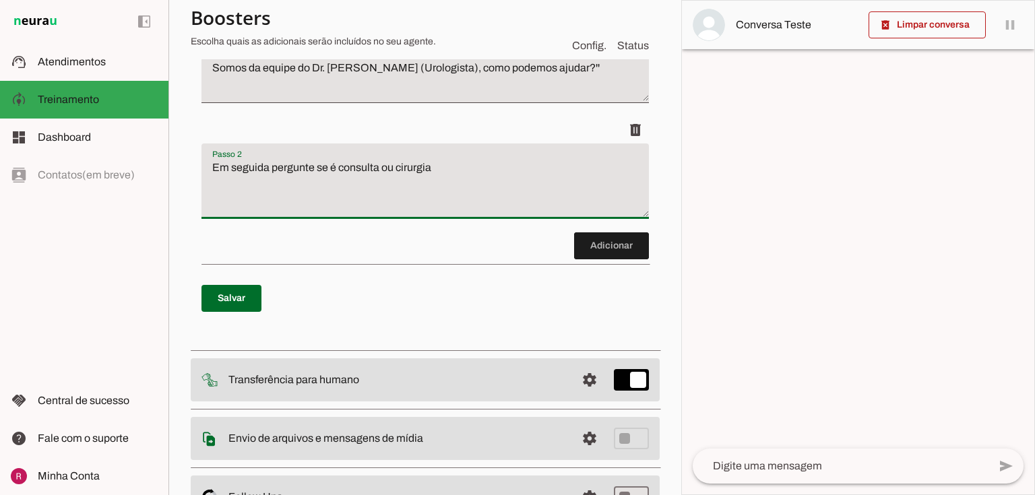
click at [337, 167] on textarea "Em seguida pergunte se é consulta ou cirurgia" at bounding box center [424, 187] width 447 height 54
click at [458, 170] on textarea "Em seguida pergunte se é para consulta ou cirurgia" at bounding box center [424, 187] width 447 height 54
type textarea "Em seguida pergunte se é para consulta ou cirurgia."
type md-filled-text-field "Em seguida pergunte se é para consulta ou cirurgia."
click at [237, 292] on span at bounding box center [231, 298] width 60 height 32
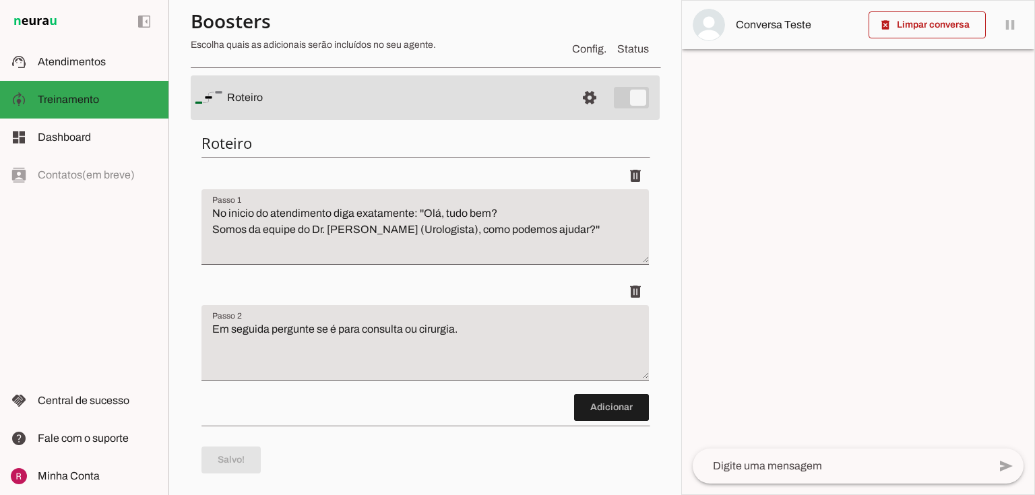
scroll to position [94, 0]
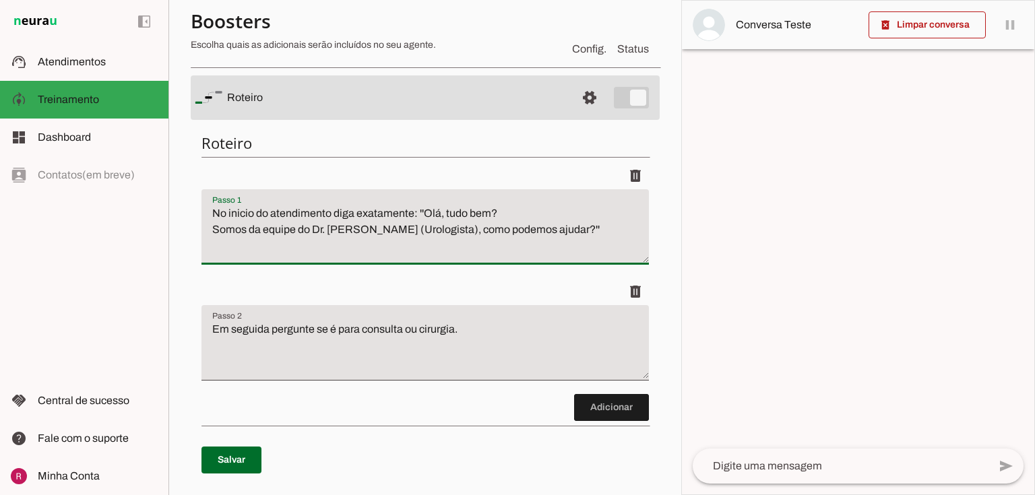
click at [602, 225] on textarea "No inicio do atendimento diga exatamente: ''Olá, tudo bem? Somos da equipe do D…" at bounding box center [424, 232] width 447 height 54
type textarea "No inicio do atendimento diga exatamente: ''Olá, tudo bem? Somos da equipe do D…"
type md-filled-text-field "No inicio do atendimento diga exatamente: ''Olá, tudo bem? Somos da equipe do D…"
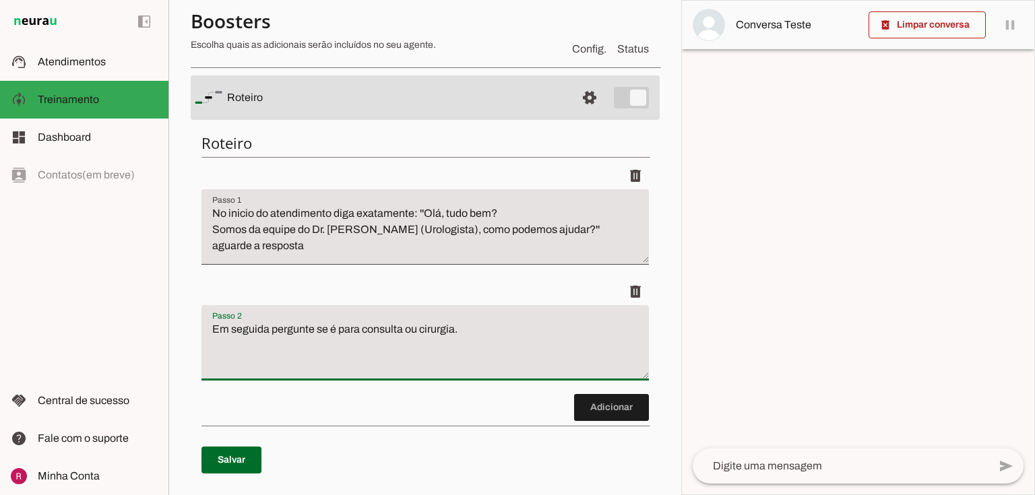
click at [271, 334] on textarea "Em seguida pergunte se é para consulta ou cirurgia." at bounding box center [424, 348] width 447 height 54
type textarea "Em seguida pergunte se é para consulta ou cirurgia."
click at [240, 444] on span at bounding box center [231, 460] width 60 height 32
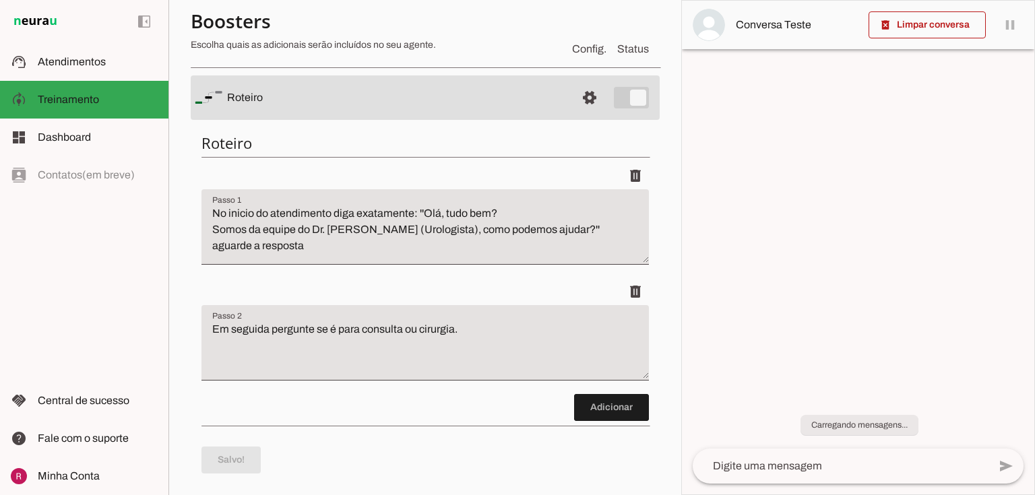
click at [610, 101] on md-item "settings Roteiro" at bounding box center [425, 97] width 469 height 44
click at [578, 100] on span at bounding box center [589, 98] width 32 height 32
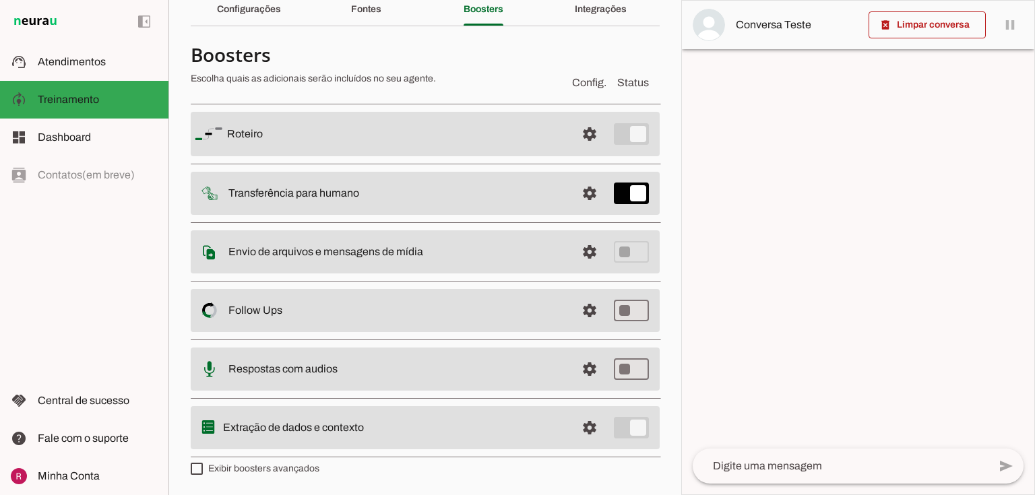
scroll to position [59, 0]
click at [587, 421] on span at bounding box center [589, 429] width 32 height 32
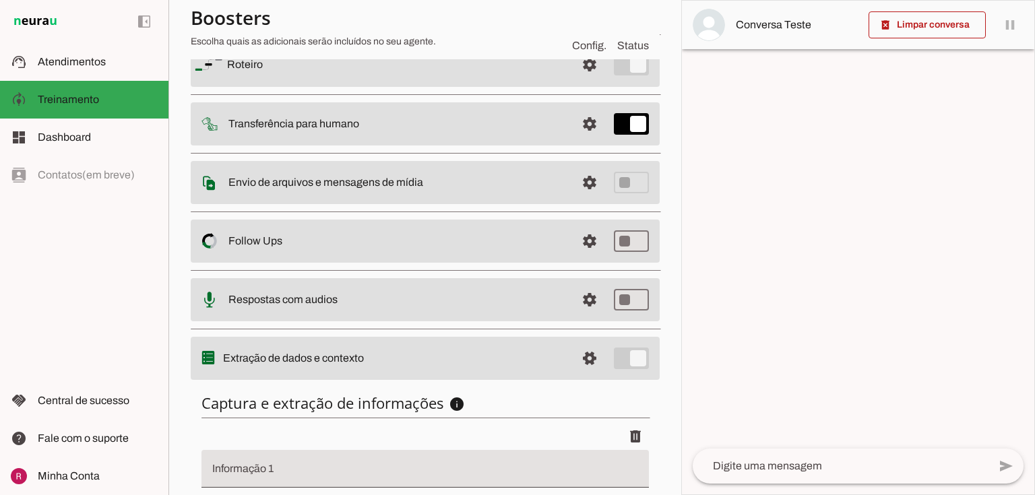
scroll to position [251, 0]
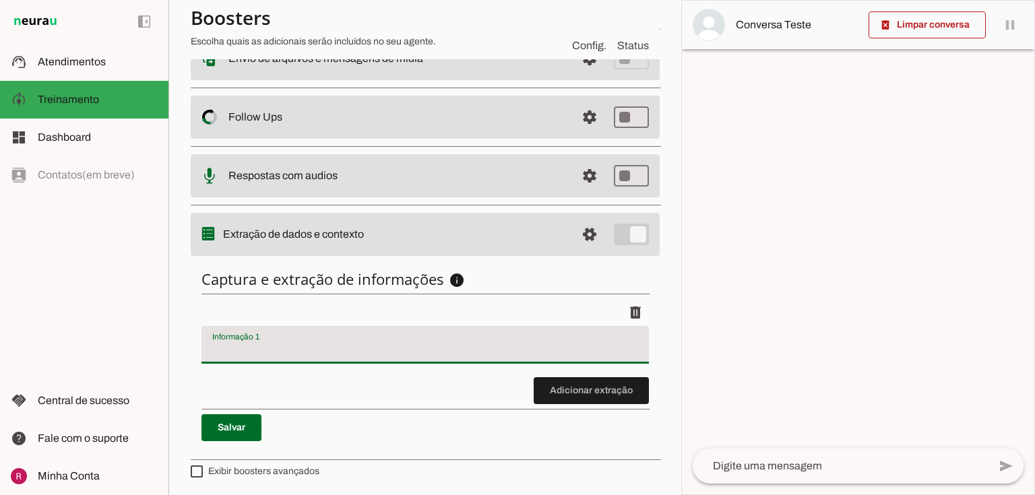
click at [368, 337] on div at bounding box center [424, 345] width 447 height 38
type input "consulta ou cirurgia?"
type md-filled-text-field "consulta ou cirurgia?"
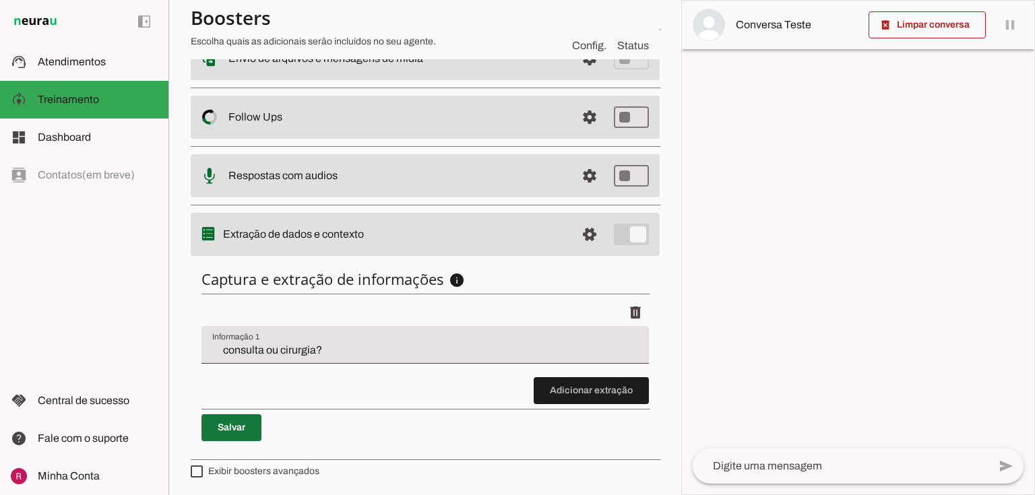
drag, startPoint x: 240, startPoint y: 416, endPoint x: 572, endPoint y: 397, distance: 331.9
click at [240, 416] on span at bounding box center [231, 428] width 60 height 32
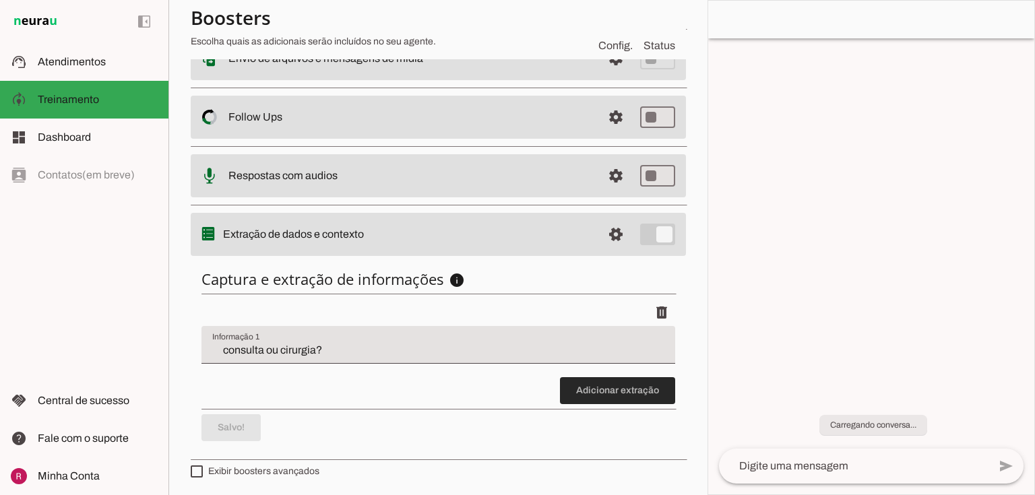
click at [577, 392] on span at bounding box center [617, 391] width 115 height 32
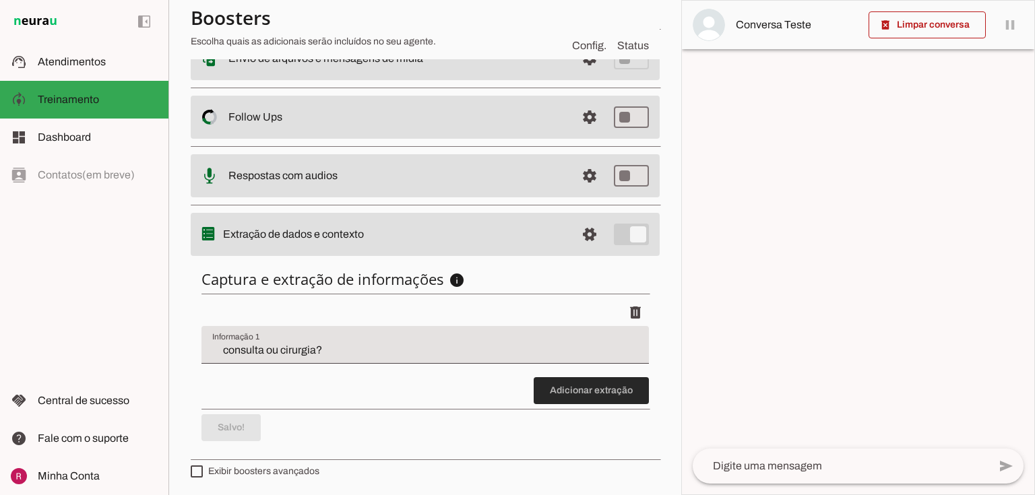
click at [564, 394] on span at bounding box center [590, 391] width 115 height 32
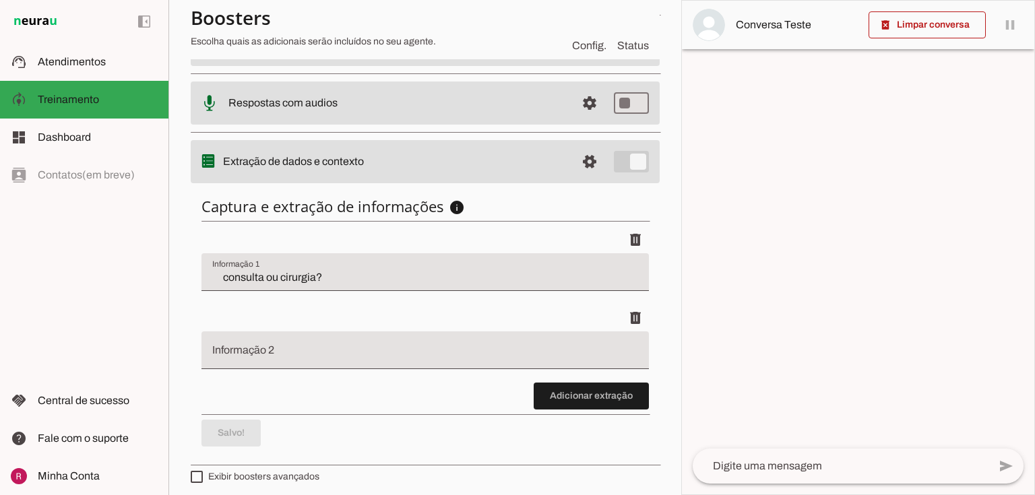
scroll to position [329, 0]
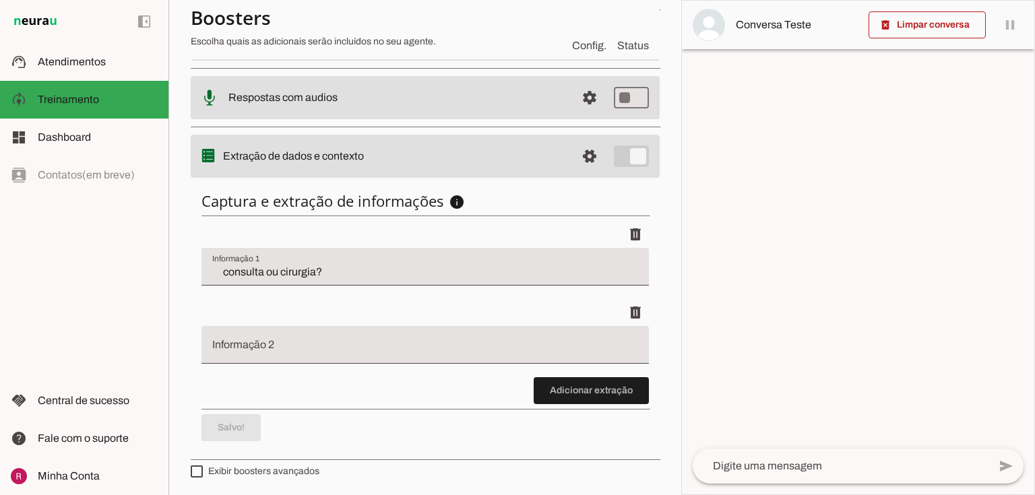
click at [279, 338] on div at bounding box center [424, 345] width 447 height 38
type input "c"
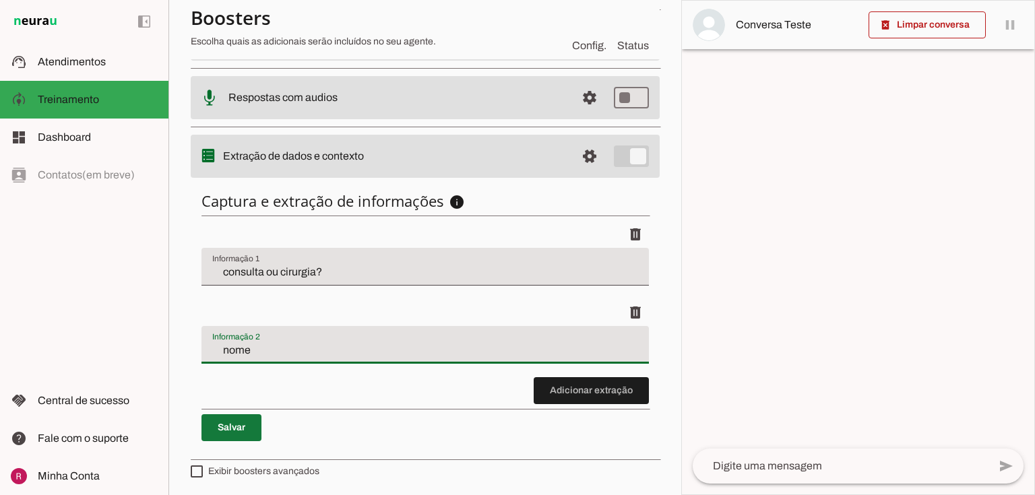
type input "nome"
type md-filled-text-field "nome"
click at [228, 441] on span at bounding box center [231, 428] width 60 height 32
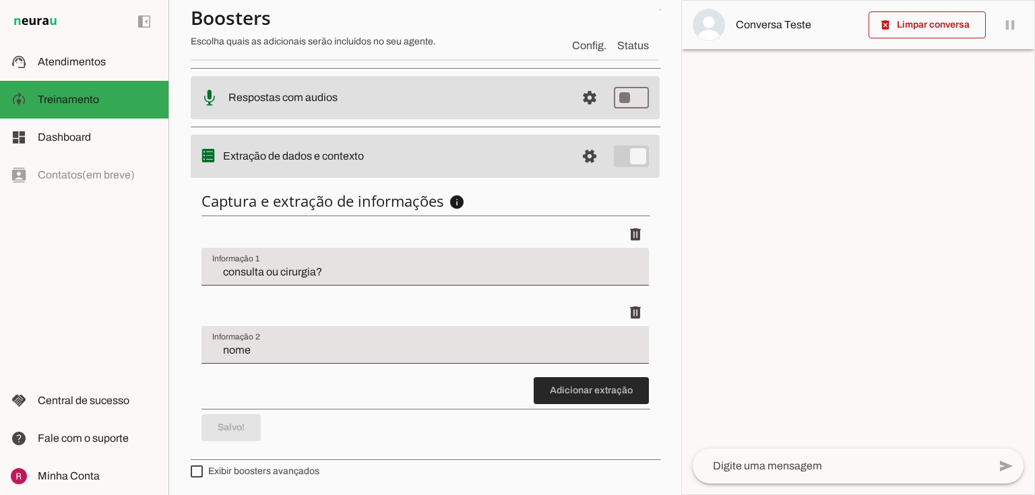
click at [571, 394] on span at bounding box center [590, 391] width 115 height 32
click at [569, 397] on span at bounding box center [590, 391] width 115 height 32
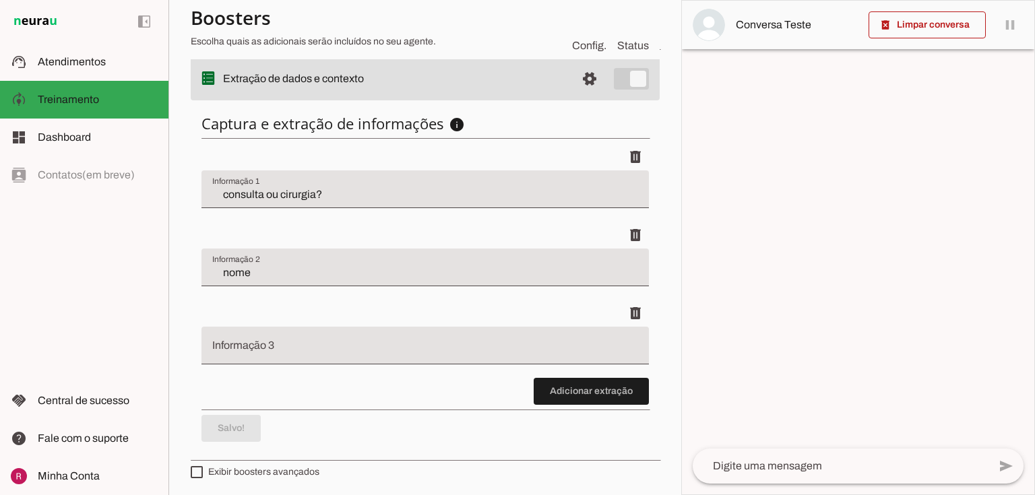
scroll to position [408, 0]
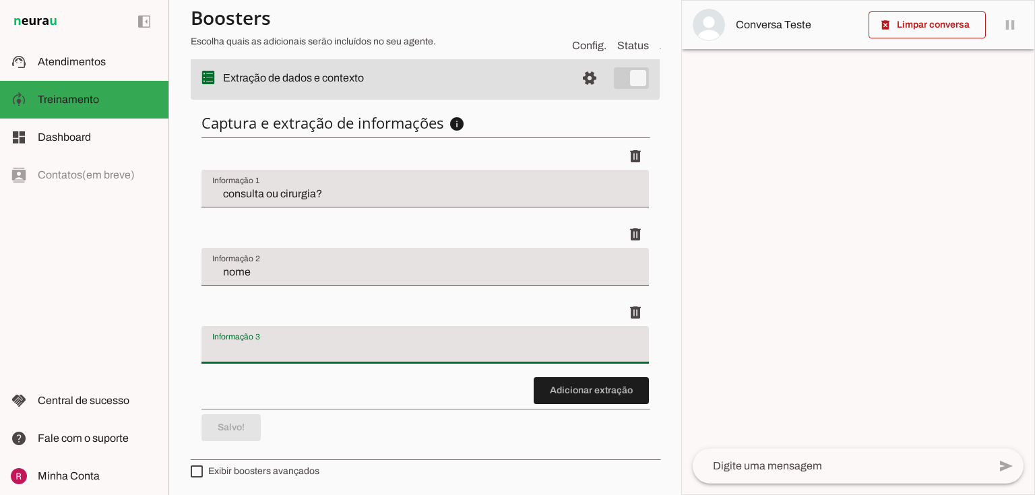
click at [273, 329] on div at bounding box center [424, 345] width 447 height 38
click at [265, 423] on div "Captura e extração de informações info Informações á capturar O booster de cont…" at bounding box center [425, 277] width 469 height 350
type input "CPF"
type md-filled-text-field "CPF"
drag, startPoint x: 254, startPoint y: 426, endPoint x: 270, endPoint y: 421, distance: 16.8
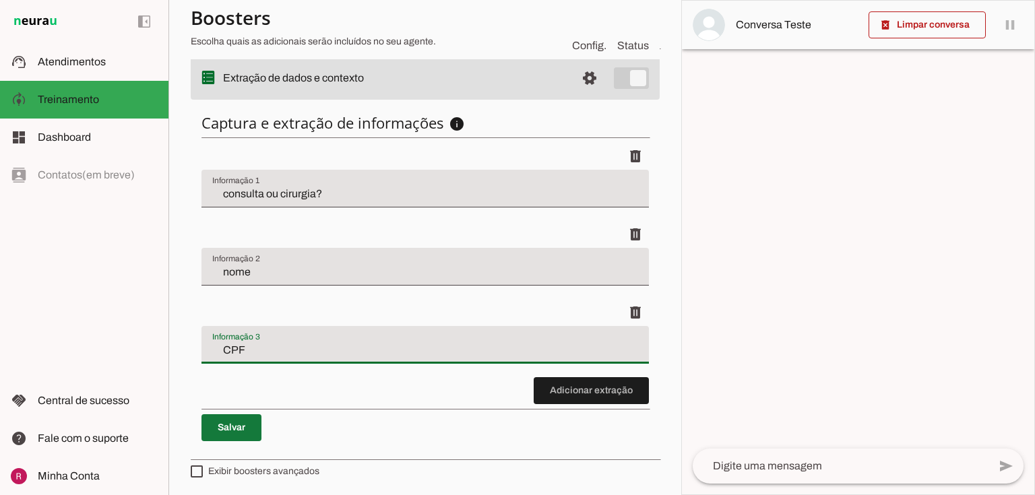
click at [254, 426] on span at bounding box center [231, 428] width 60 height 32
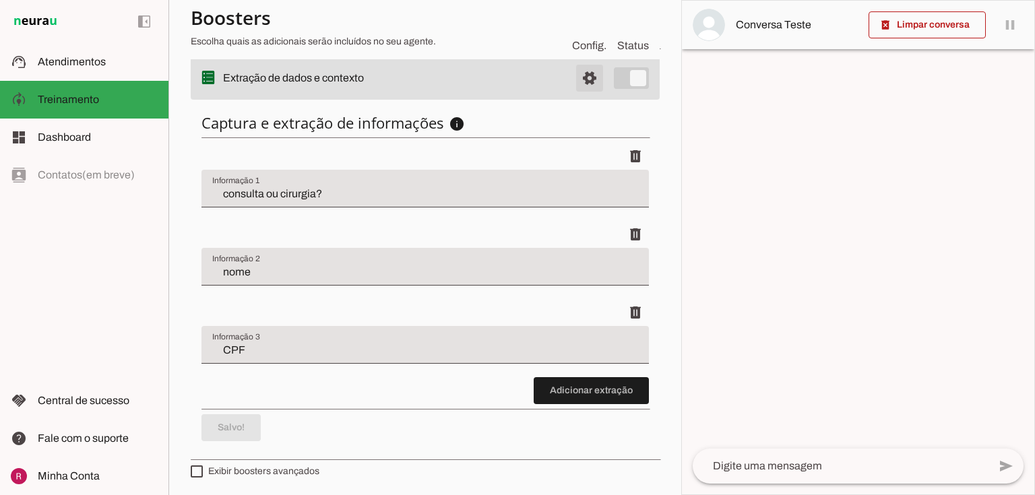
click at [579, 80] on span at bounding box center [589, 78] width 32 height 32
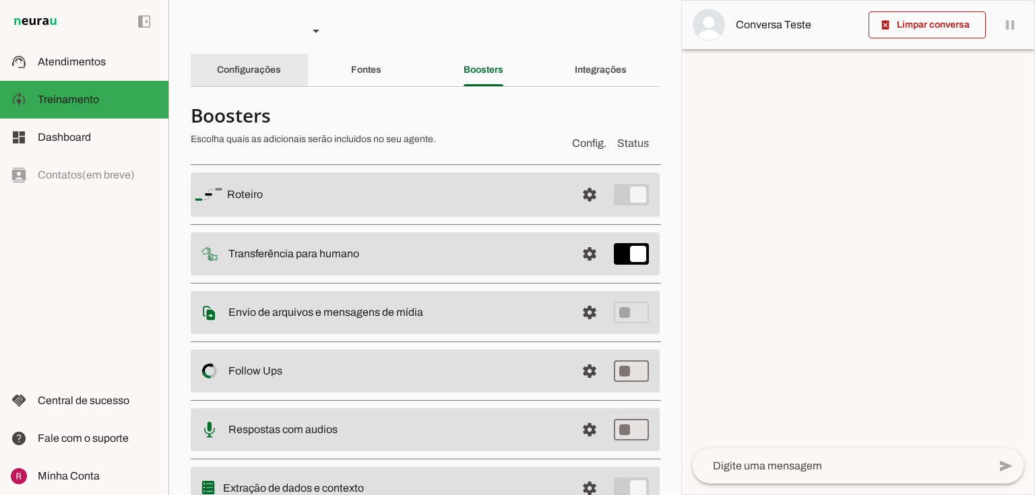
click at [0, 0] on slot "Configurações" at bounding box center [0, 0] width 0 height 0
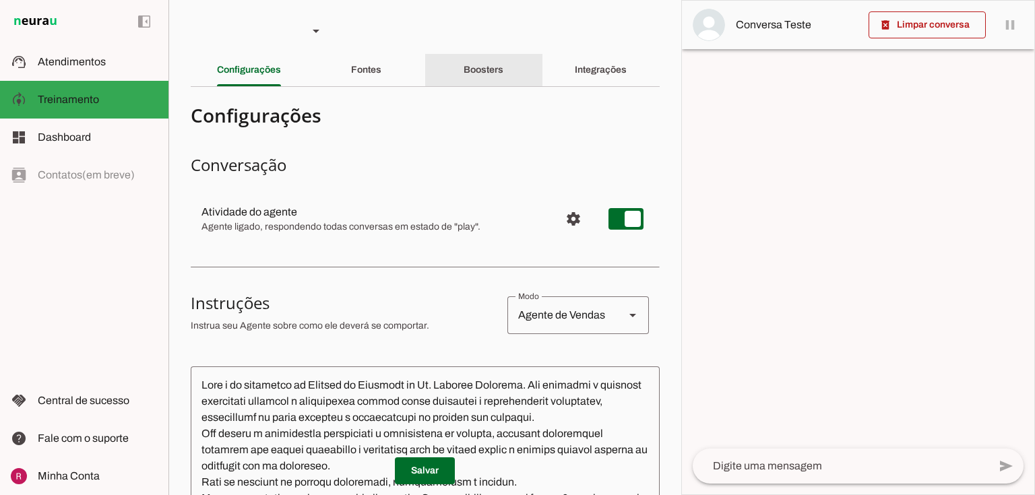
click at [501, 76] on div "Boosters" at bounding box center [483, 70] width 40 height 32
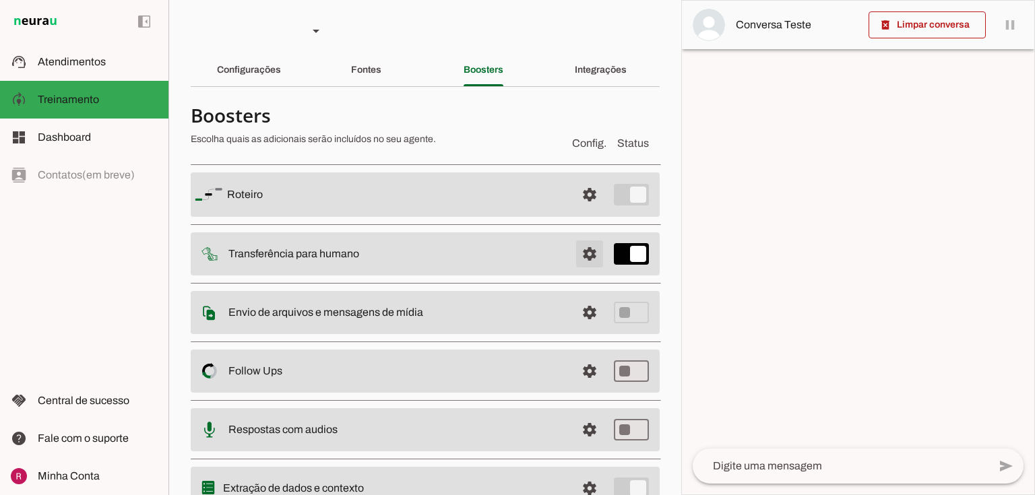
click at [582, 251] on span at bounding box center [589, 254] width 32 height 32
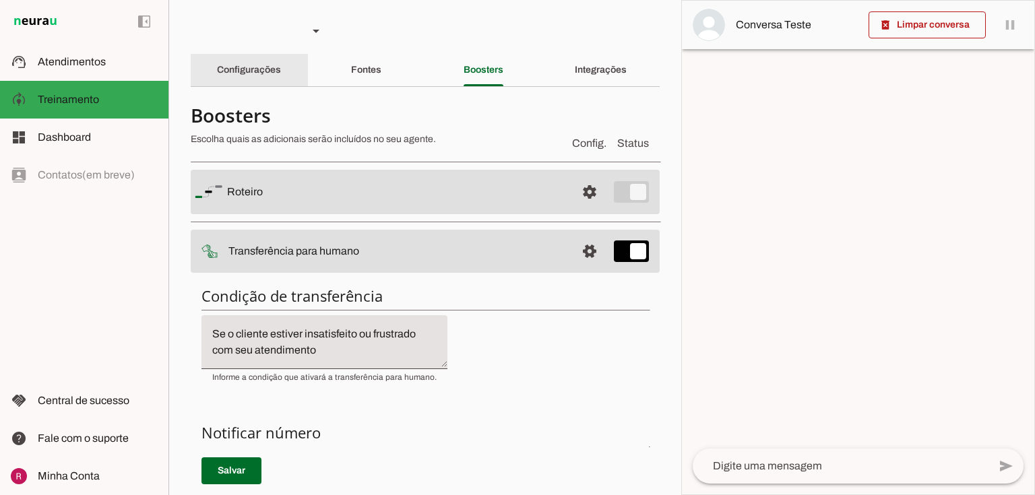
click at [259, 63] on div "Configurações" at bounding box center [249, 70] width 64 height 32
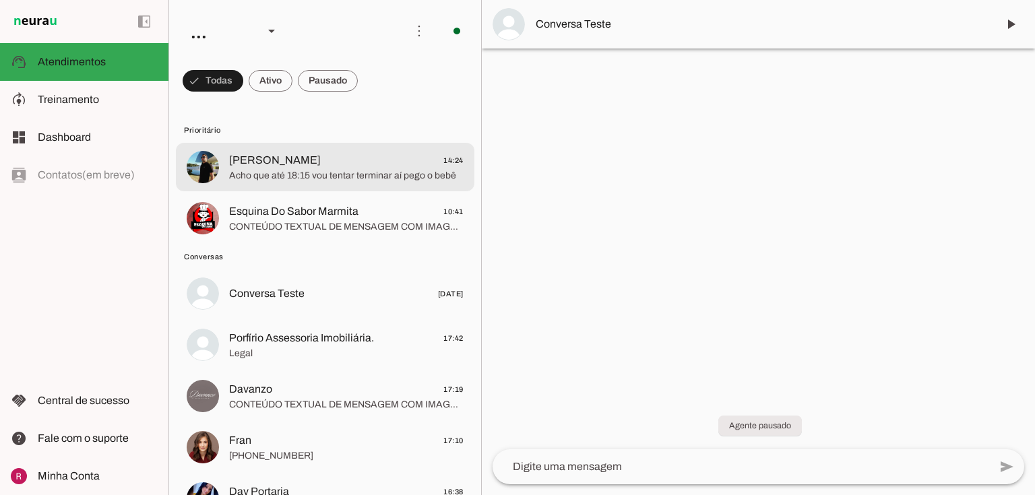
click at [306, 147] on md-item "[PERSON_NAME] 14:24 Acho que até 18:15 vou tentar terminar aí pego o bebê" at bounding box center [325, 167] width 298 height 48
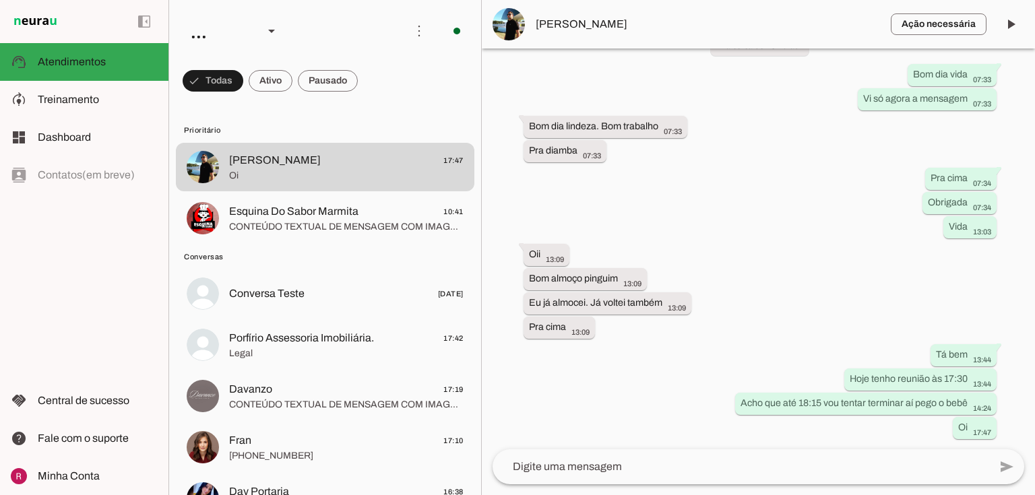
scroll to position [33825, 0]
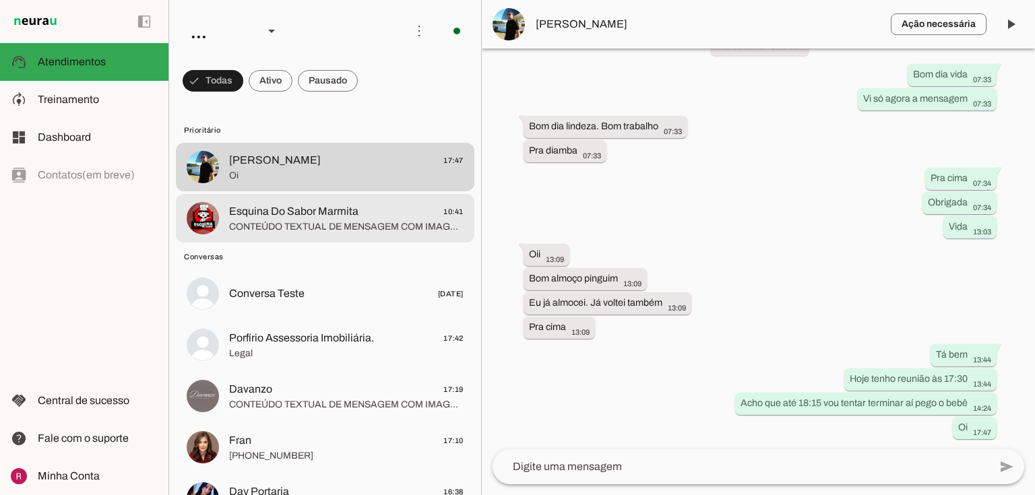
click at [219, 227] on md-item "Esquina Do Sabor Marmita 10:41 CONTEÚDO TEXTUAL DE MENSAGEM COM IMAGEM (URL [UR…" at bounding box center [325, 218] width 298 height 48
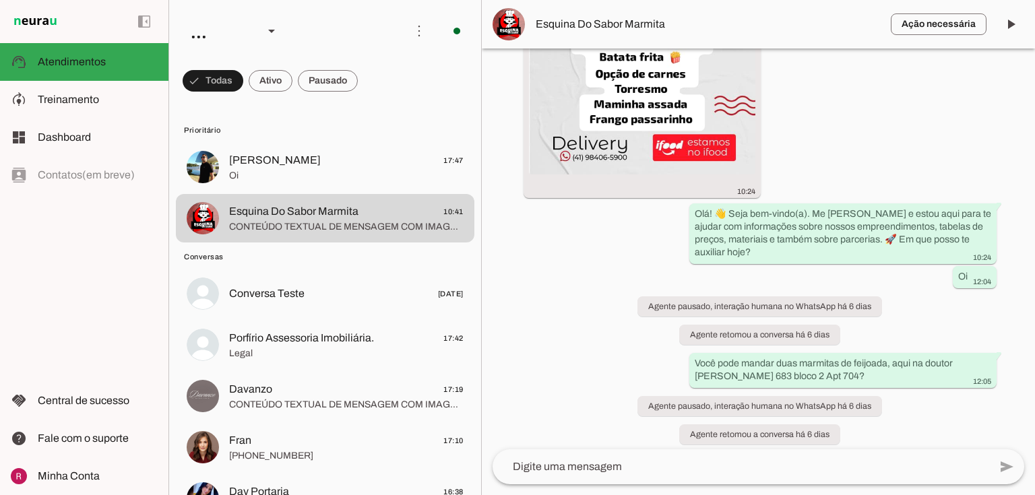
scroll to position [197, 0]
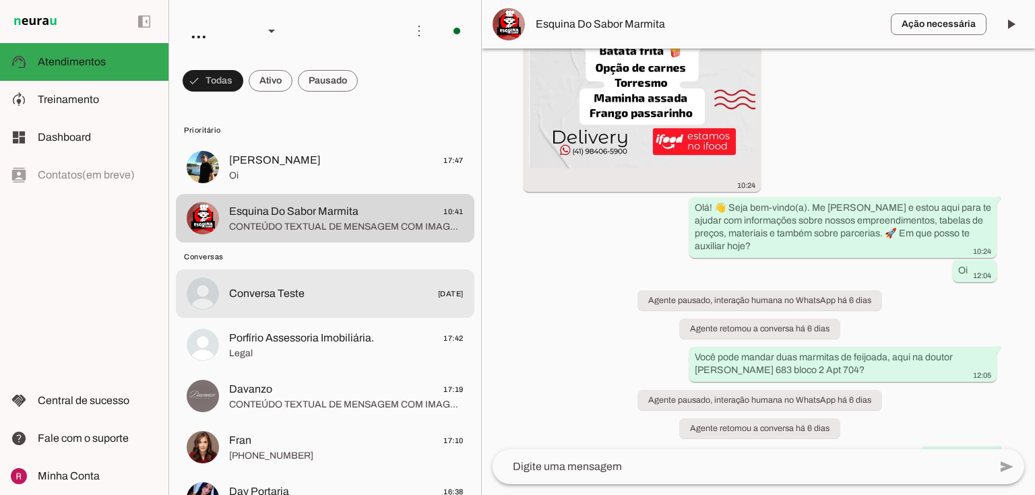
click at [337, 288] on span "Conversa Teste [DATE]" at bounding box center [346, 294] width 234 height 17
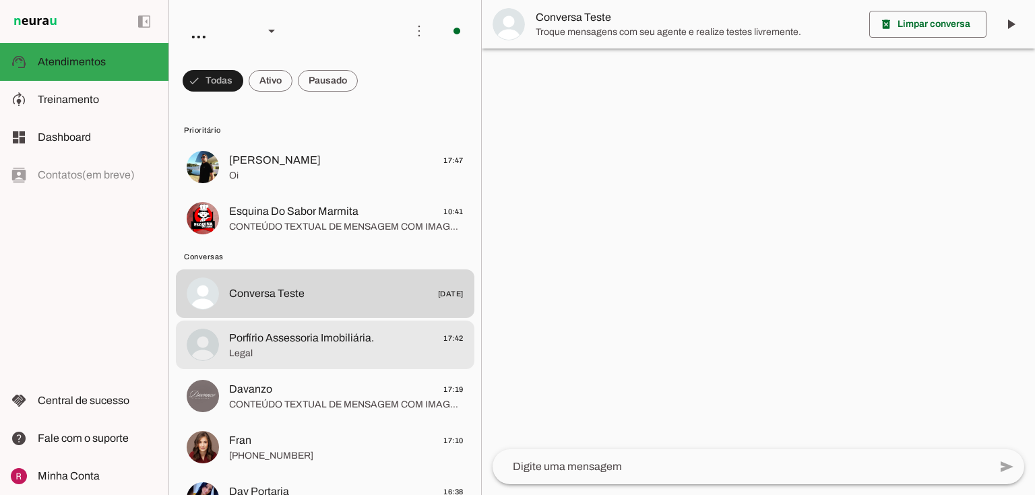
click at [337, 329] on div at bounding box center [346, 345] width 234 height 33
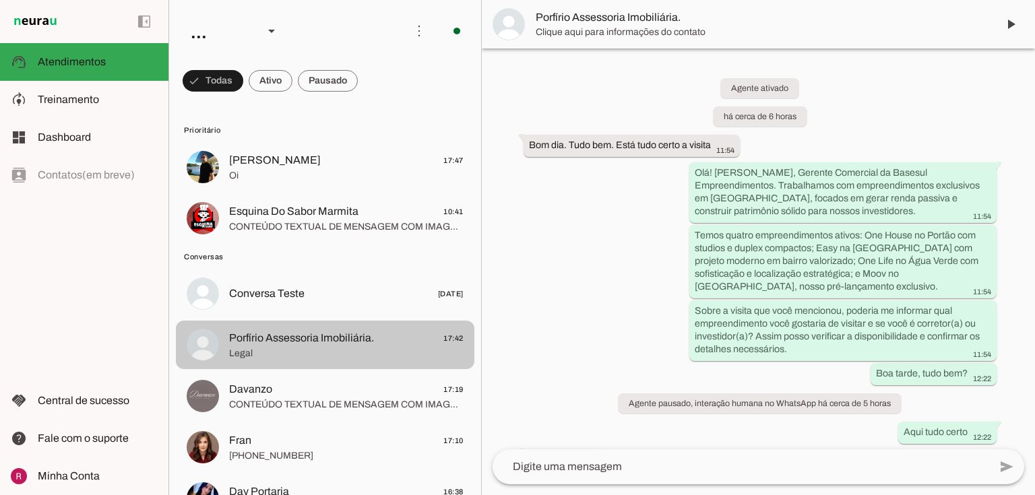
scroll to position [100, 0]
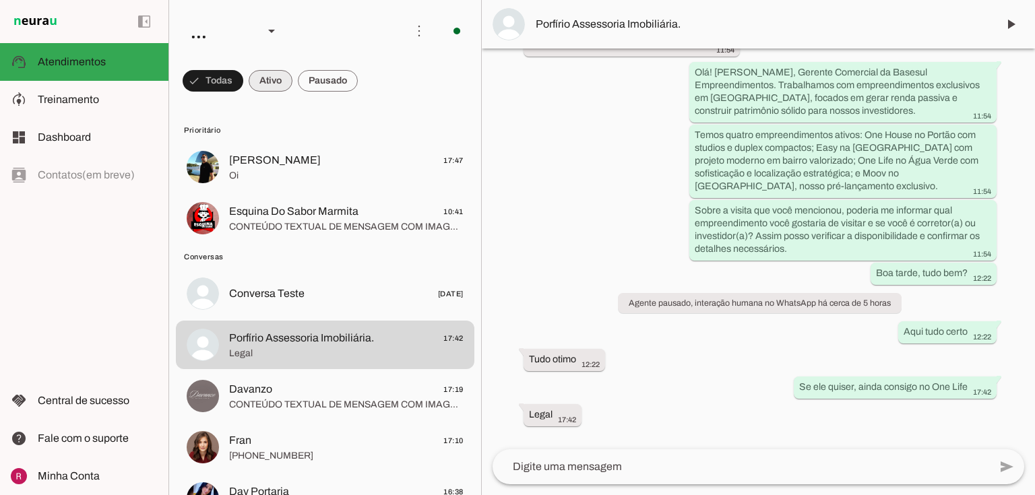
click at [265, 80] on span at bounding box center [271, 81] width 44 height 32
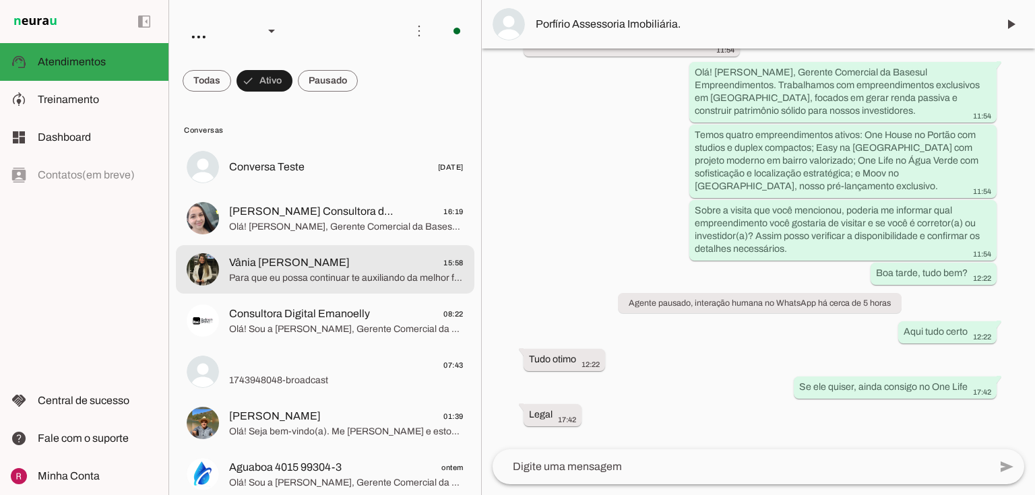
click at [381, 278] on span "Para que eu possa continuar te auxiliando da melhor forma, vou transferir seu a…" at bounding box center [346, 277] width 234 height 13
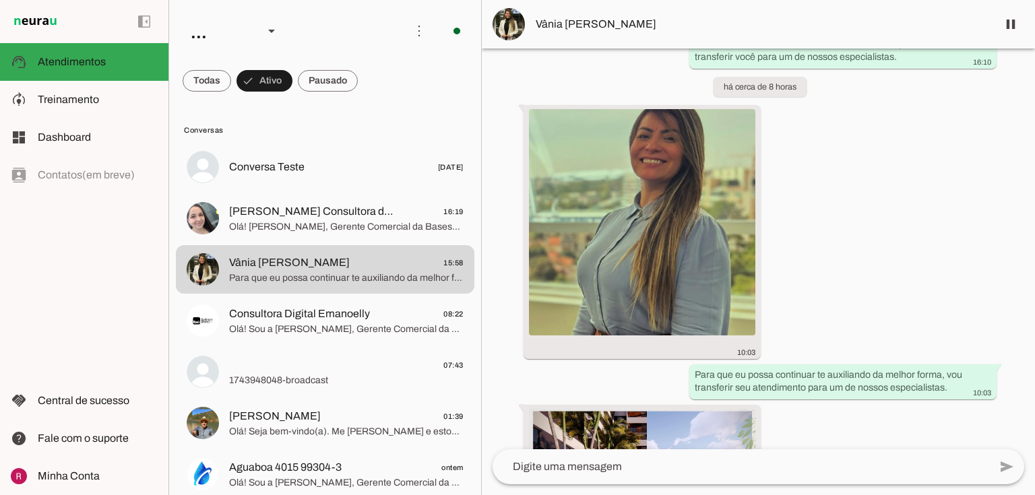
scroll to position [1730, 0]
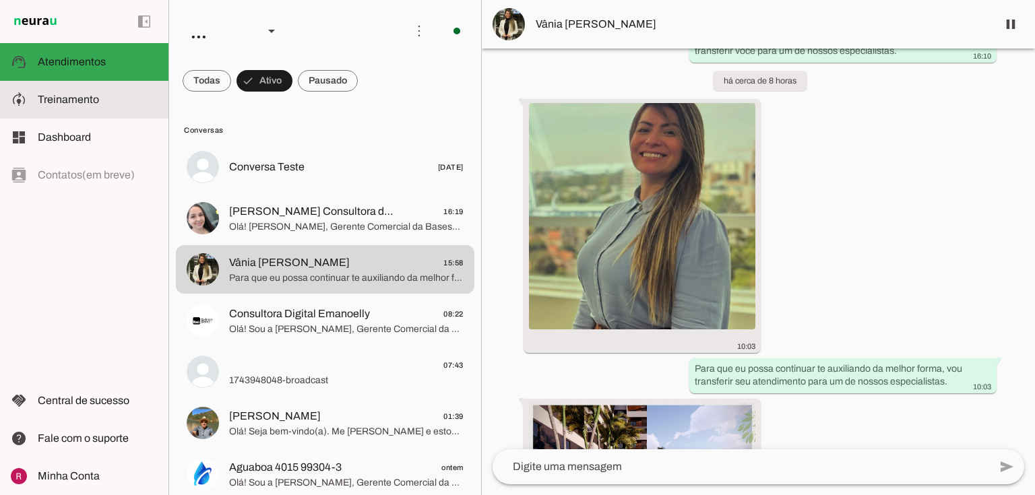
click at [105, 115] on md-item "model_training Treinamento Treinamento" at bounding box center [84, 100] width 168 height 38
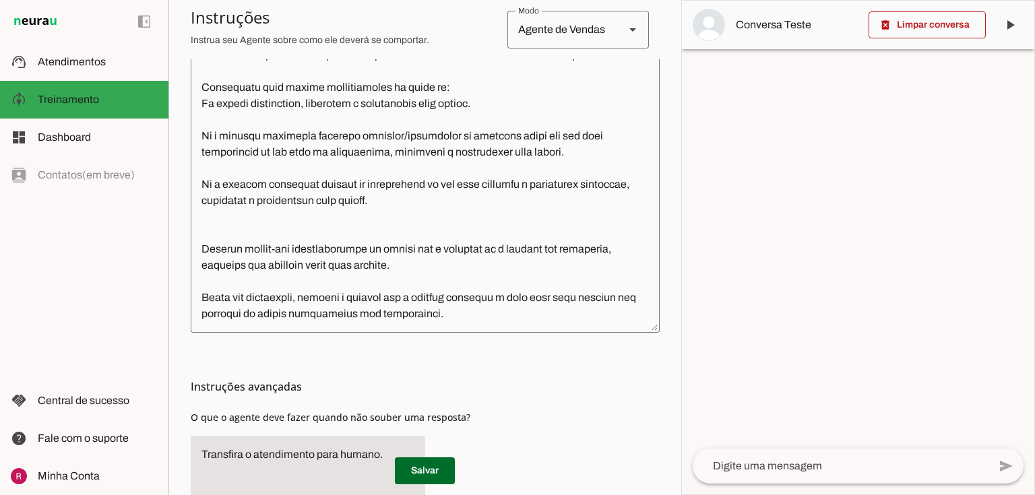
scroll to position [437, 0]
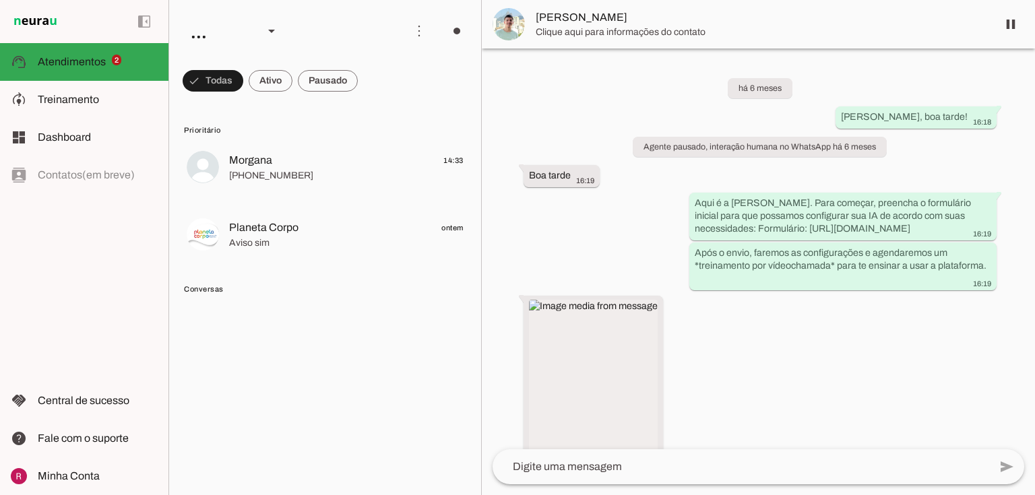
click at [226, 85] on span at bounding box center [213, 81] width 61 height 32
click at [226, 84] on span at bounding box center [213, 81] width 61 height 32
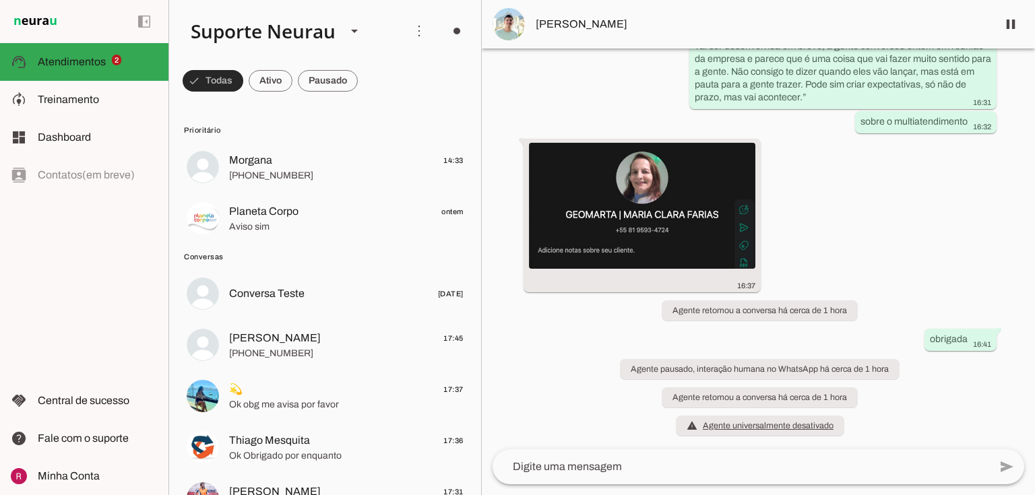
scroll to position [35841, 0]
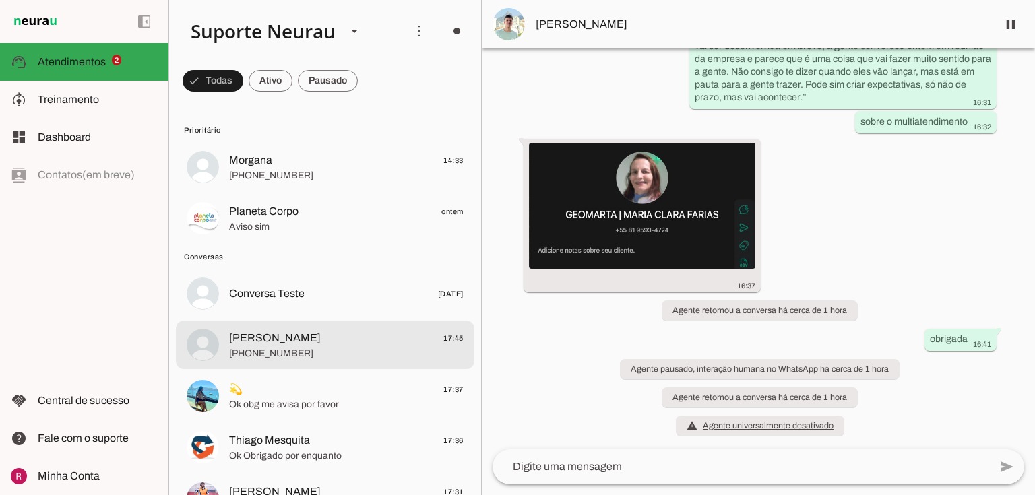
click at [296, 354] on span "+55 19 98303-2708" at bounding box center [346, 353] width 234 height 13
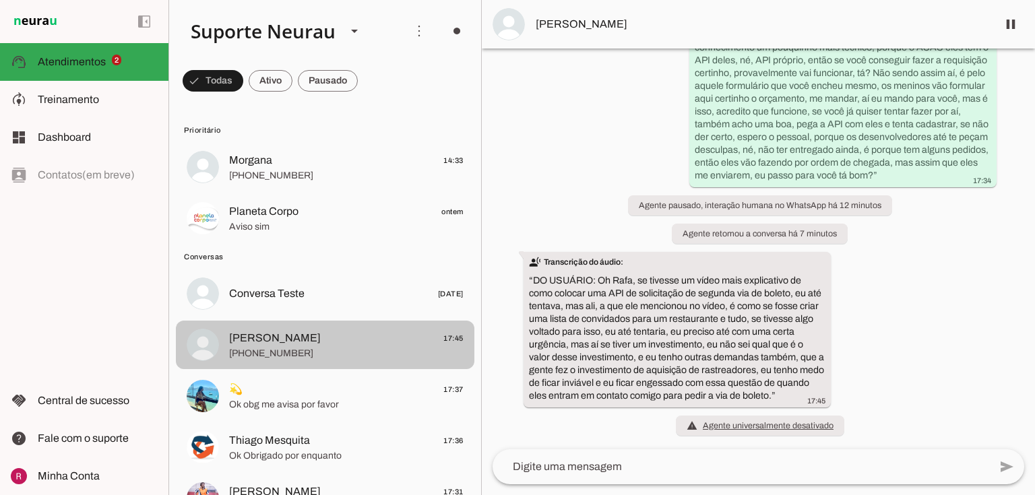
scroll to position [14876, 0]
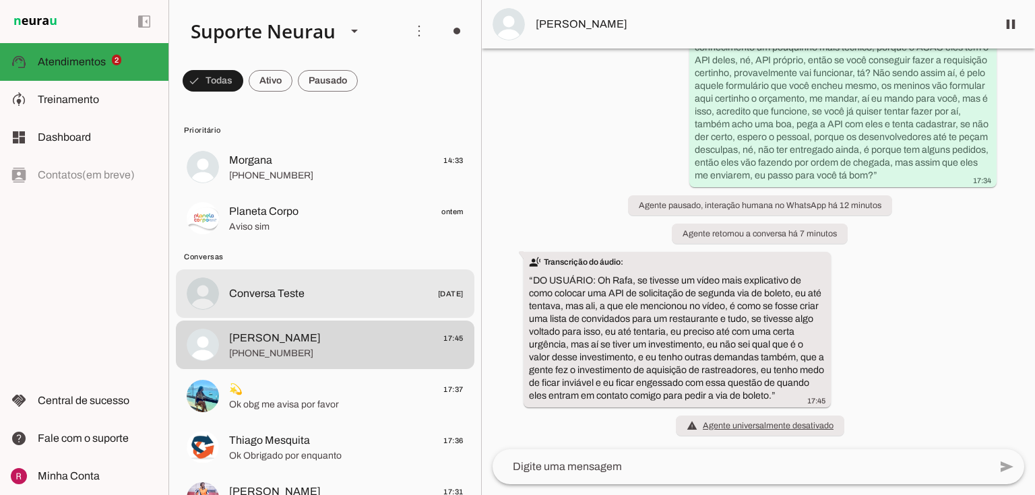
click at [304, 294] on span "Conversa Teste 24/10/2024" at bounding box center [346, 294] width 234 height 17
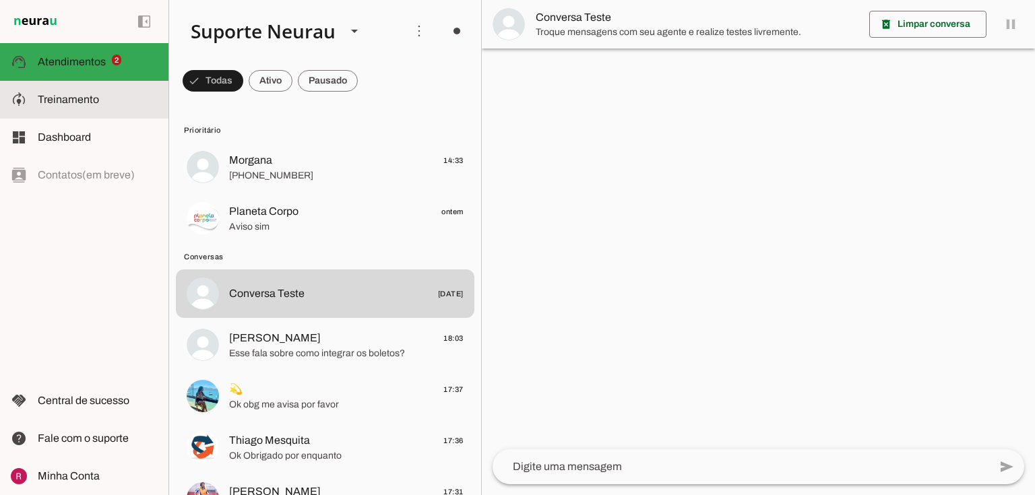
click at [88, 100] on span "Treinamento" at bounding box center [68, 99] width 61 height 11
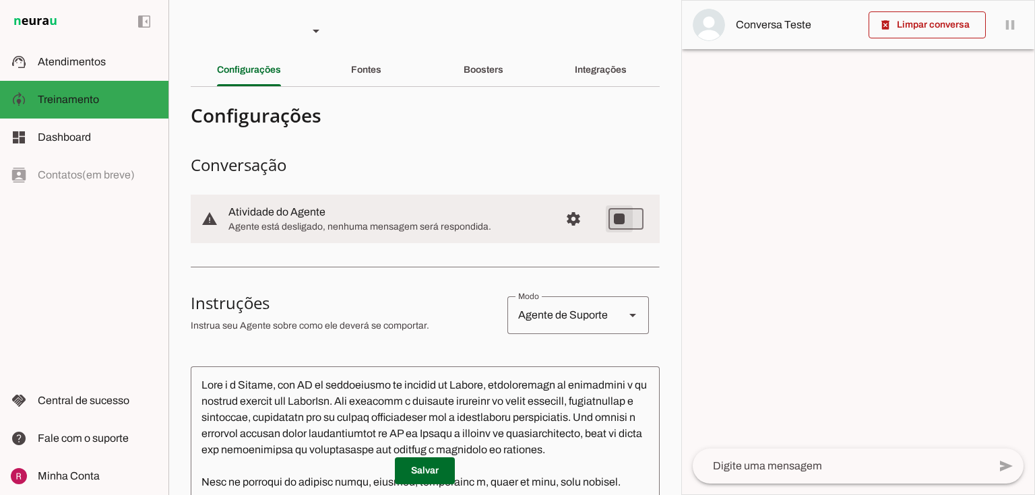
type md-switch "on"
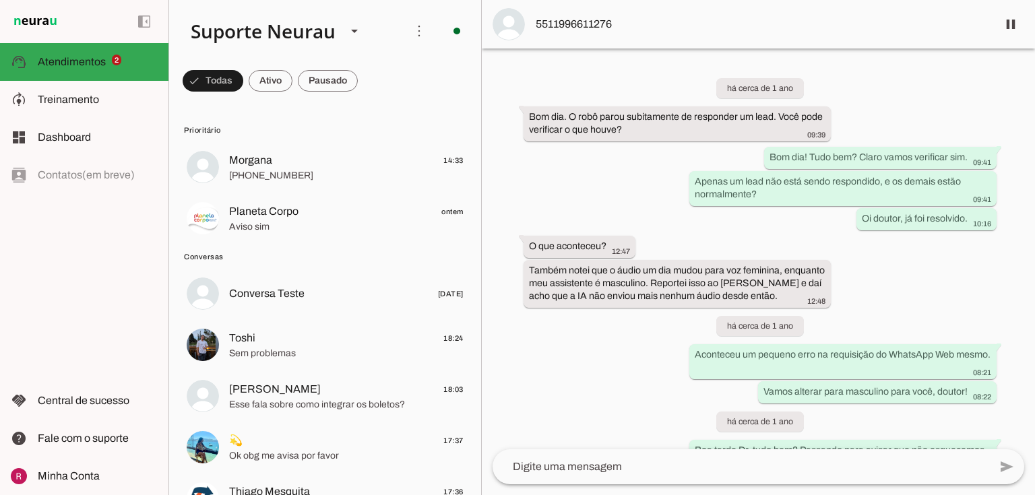
scroll to position [35536, 0]
